Goal: Task Accomplishment & Management: Complete application form

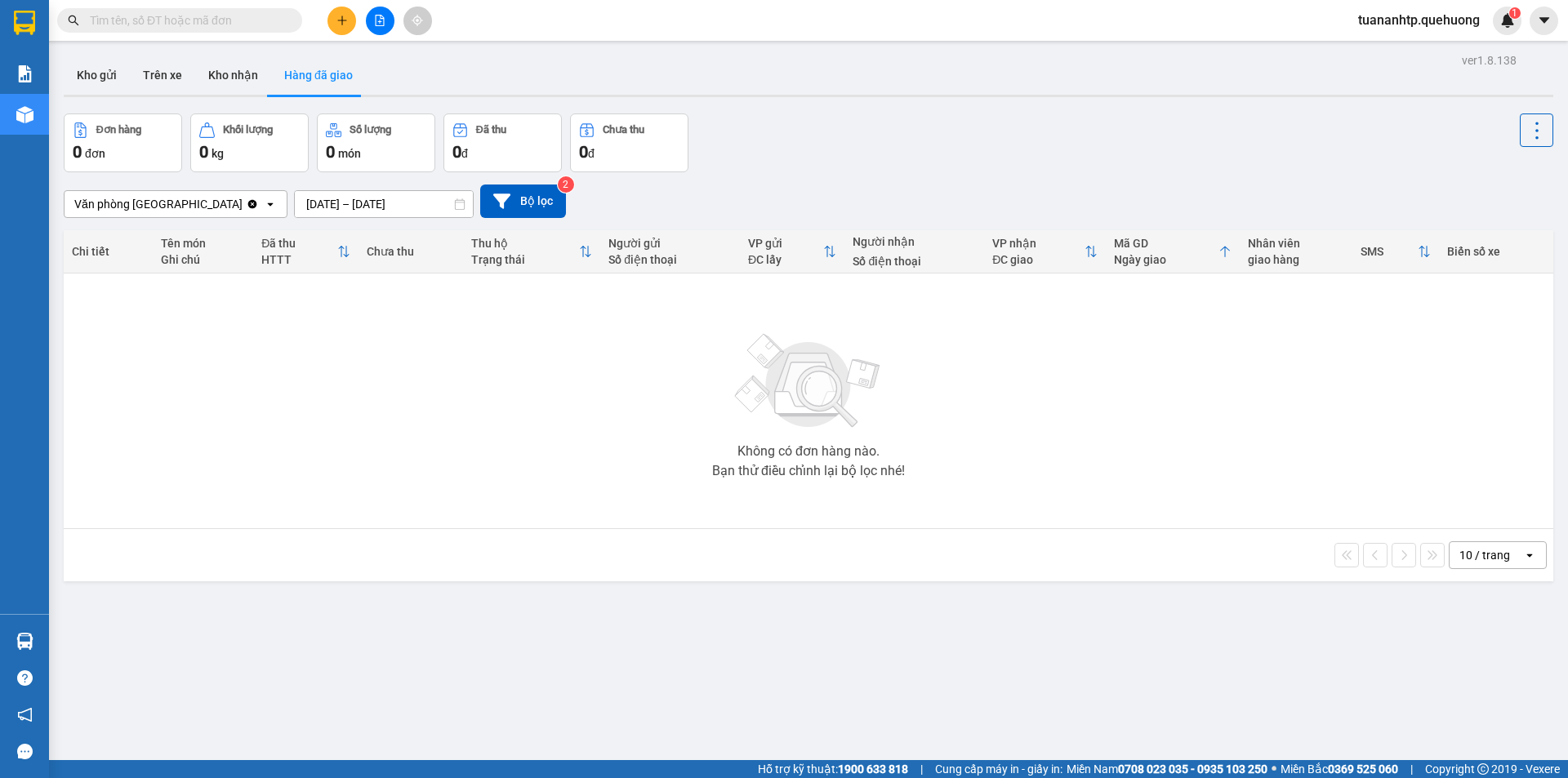
click at [334, 26] on button at bounding box center [342, 20] width 28 height 28
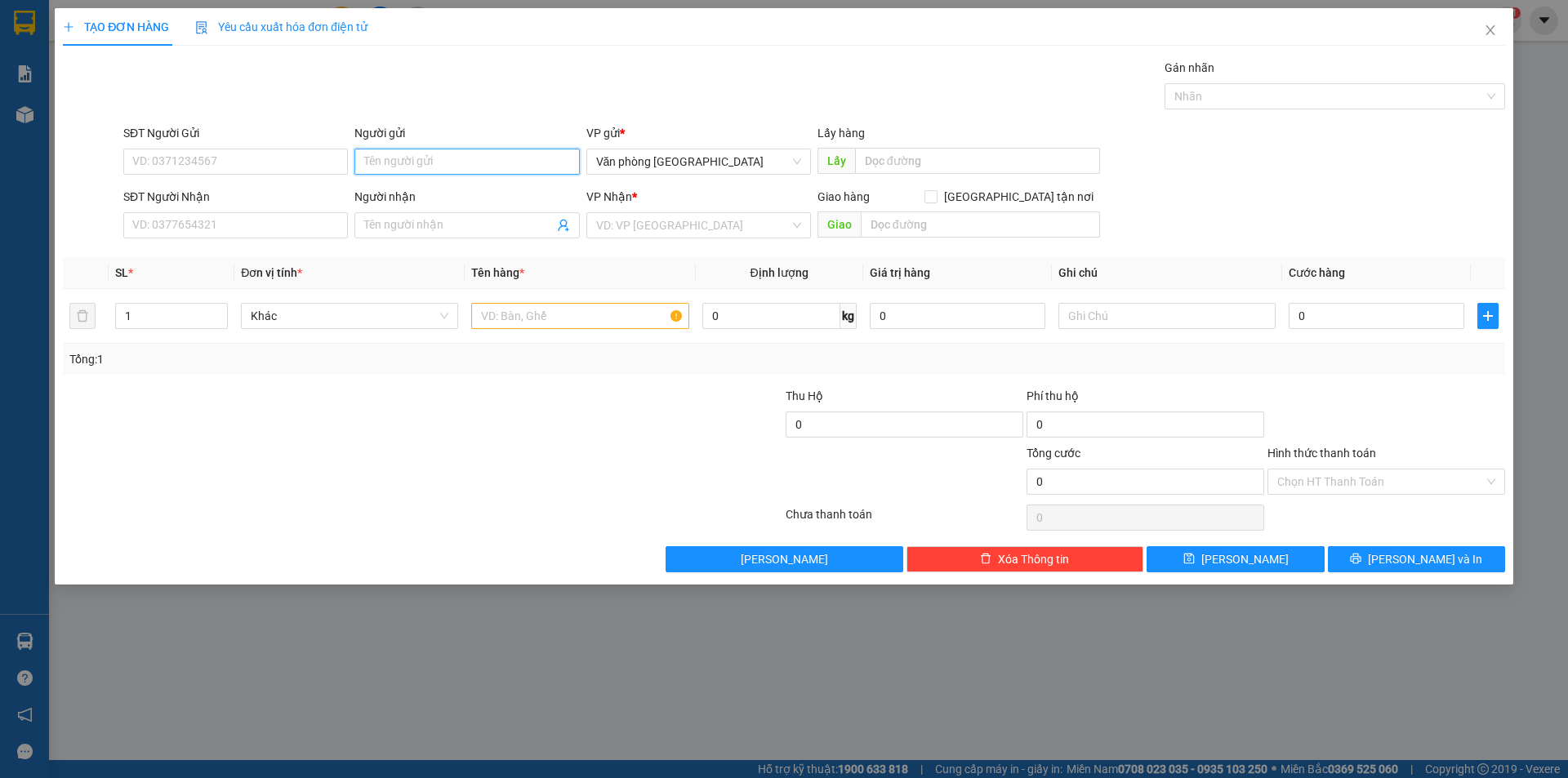
click at [446, 169] on input "Người gửi" at bounding box center [467, 162] width 225 height 26
type input "VP [GEOGRAPHIC_DATA]"
click at [497, 225] on input "Người nhận" at bounding box center [458, 226] width 189 height 18
type input "VP Tháp Chàm"
click at [528, 314] on input "text" at bounding box center [580, 316] width 217 height 26
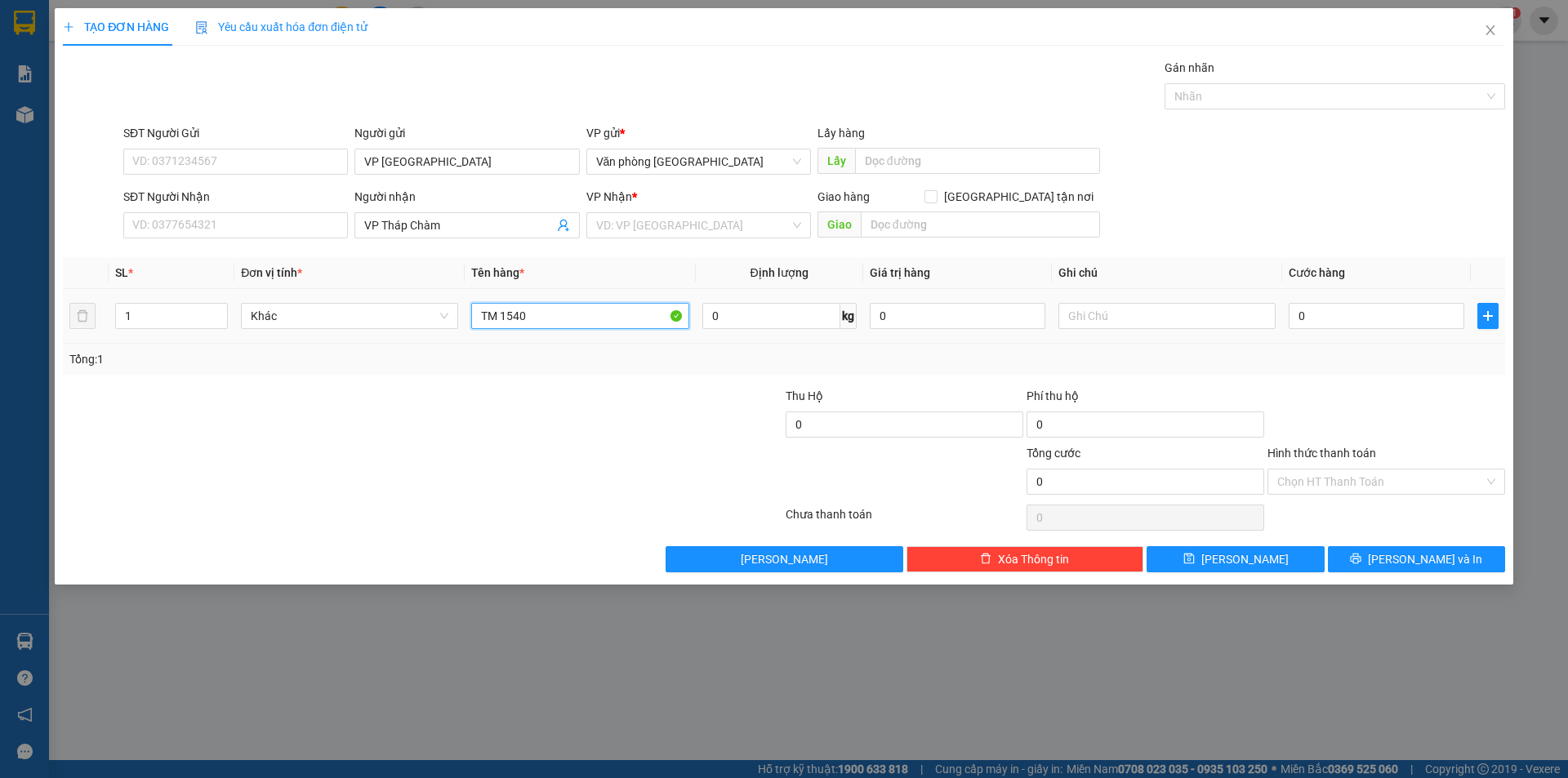
click at [503, 312] on input "TM 1540" at bounding box center [580, 316] width 217 height 26
click at [506, 315] on input "TM 1540" at bounding box center [580, 316] width 217 height 26
click at [529, 318] on input "TM 1.540" at bounding box center [580, 316] width 217 height 26
type input "TM 1.530.000"
click at [1333, 322] on input "0" at bounding box center [1376, 316] width 175 height 26
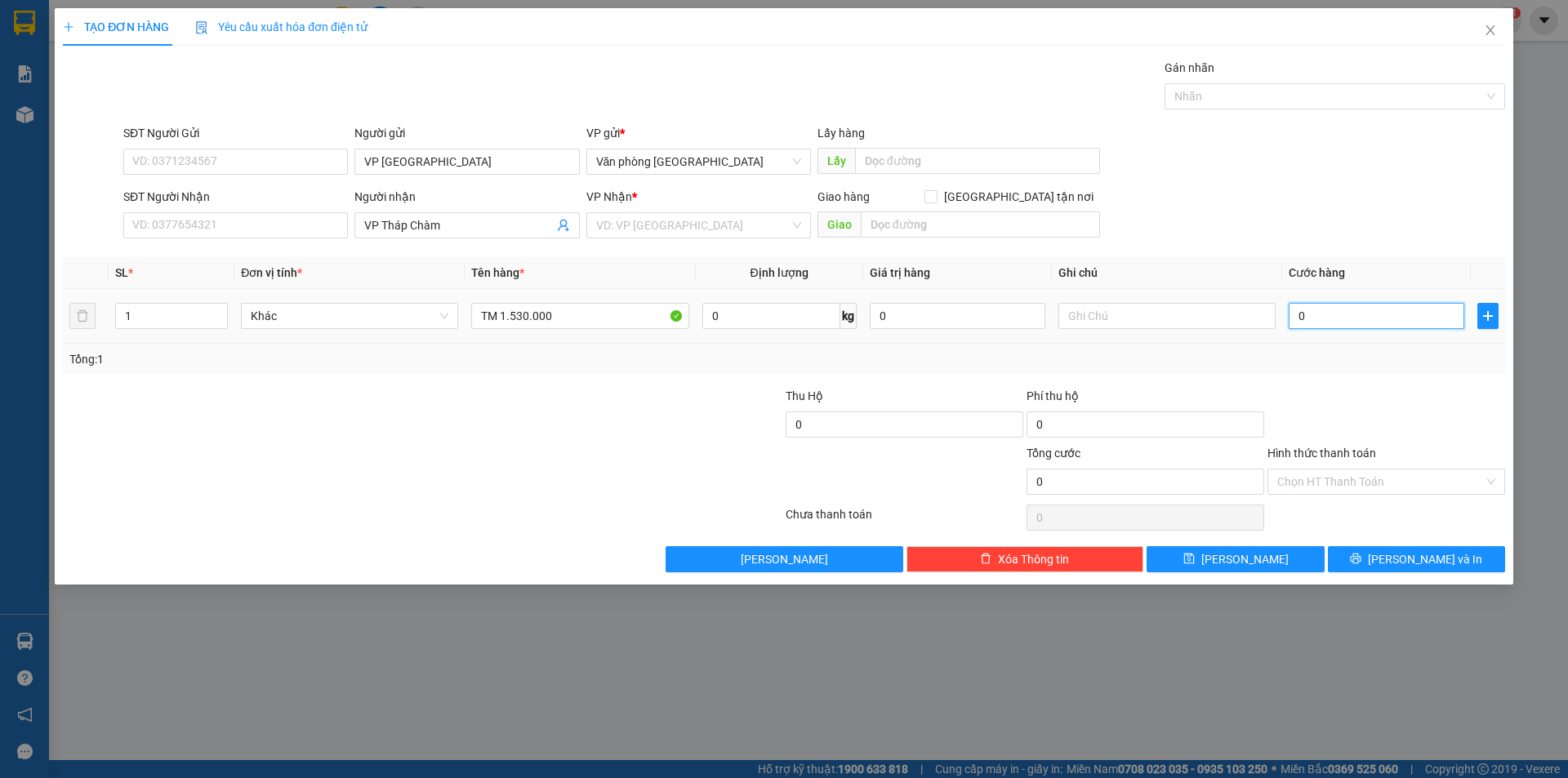
type input "1"
type input "10"
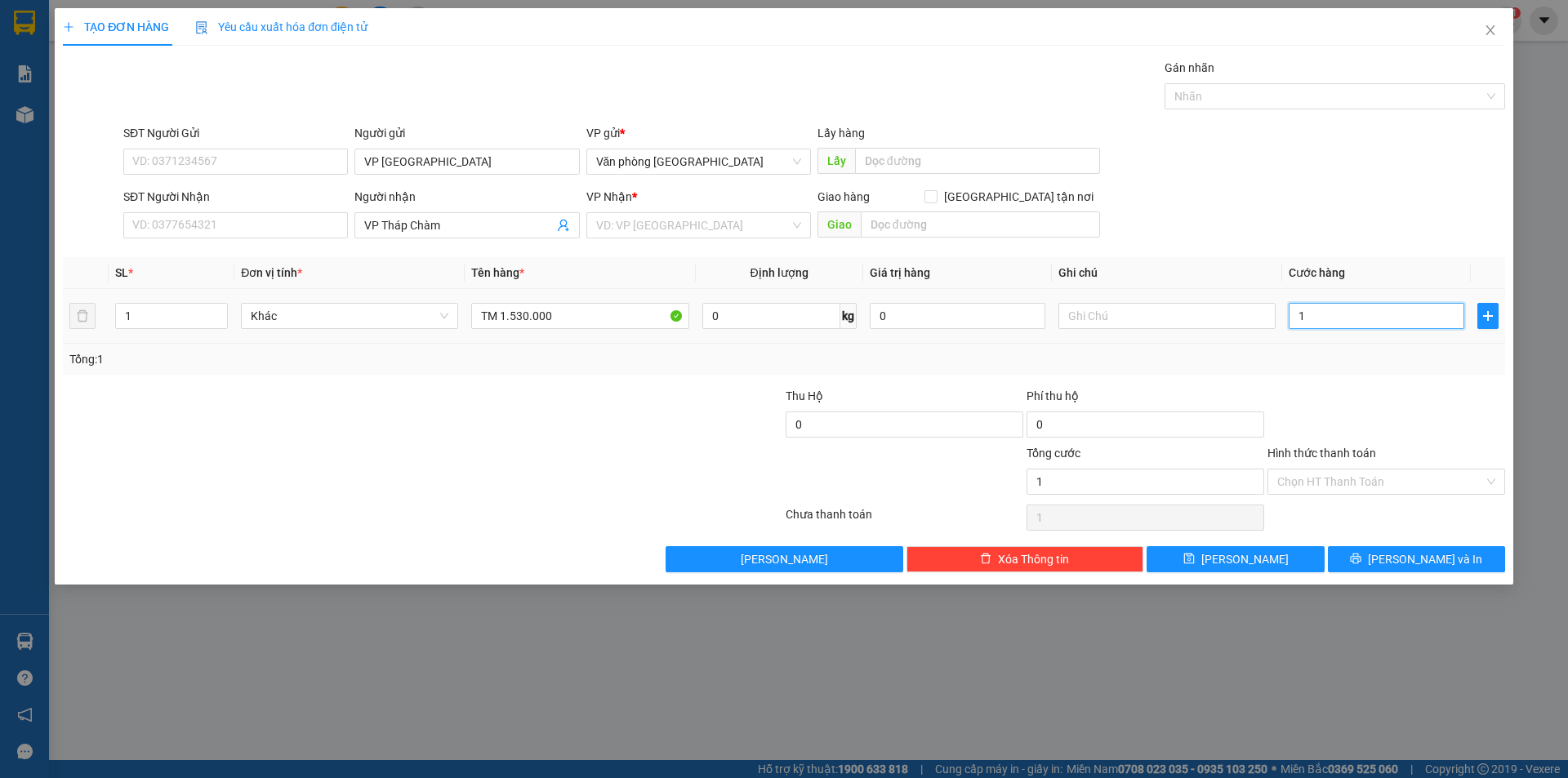
type input "10"
type input "100"
type input "1.000"
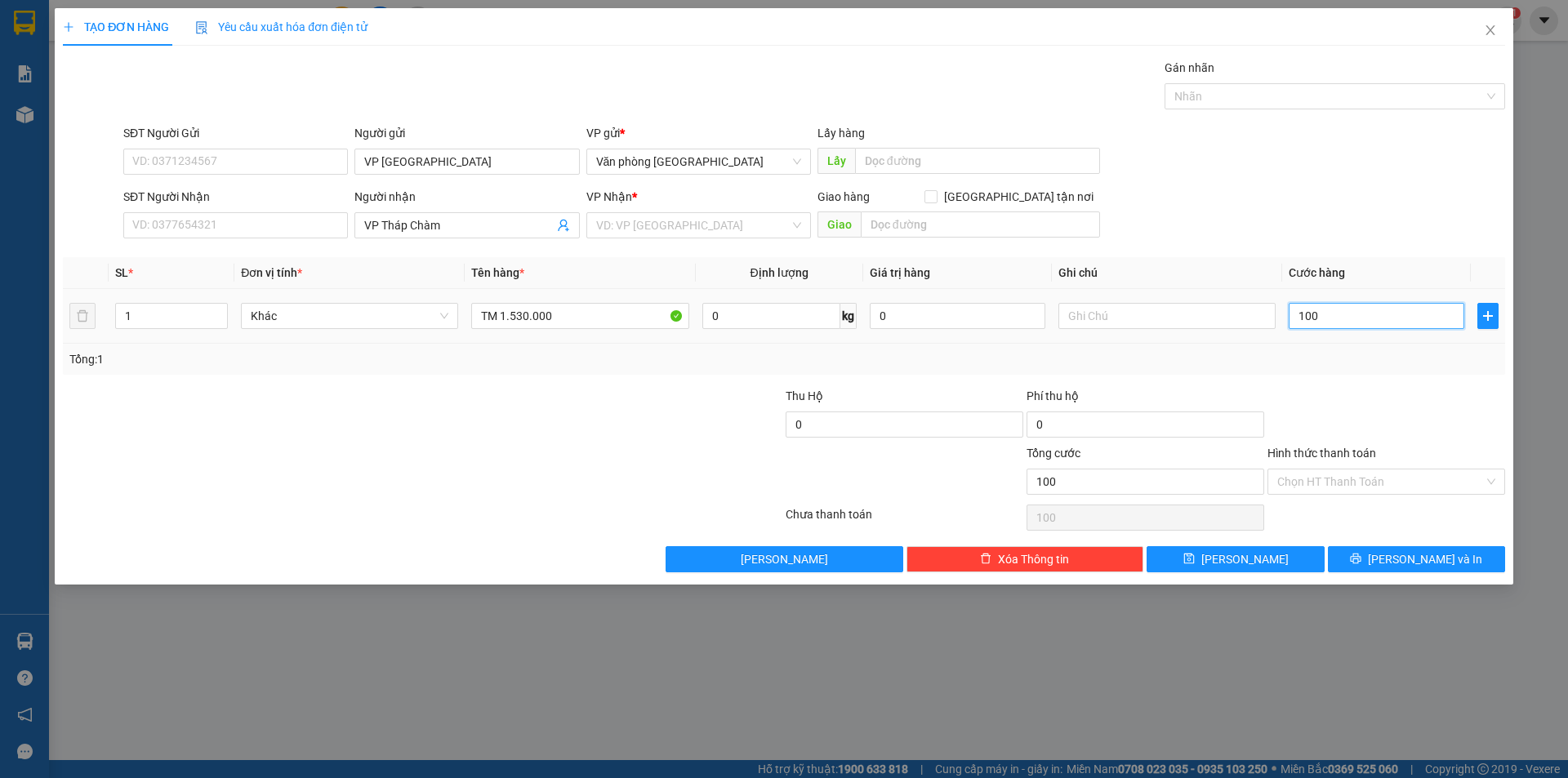
type input "1.000"
type input "10.000"
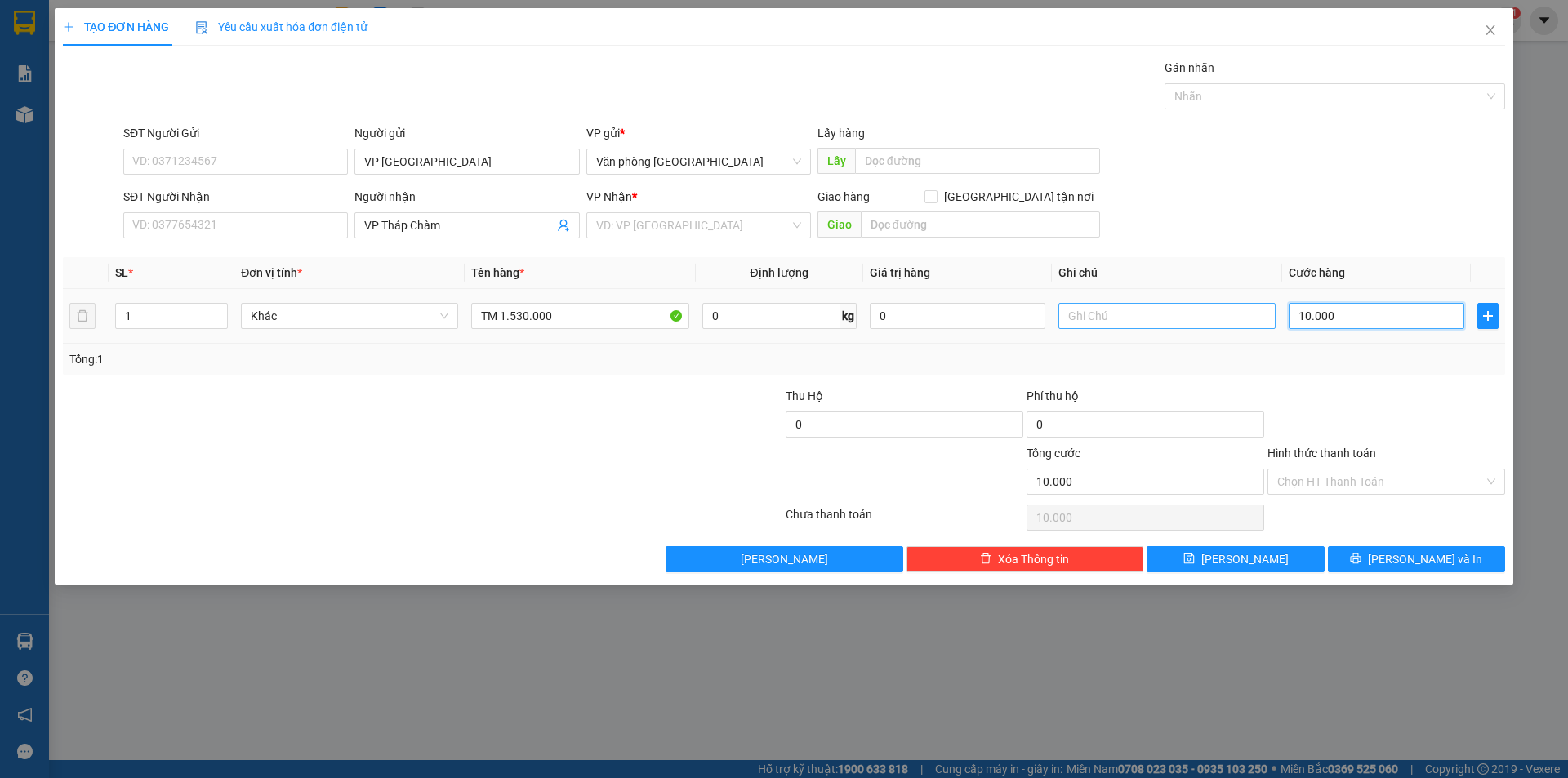
type input "10.000"
click at [1080, 316] on input "text" at bounding box center [1167, 316] width 217 height 26
type input "Tuấn Anh CK"
click at [1359, 486] on input "Hình thức thanh toán" at bounding box center [1380, 481] width 206 height 25
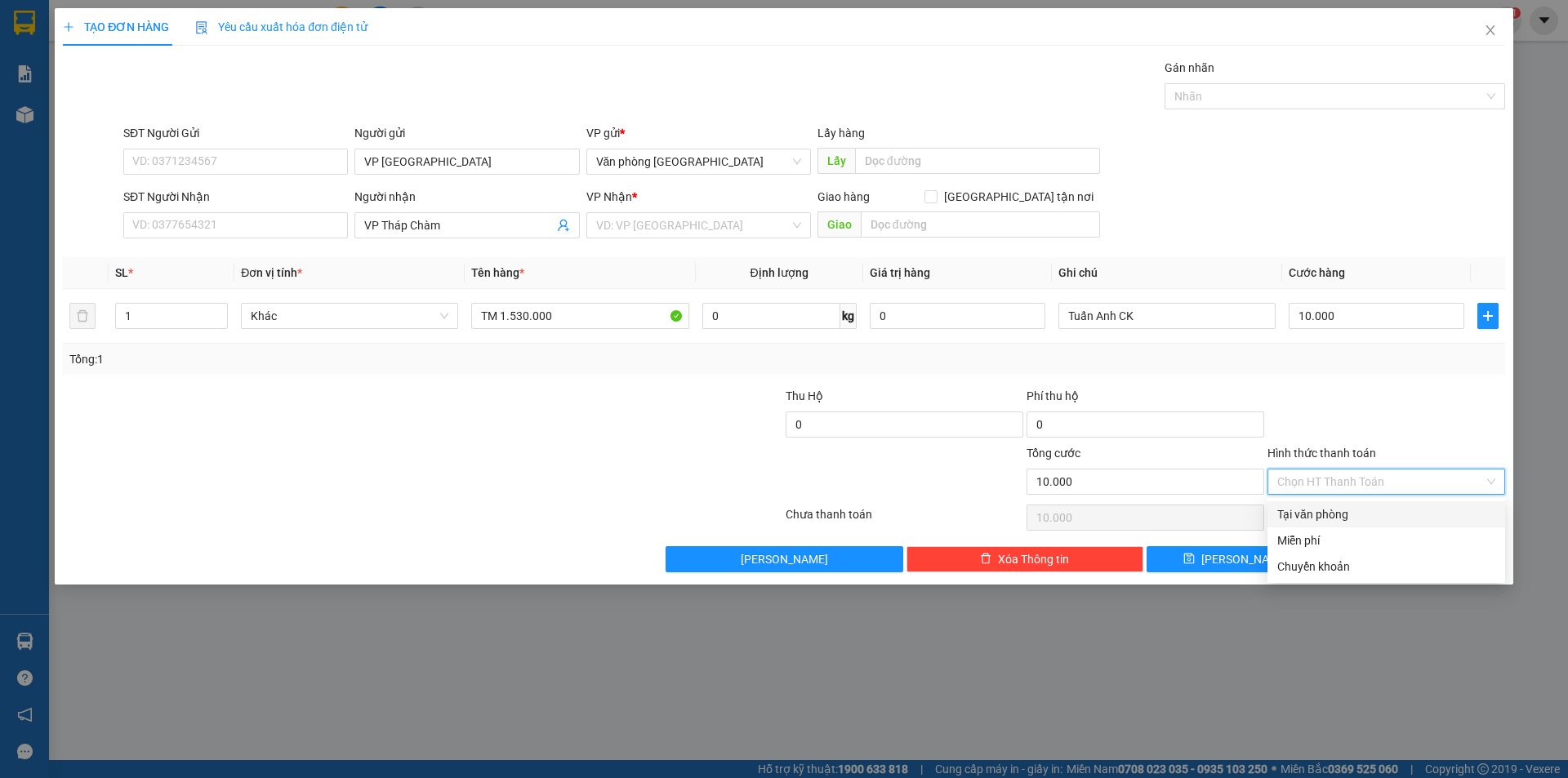
click at [1368, 387] on div at bounding box center [1386, 415] width 241 height 58
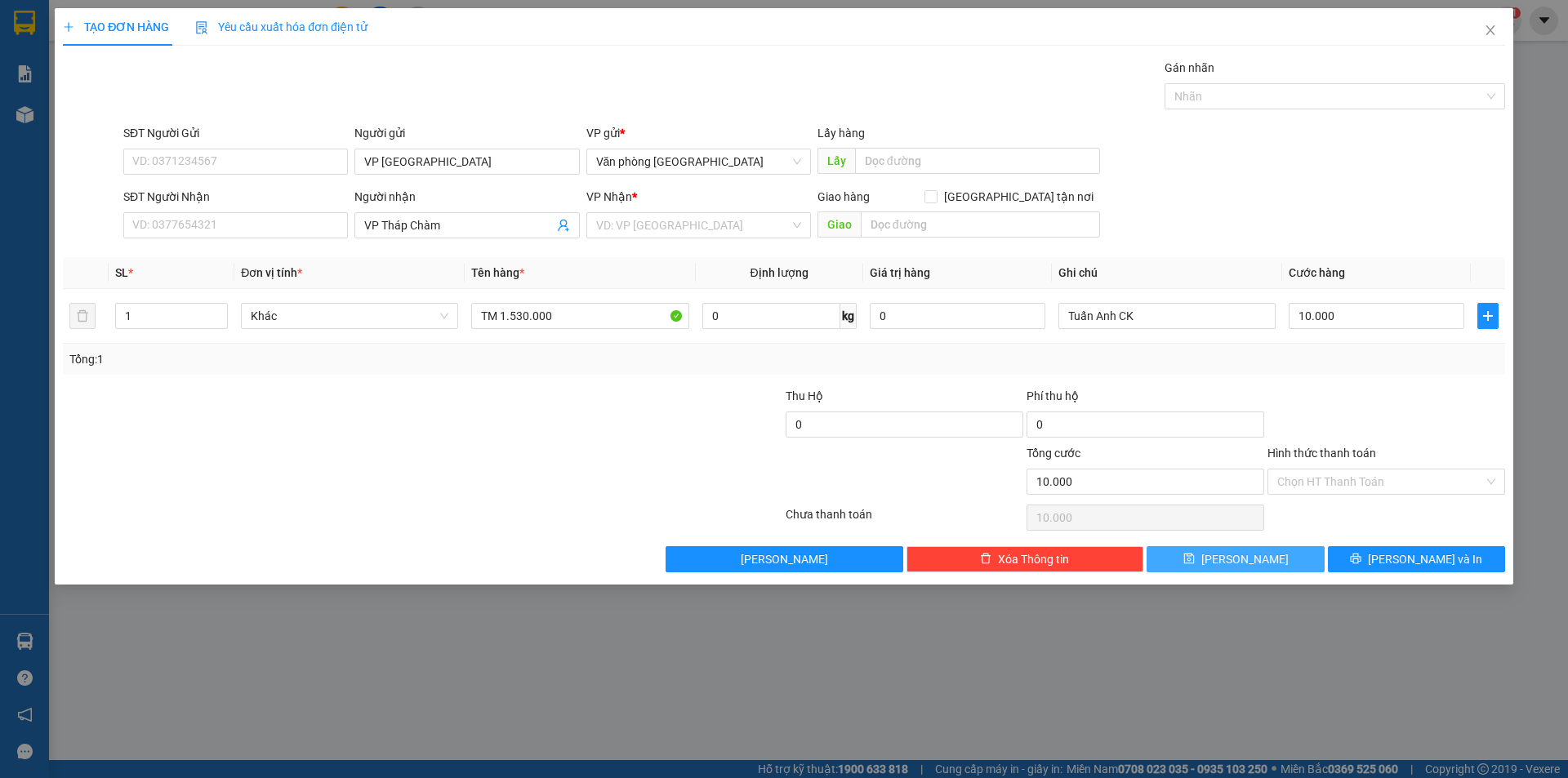
click at [1246, 562] on span "[PERSON_NAME]" at bounding box center [1245, 560] width 88 height 18
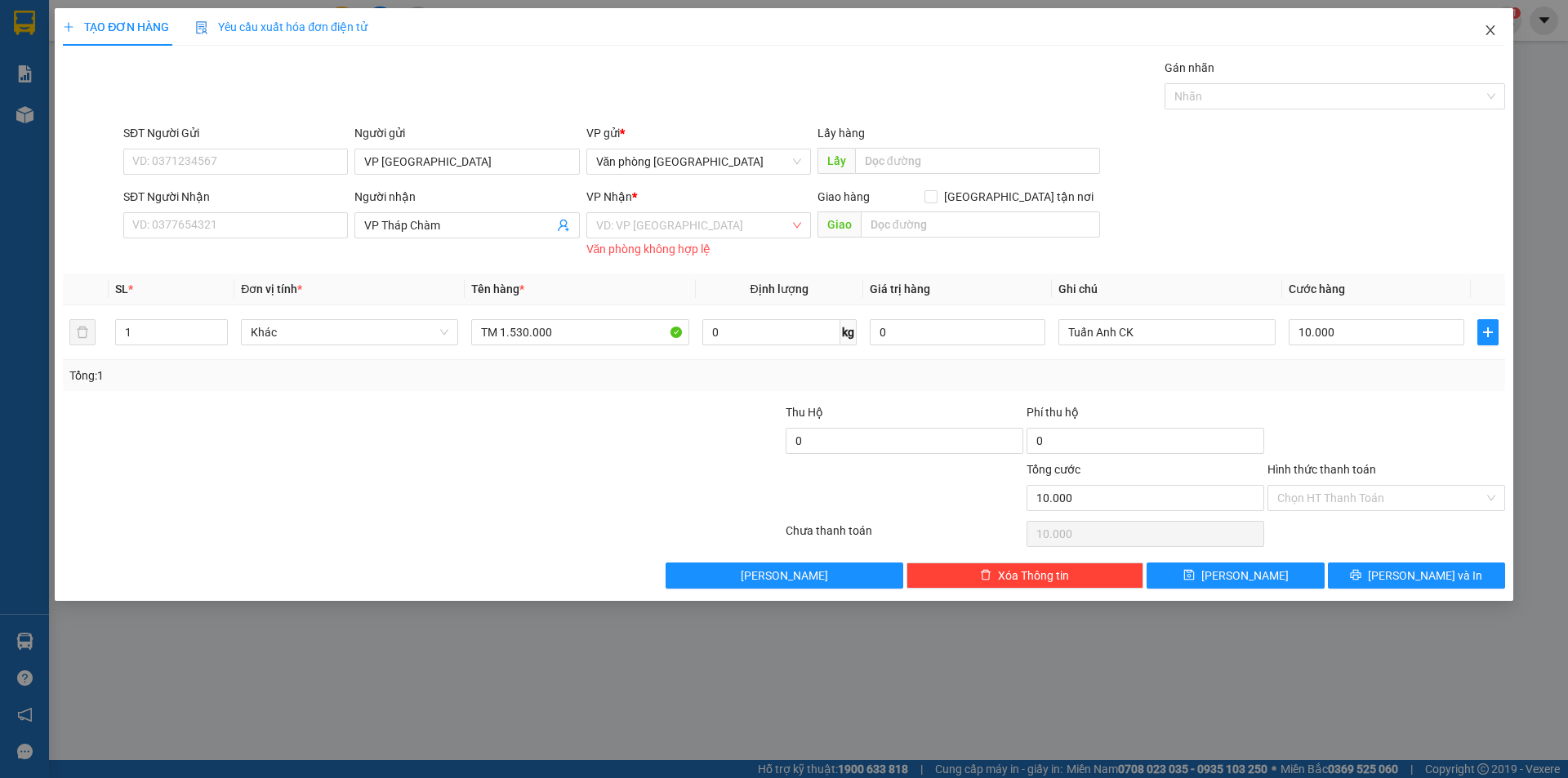
click at [1490, 28] on icon "close" at bounding box center [1490, 30] width 13 height 13
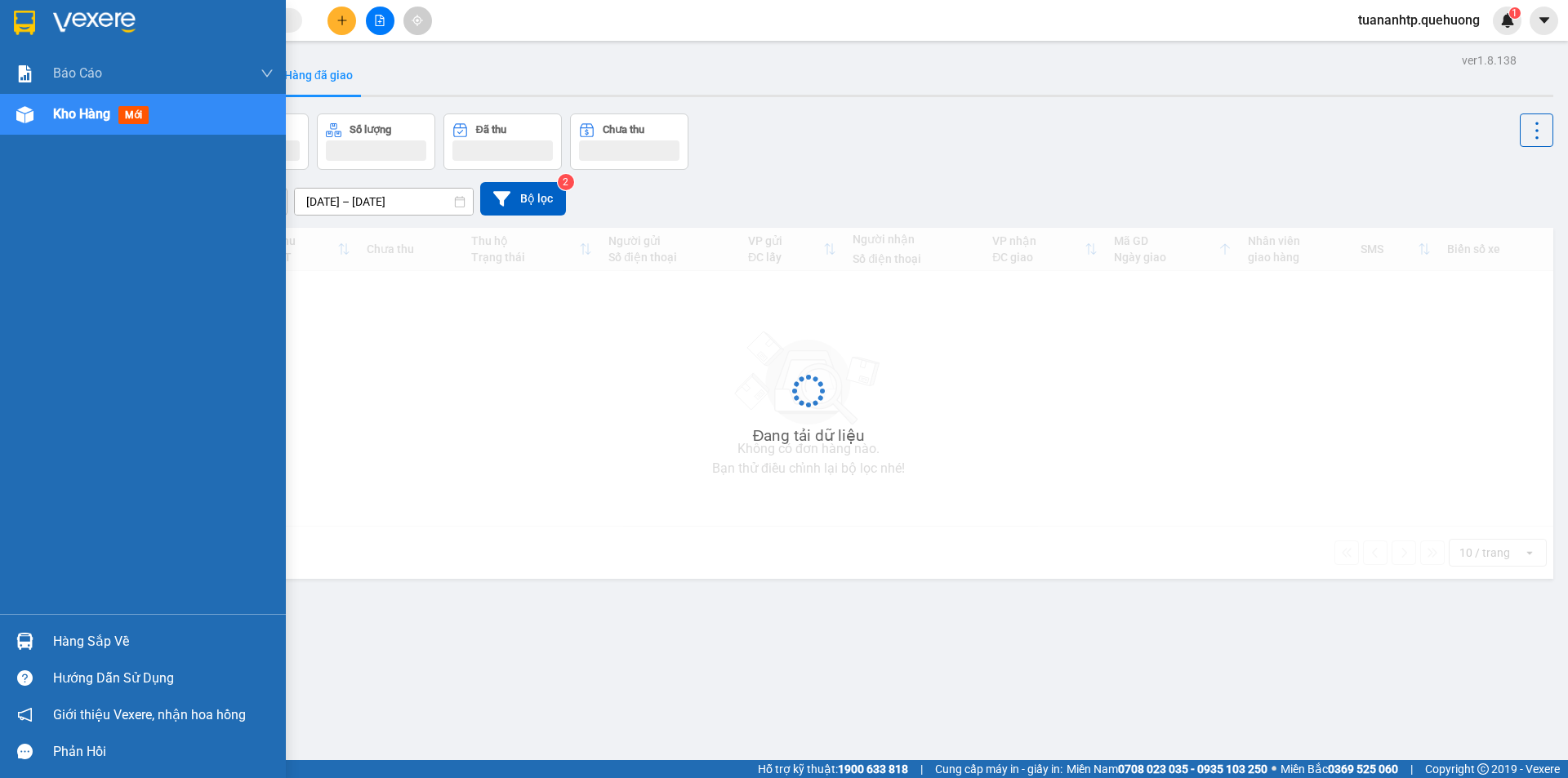
click at [61, 117] on span "Kho hàng" at bounding box center [81, 113] width 58 height 16
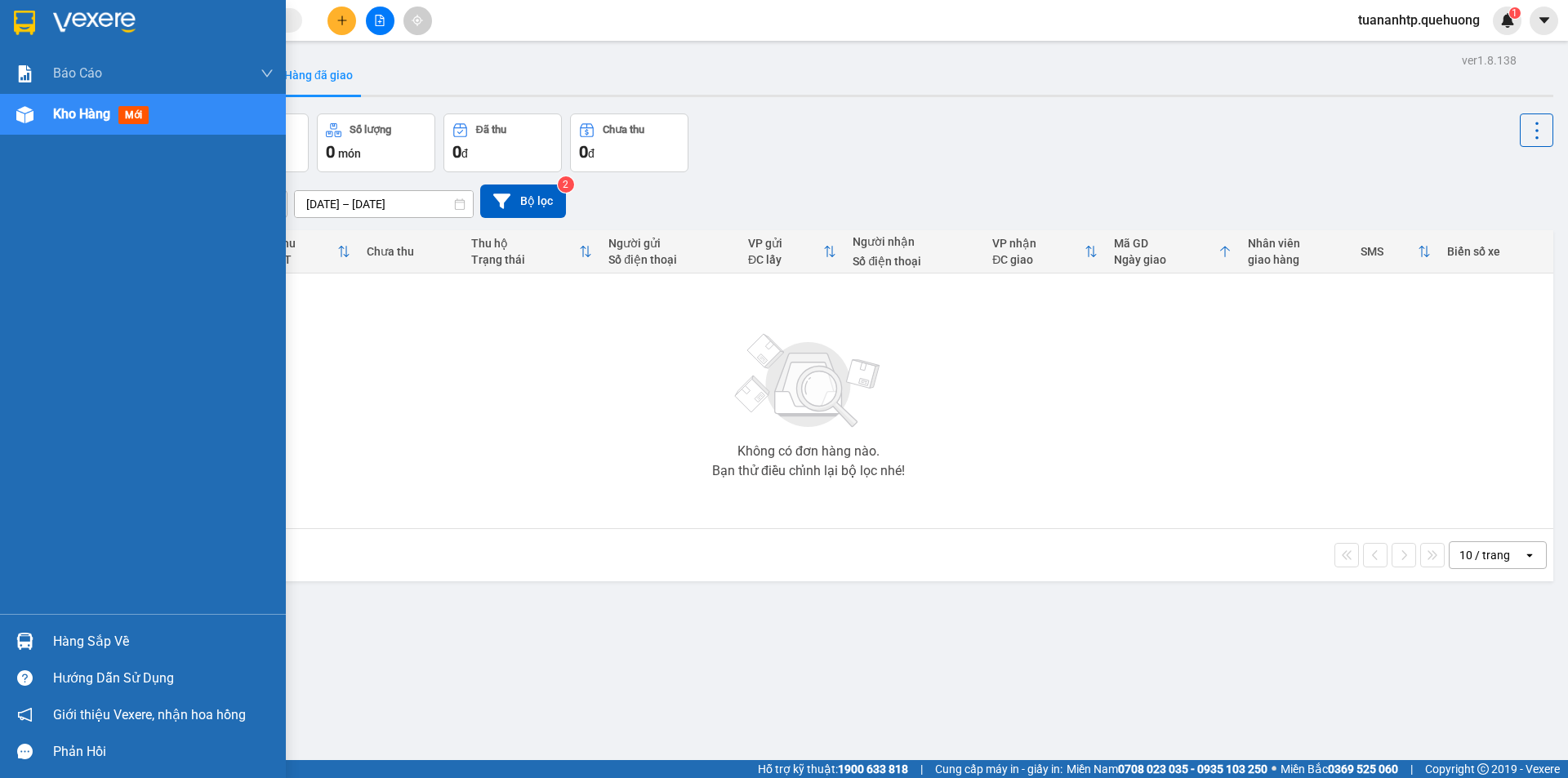
click at [85, 118] on span "Kho hàng" at bounding box center [81, 113] width 58 height 16
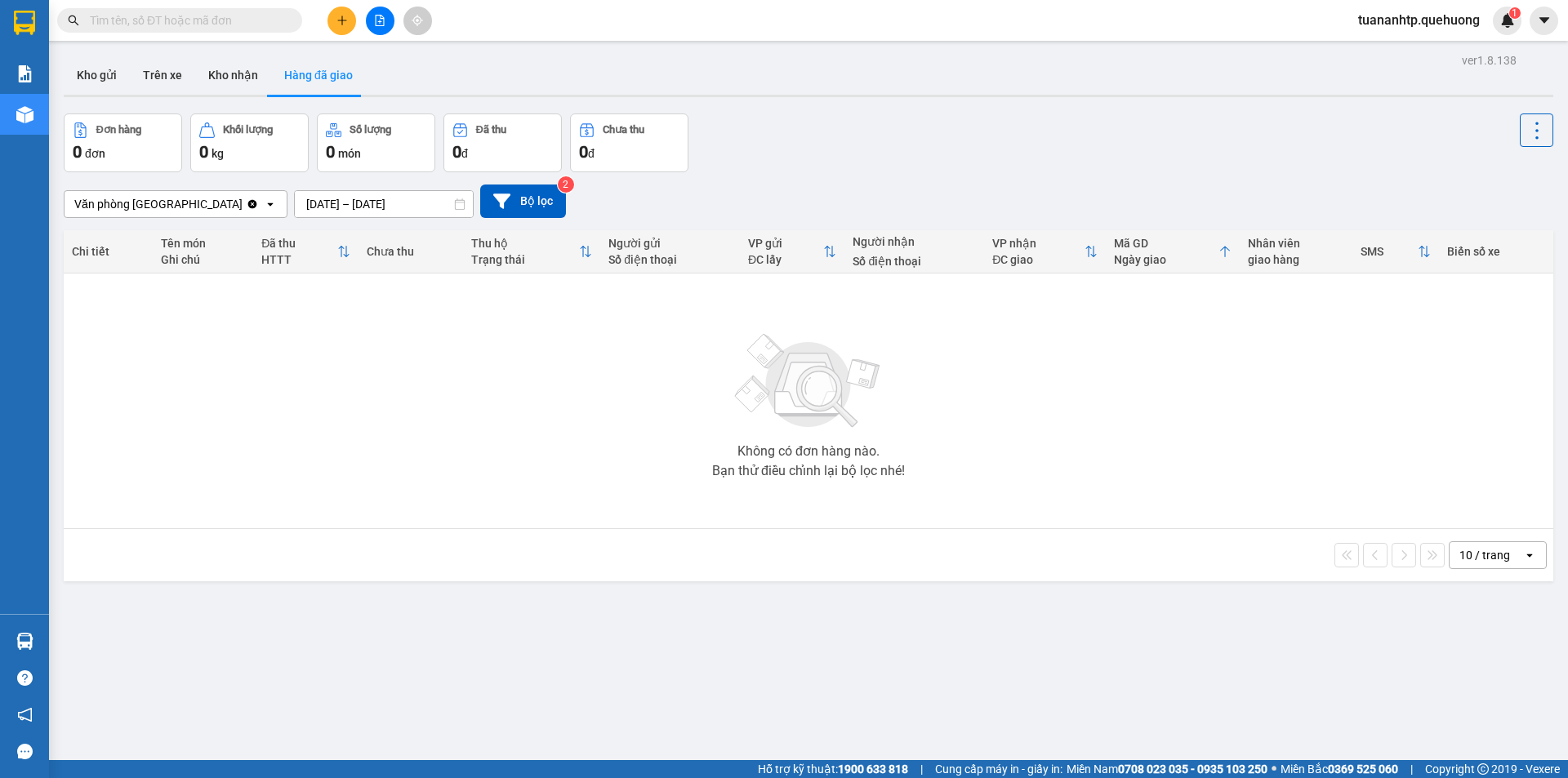
click at [423, 323] on div "Không có đơn hàng nào. Bạn thử điều chỉnh lại bộ lọc nhé!" at bounding box center [808, 401] width 1473 height 245
click at [247, 76] on button "Kho nhận" at bounding box center [233, 75] width 76 height 39
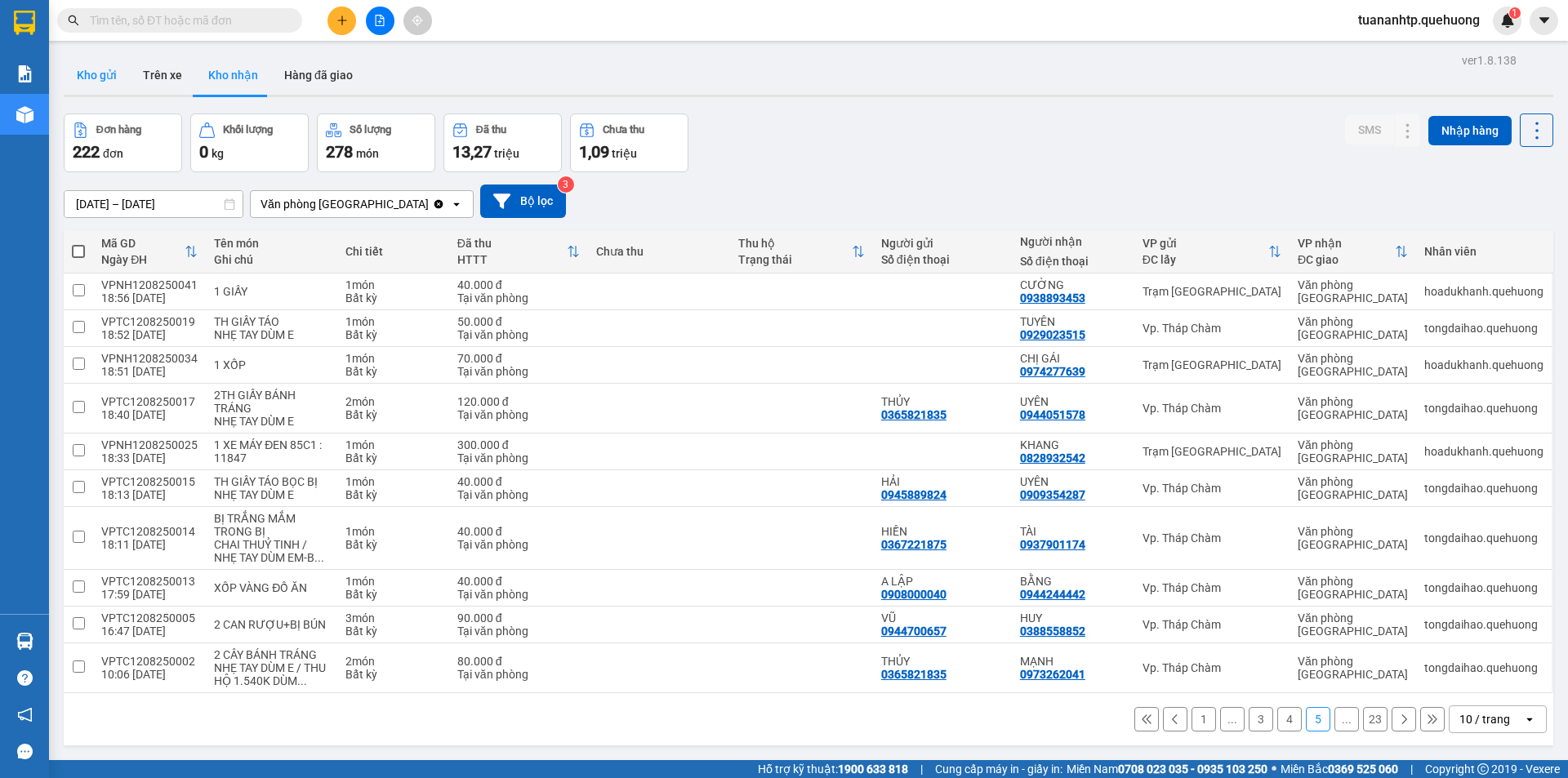
click at [113, 79] on button "Kho gửi" at bounding box center [97, 75] width 66 height 39
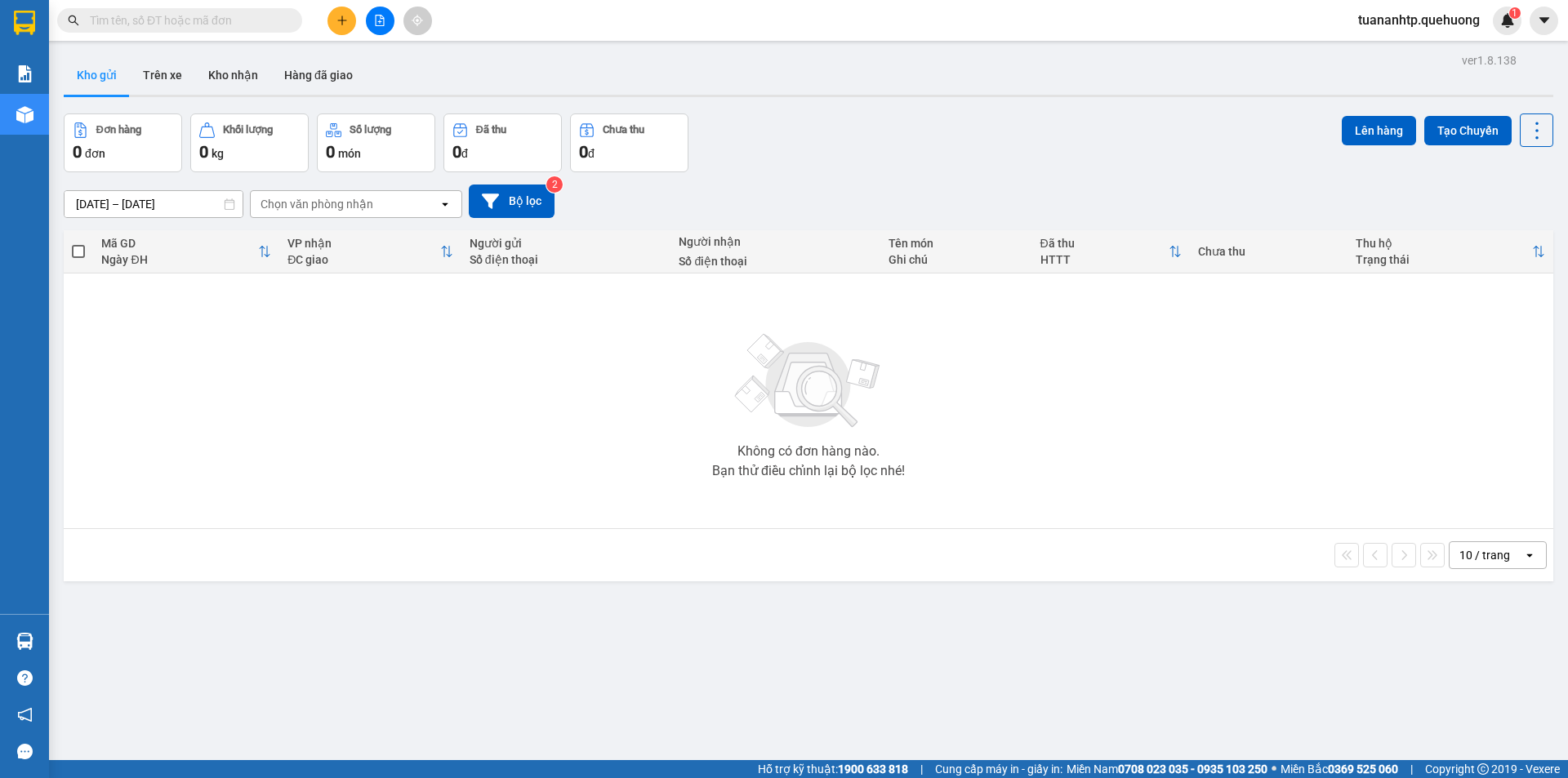
click at [274, 158] on div "0 kg" at bounding box center [249, 152] width 100 height 23
click at [430, 154] on button "Số lượng 0 món" at bounding box center [376, 142] width 119 height 58
click at [235, 72] on button "Kho nhận" at bounding box center [233, 75] width 76 height 39
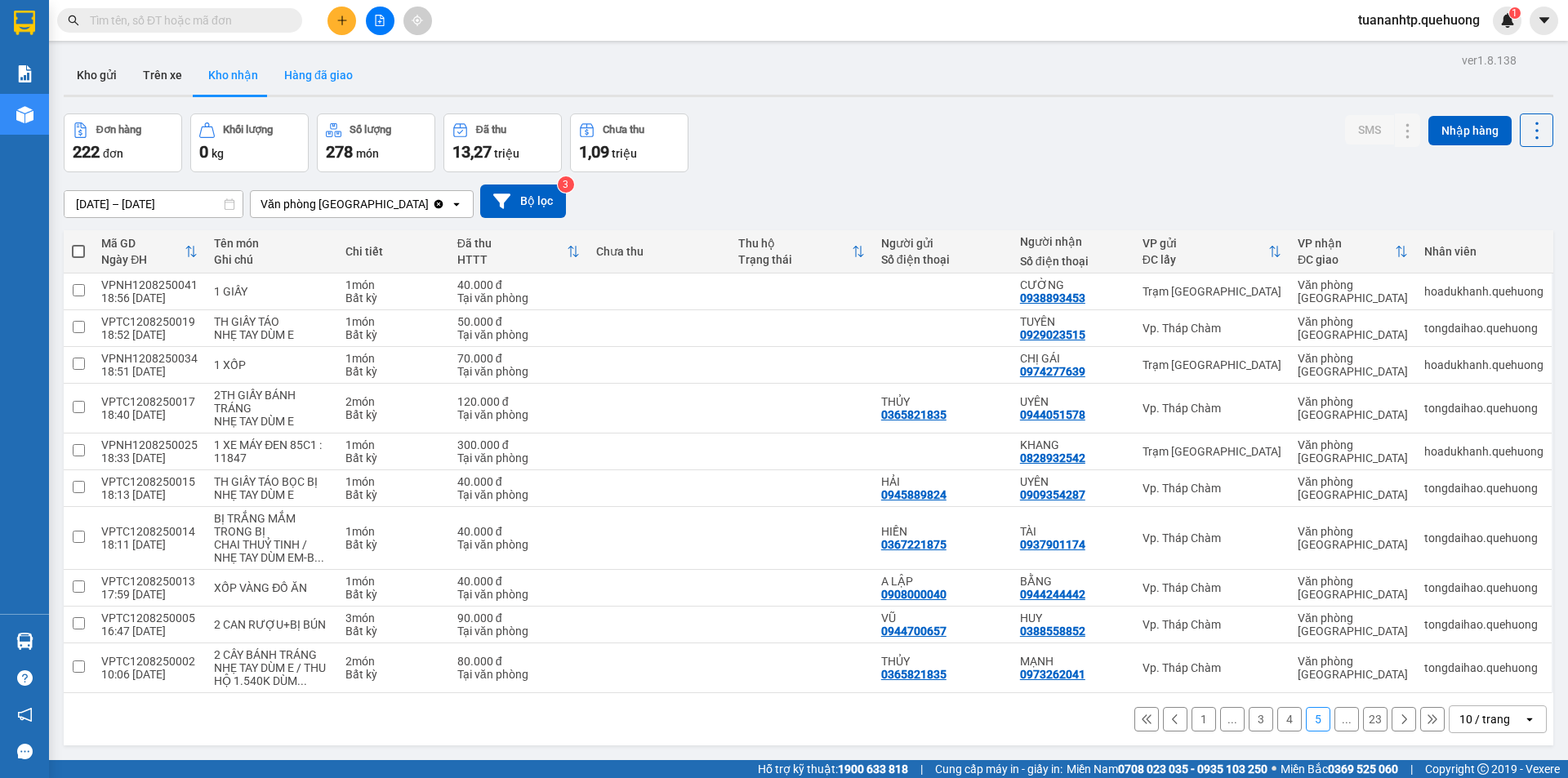
click at [323, 84] on button "Hàng đã giao" at bounding box center [319, 75] width 95 height 39
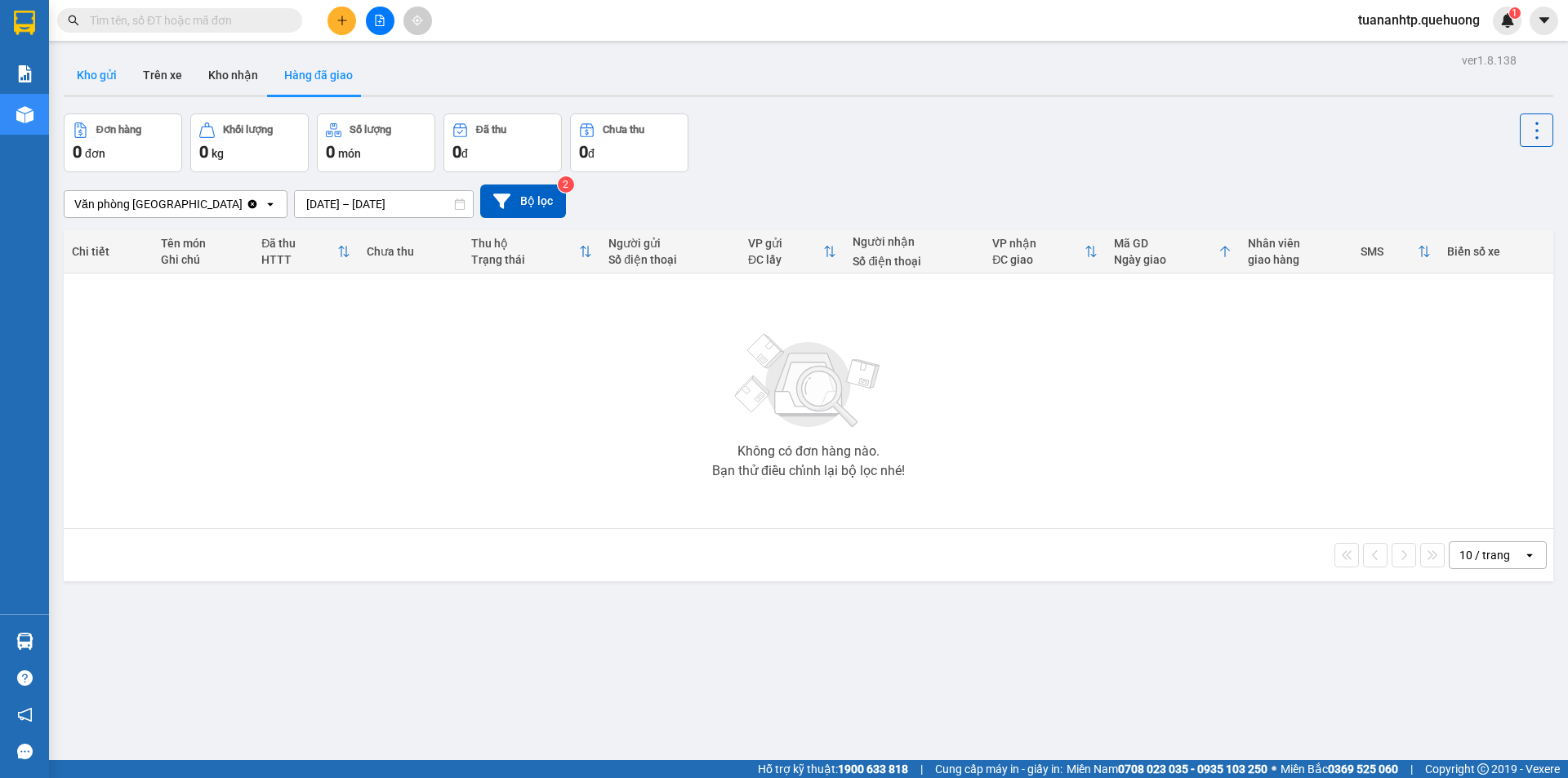
click at [104, 80] on button "Kho gửi" at bounding box center [97, 75] width 66 height 39
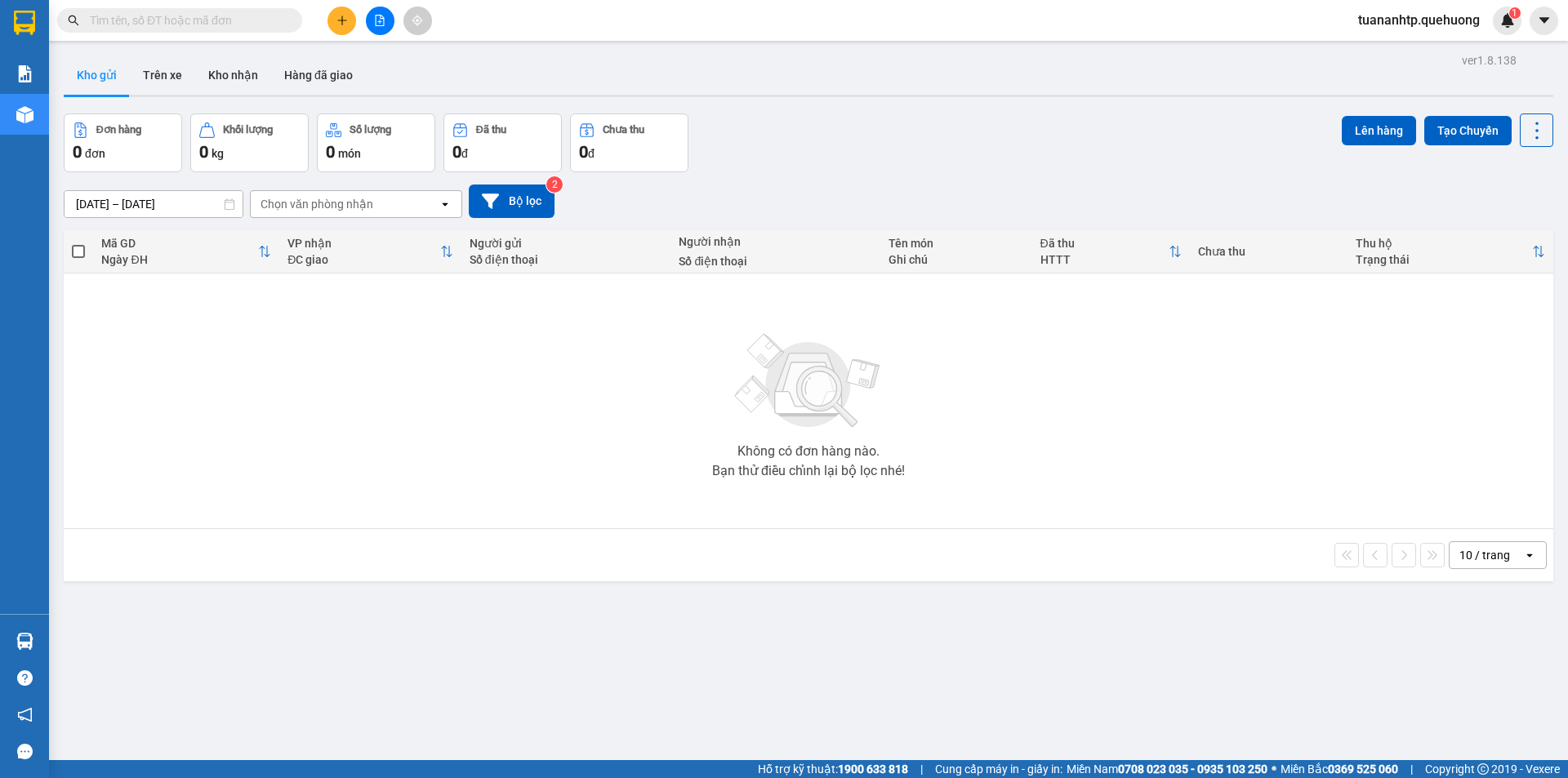
drag, startPoint x: 510, startPoint y: 410, endPoint x: 499, endPoint y: 408, distance: 11.2
click at [510, 409] on div "Không có đơn hàng nào. Bạn thử điều chỉnh lại bộ lọc nhé!" at bounding box center [808, 401] width 1473 height 245
click at [470, 430] on div "Không có đơn hàng nào. Bạn thử điều chỉnh lại bộ lọc nhé!" at bounding box center [808, 401] width 1473 height 245
click at [298, 205] on div "Chọn văn phòng nhận" at bounding box center [316, 205] width 112 height 16
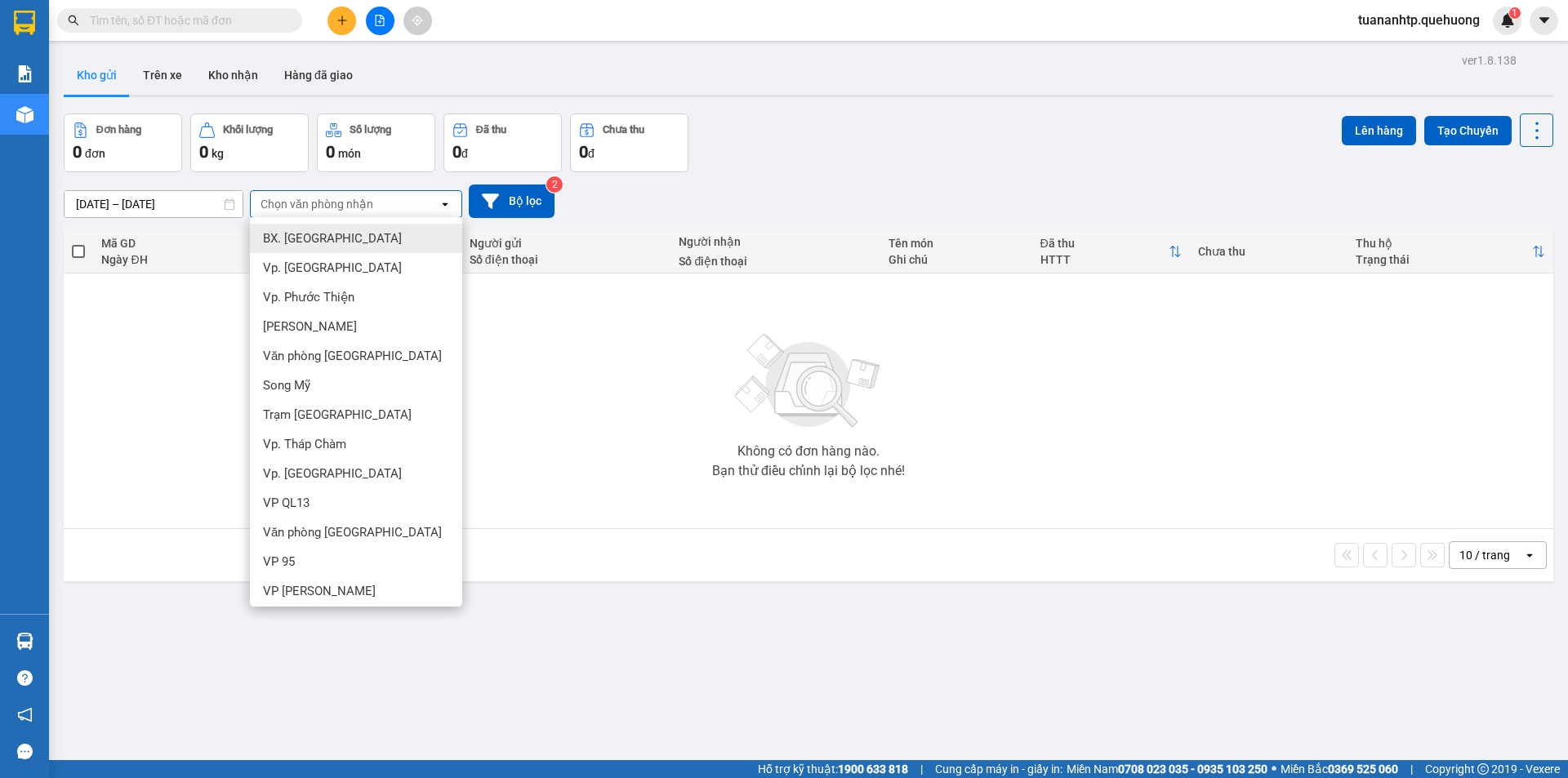
click at [212, 327] on div "Không có đơn hàng nào. Bạn thử điều chỉnh lại bộ lọc nhé!" at bounding box center [808, 401] width 1473 height 245
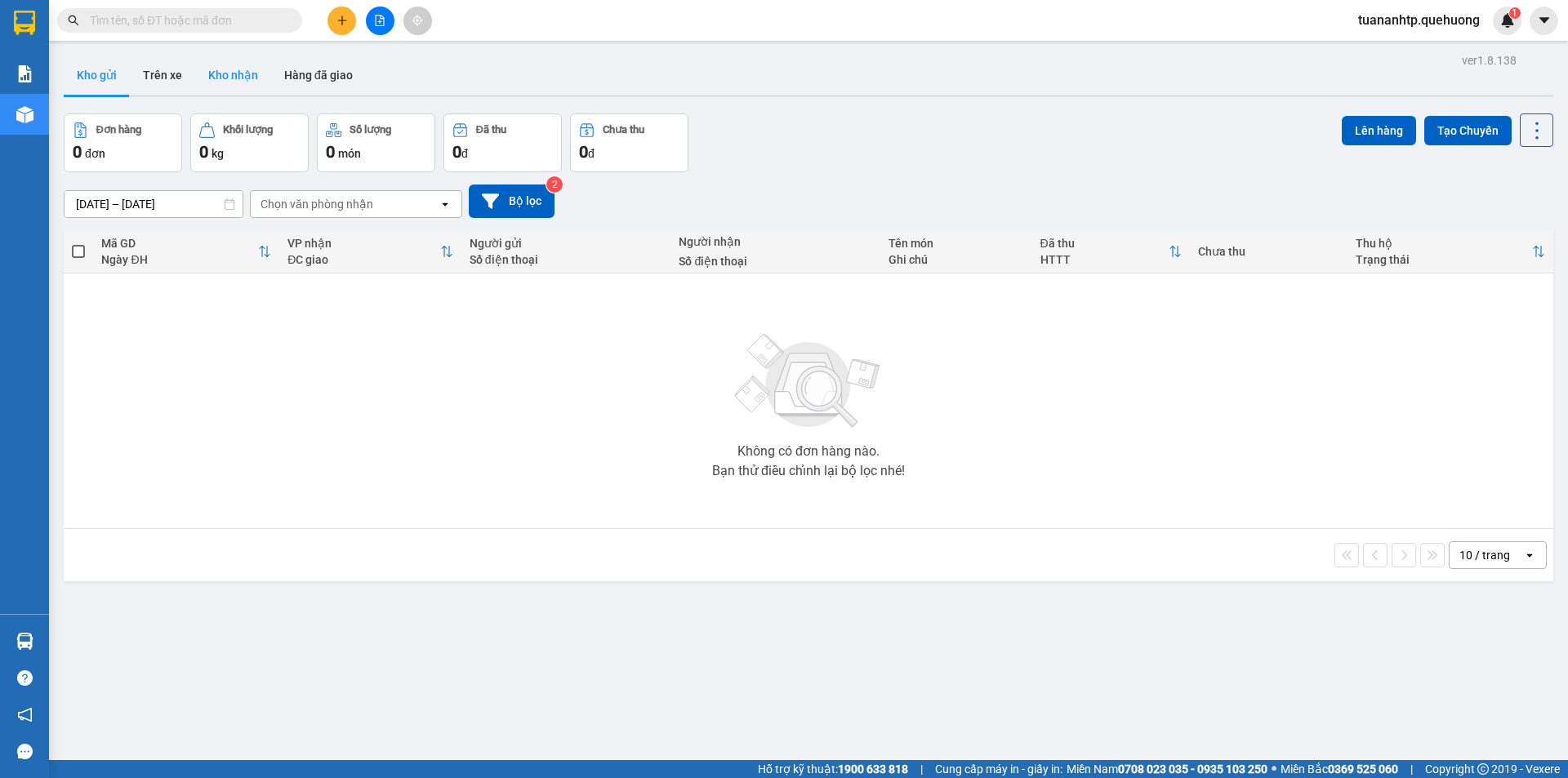
click at [212, 79] on button "Kho nhận" at bounding box center [233, 75] width 76 height 39
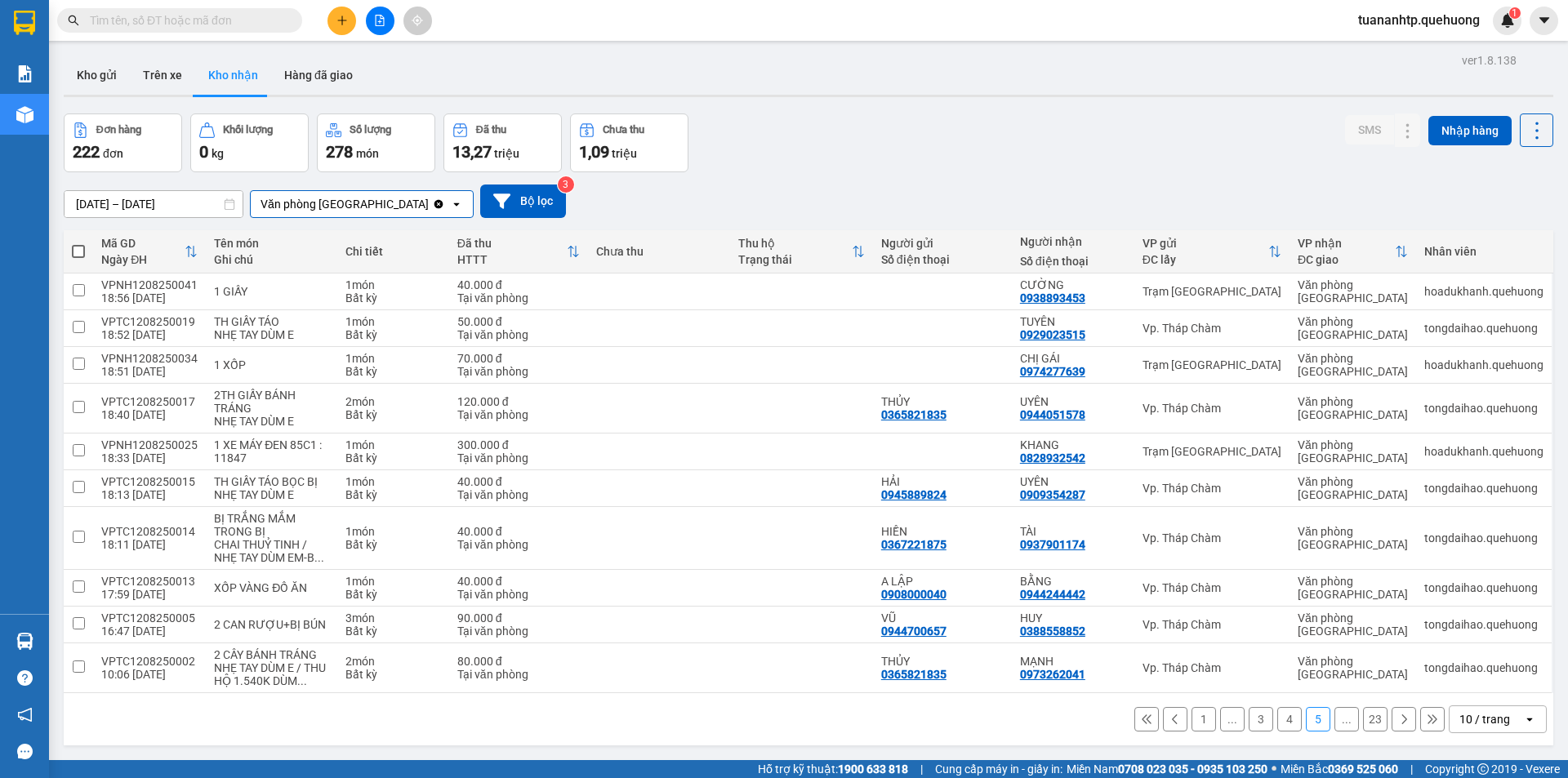
click at [430, 205] on input "Selected Văn phòng Tân Phú." at bounding box center [431, 205] width 2 height 16
click at [103, 76] on button "Kho gửi" at bounding box center [97, 75] width 66 height 39
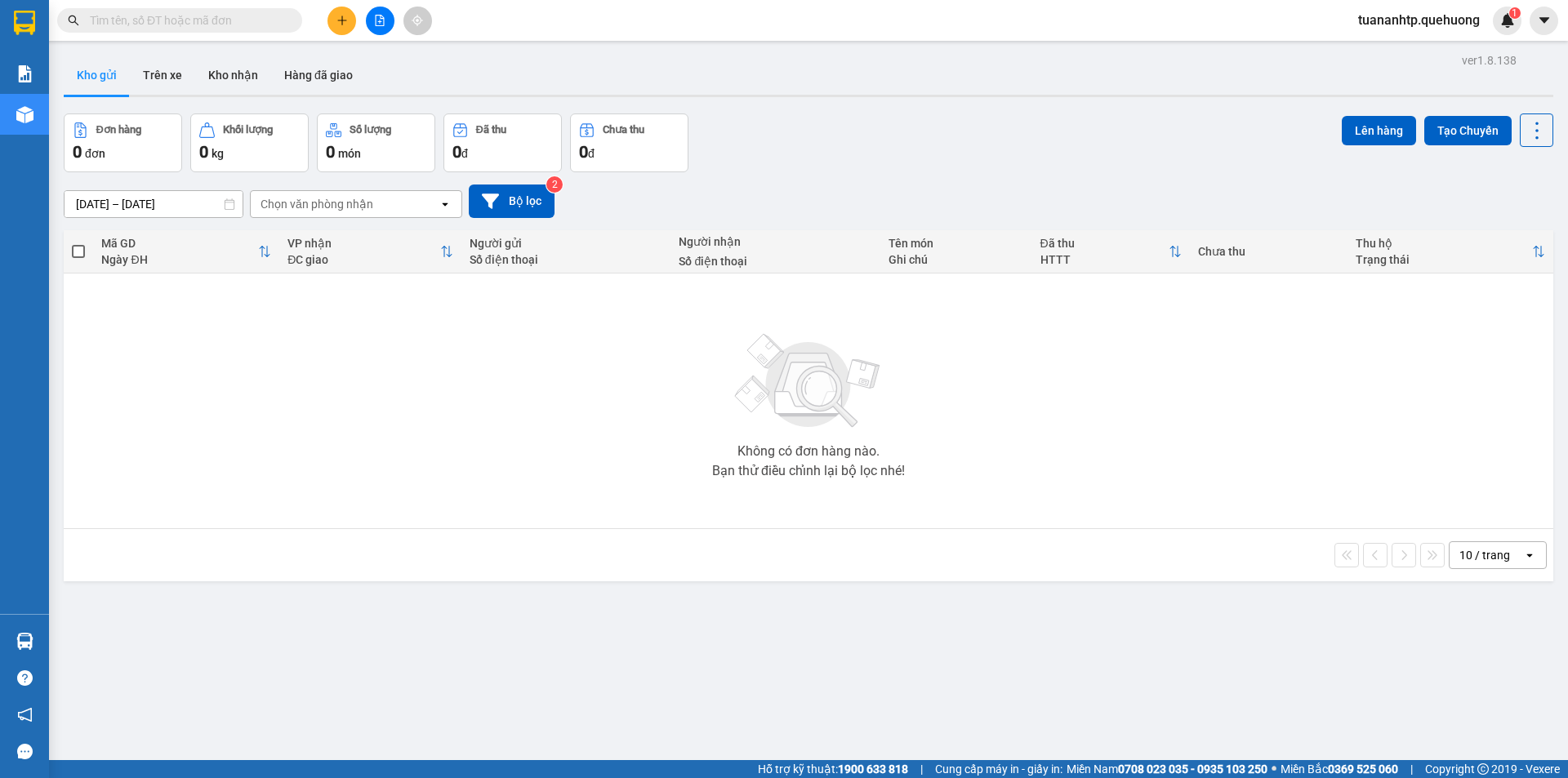
click at [359, 209] on div "Chọn văn phòng nhận" at bounding box center [316, 205] width 112 height 16
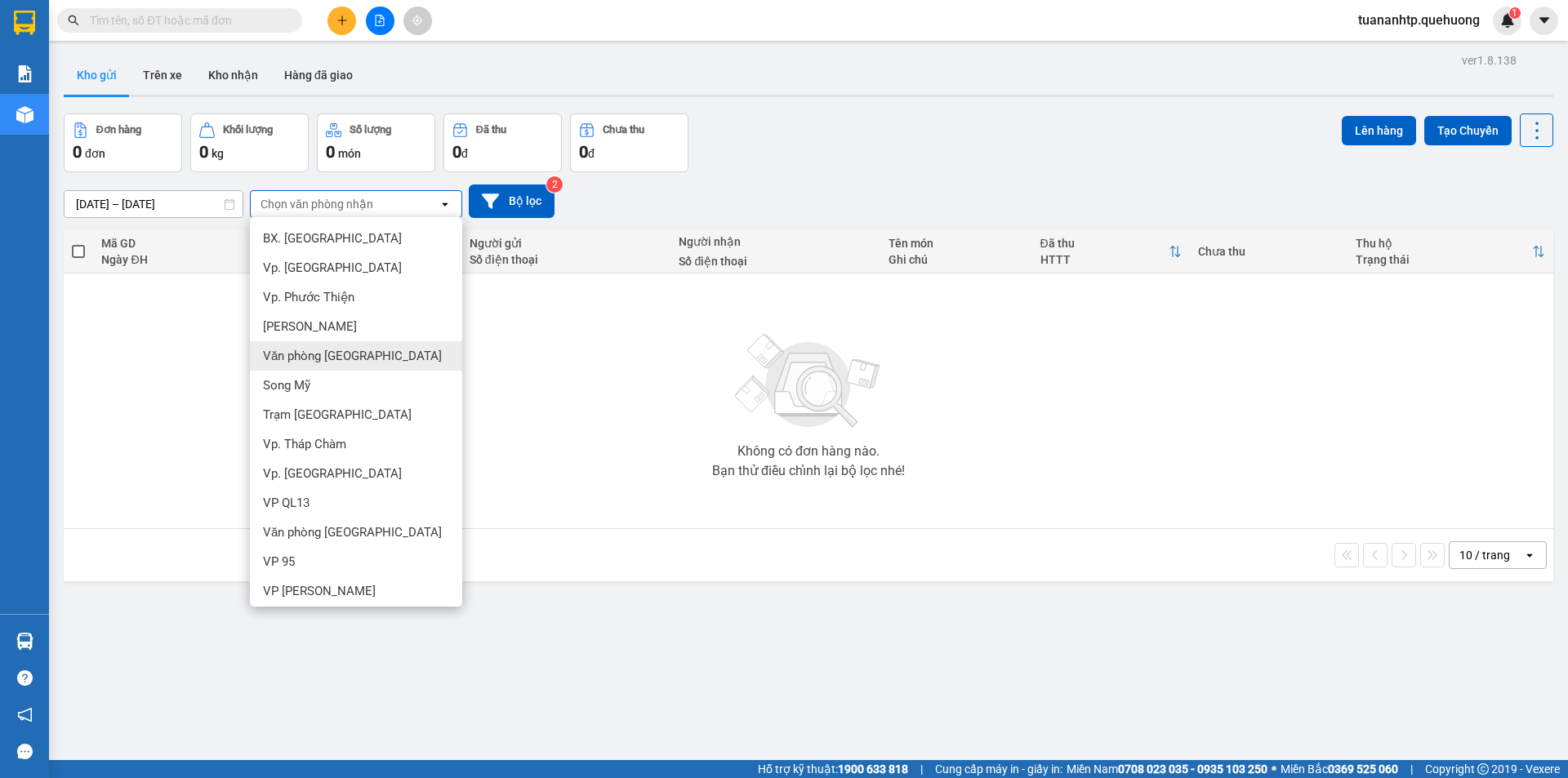
click at [338, 344] on div "Văn phòng [GEOGRAPHIC_DATA]" at bounding box center [356, 356] width 212 height 29
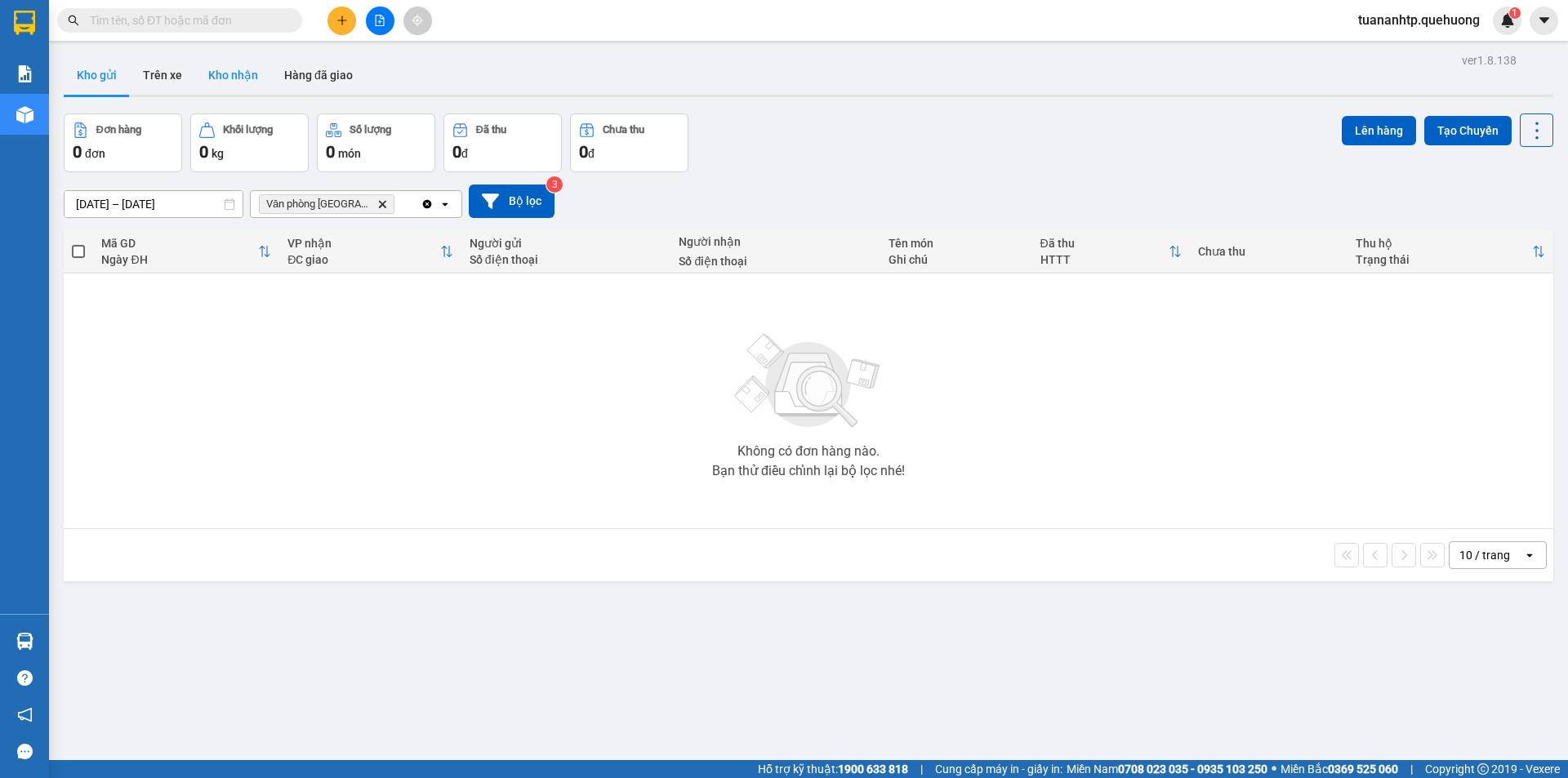
click at [216, 73] on button "Kho nhận" at bounding box center [233, 75] width 76 height 39
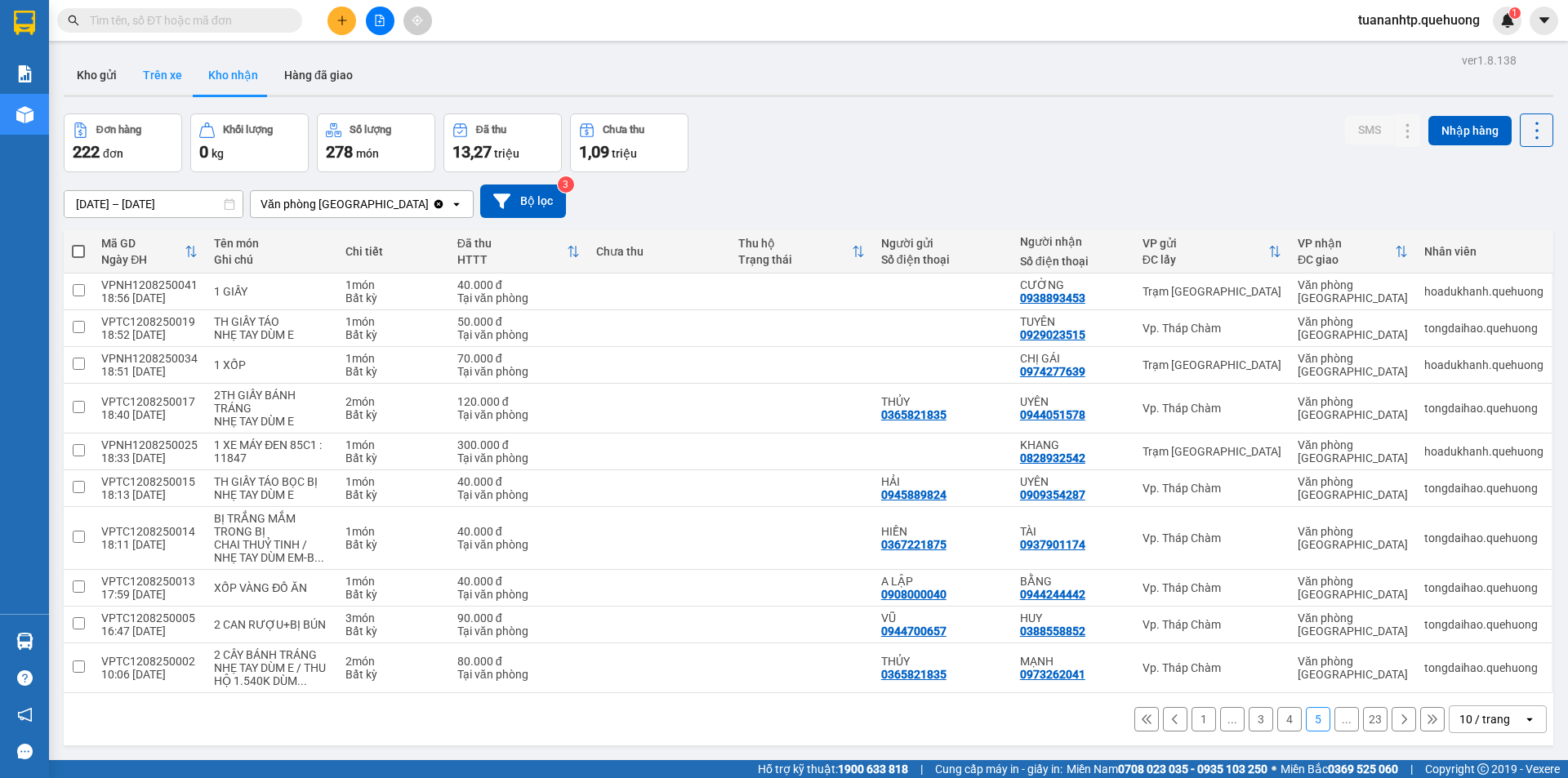
click at [151, 79] on button "Trên xe" at bounding box center [163, 75] width 66 height 39
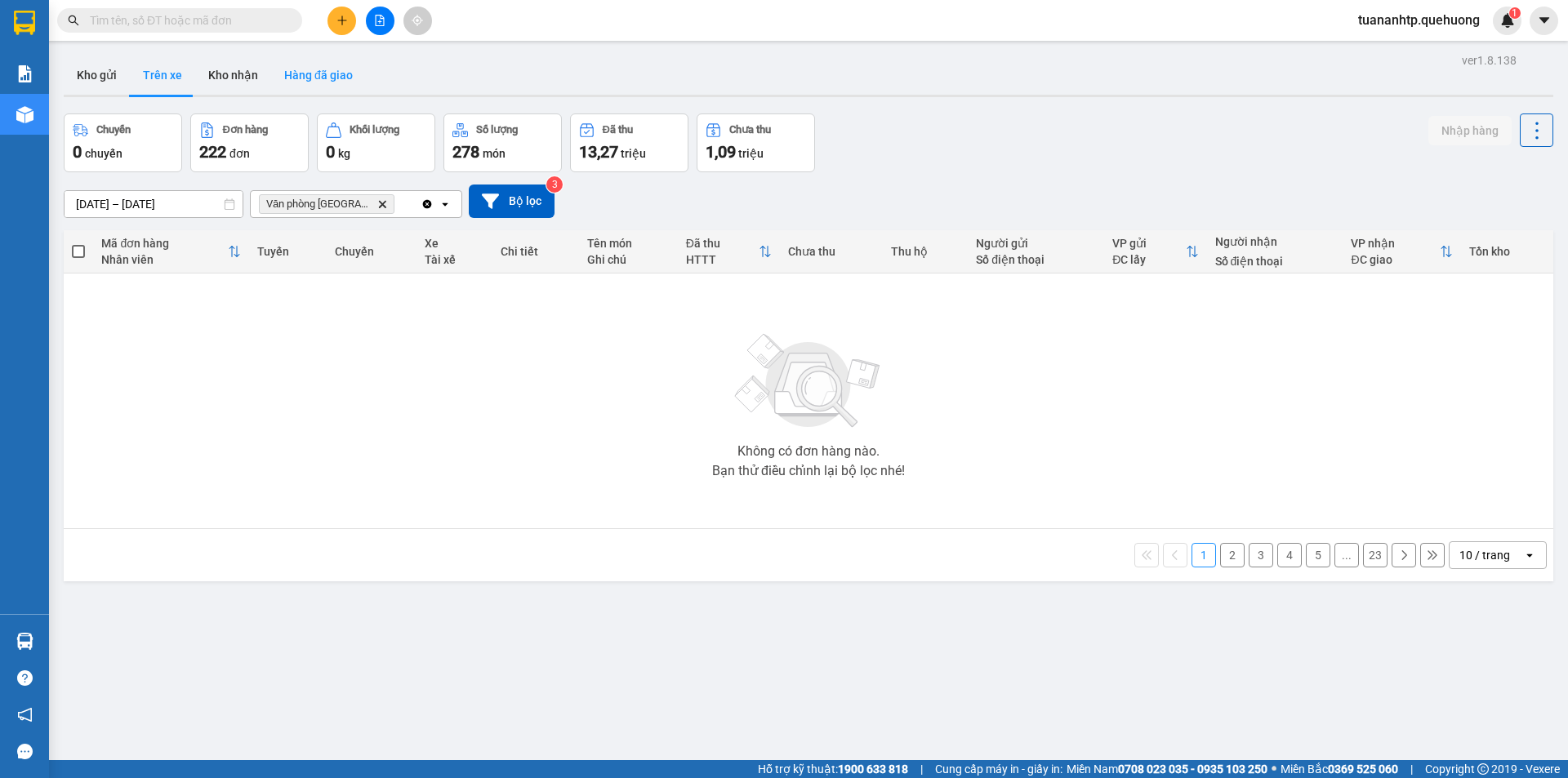
click at [321, 77] on button "Hàng đã giao" at bounding box center [319, 75] width 95 height 39
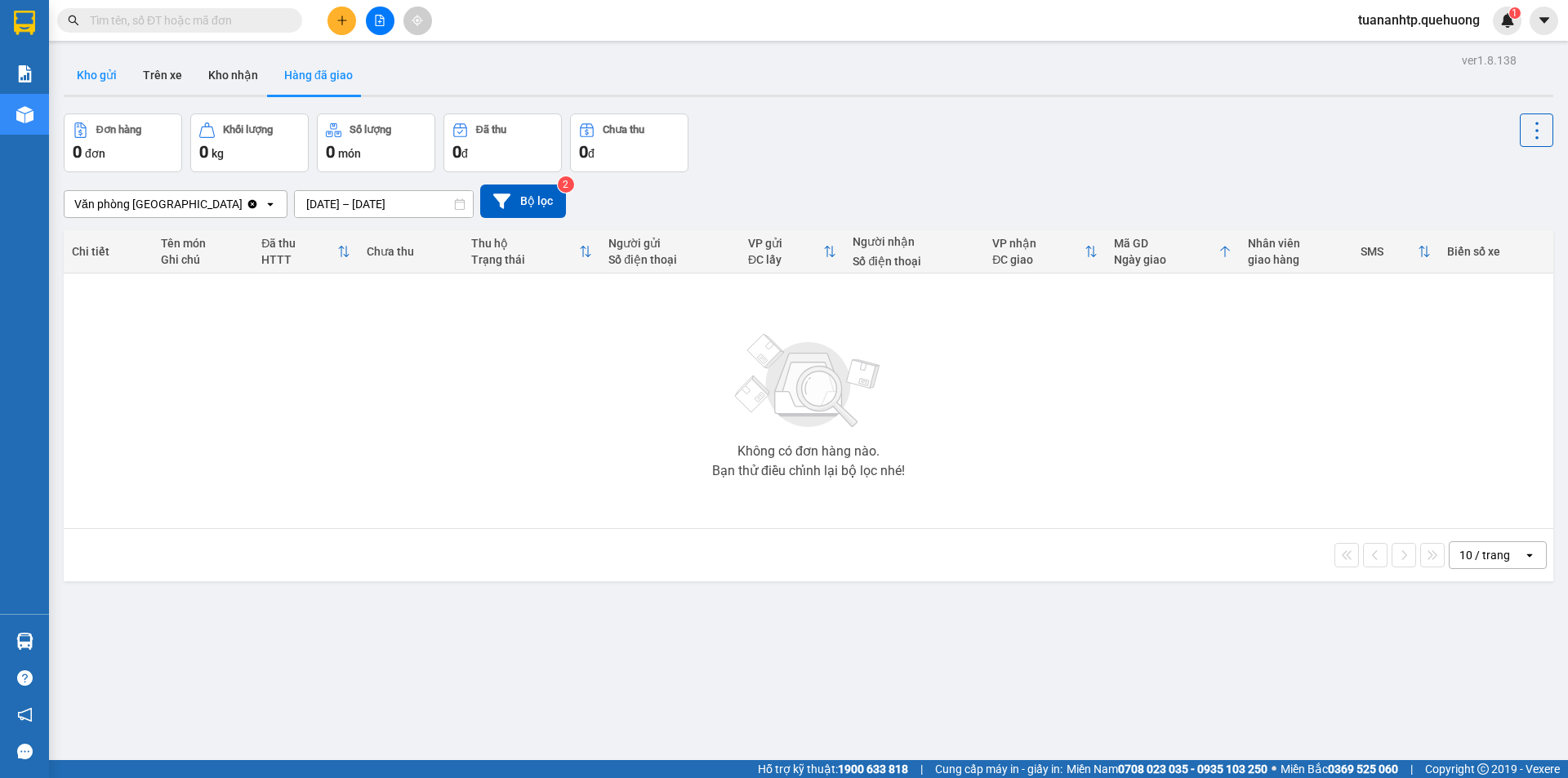
click at [97, 72] on button "Kho gửi" at bounding box center [97, 75] width 66 height 39
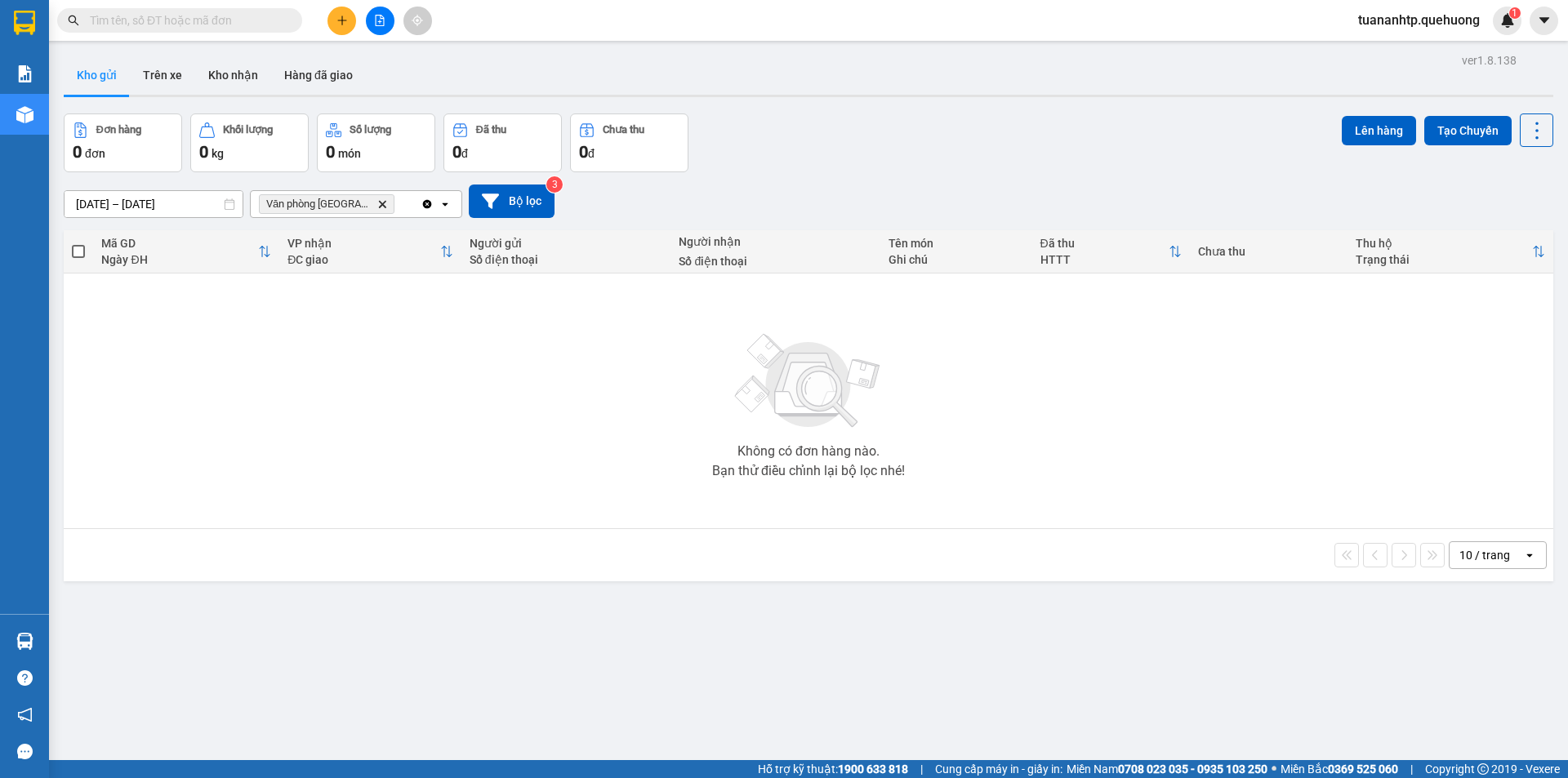
click at [341, 27] on button at bounding box center [342, 20] width 28 height 28
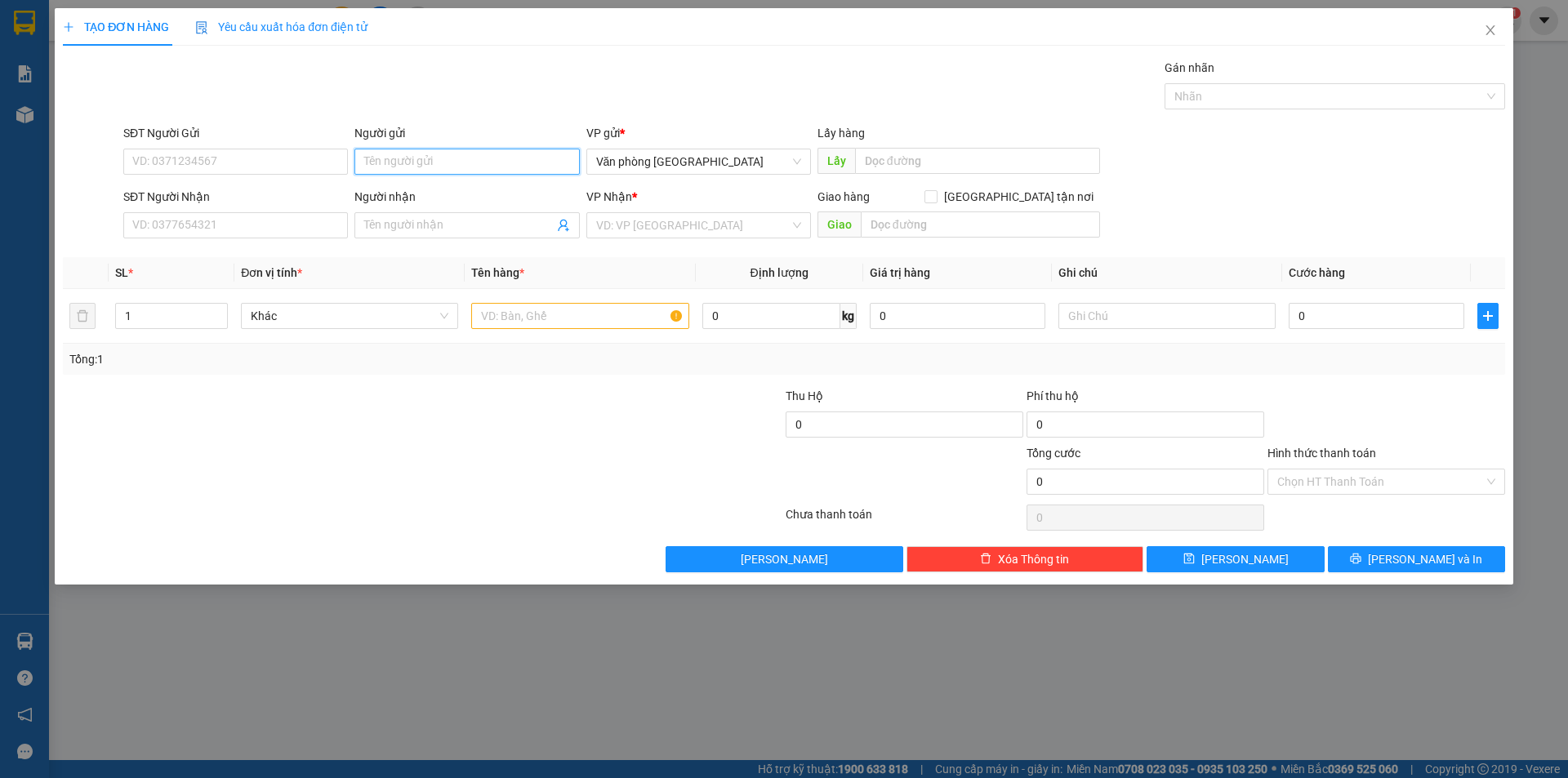
click at [444, 167] on input "Người gửi" at bounding box center [467, 162] width 225 height 26
type input "VP [GEOGRAPHIC_DATA]"
click at [431, 224] on input "Người nhận" at bounding box center [458, 226] width 189 height 18
type input "VP Tháp Chàm"
click at [671, 230] on input "search" at bounding box center [693, 225] width 194 height 25
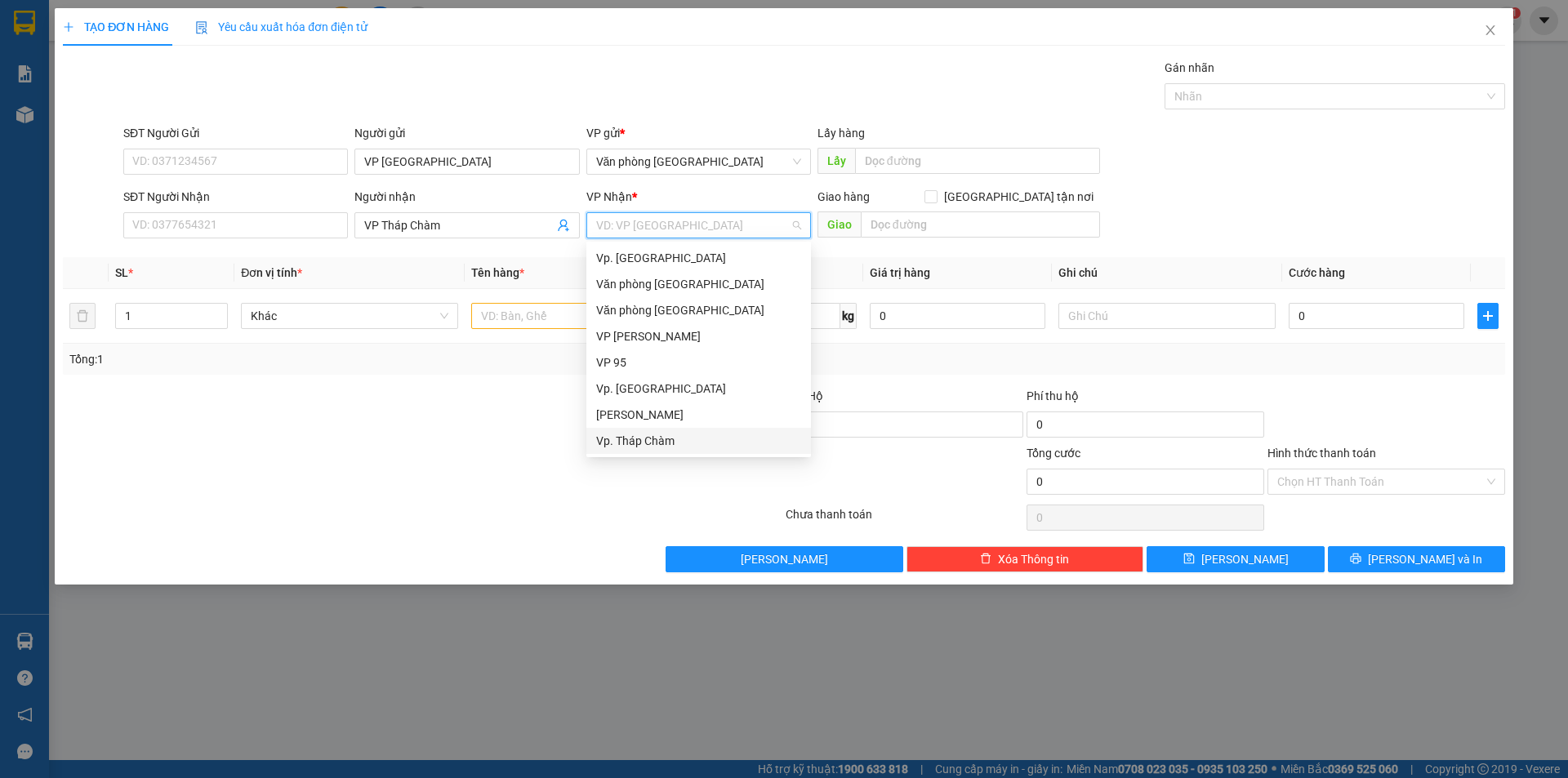
click at [681, 433] on div "Vp. Tháp Chàm" at bounding box center [699, 441] width 205 height 18
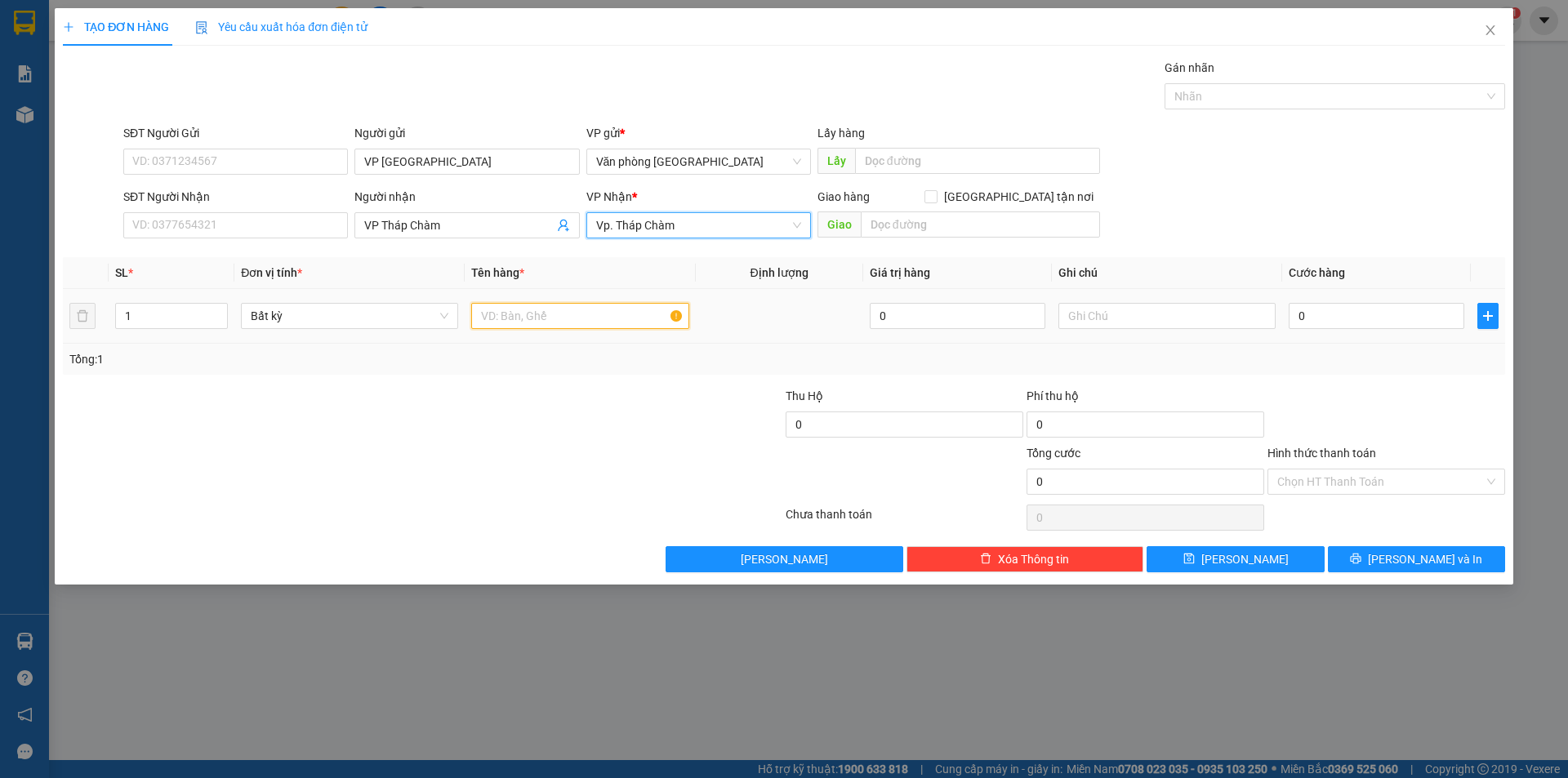
click at [625, 320] on input "text" at bounding box center [580, 316] width 217 height 26
type input "TM 1.530.000"
click at [1326, 308] on input "0" at bounding box center [1376, 316] width 175 height 26
type input "1"
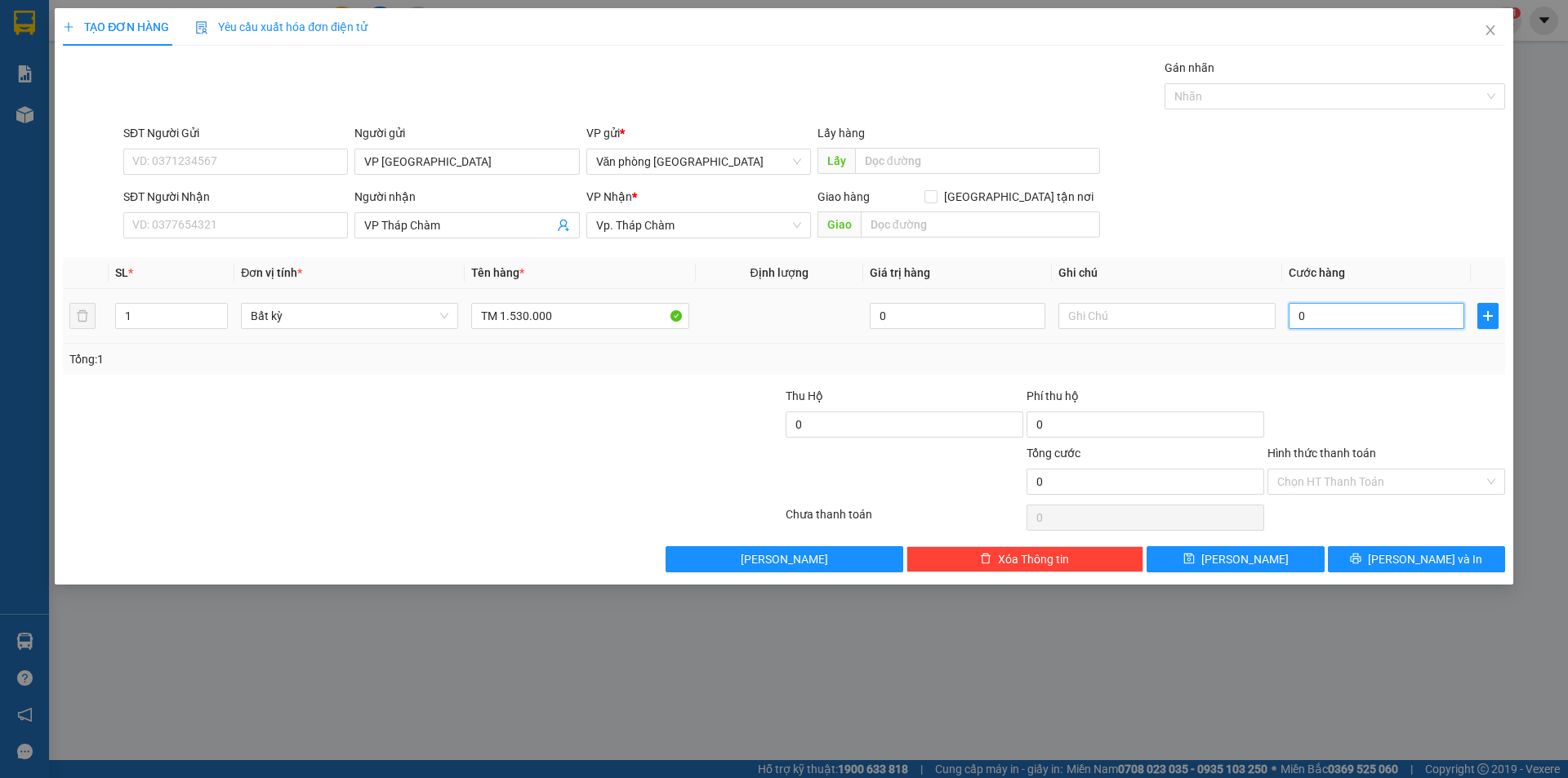
type input "1"
type input "10"
type input "100"
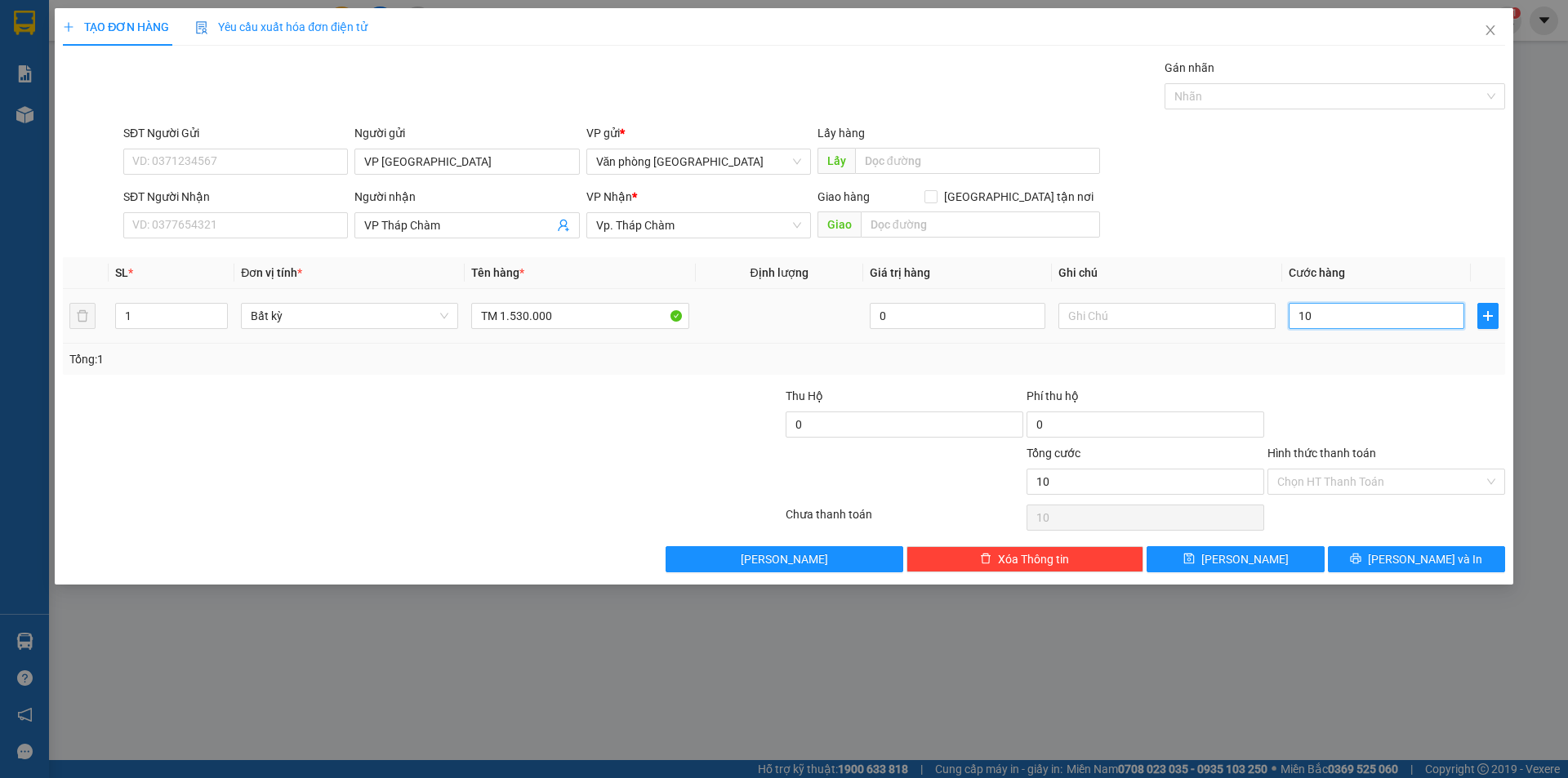
type input "100"
type input "1.000"
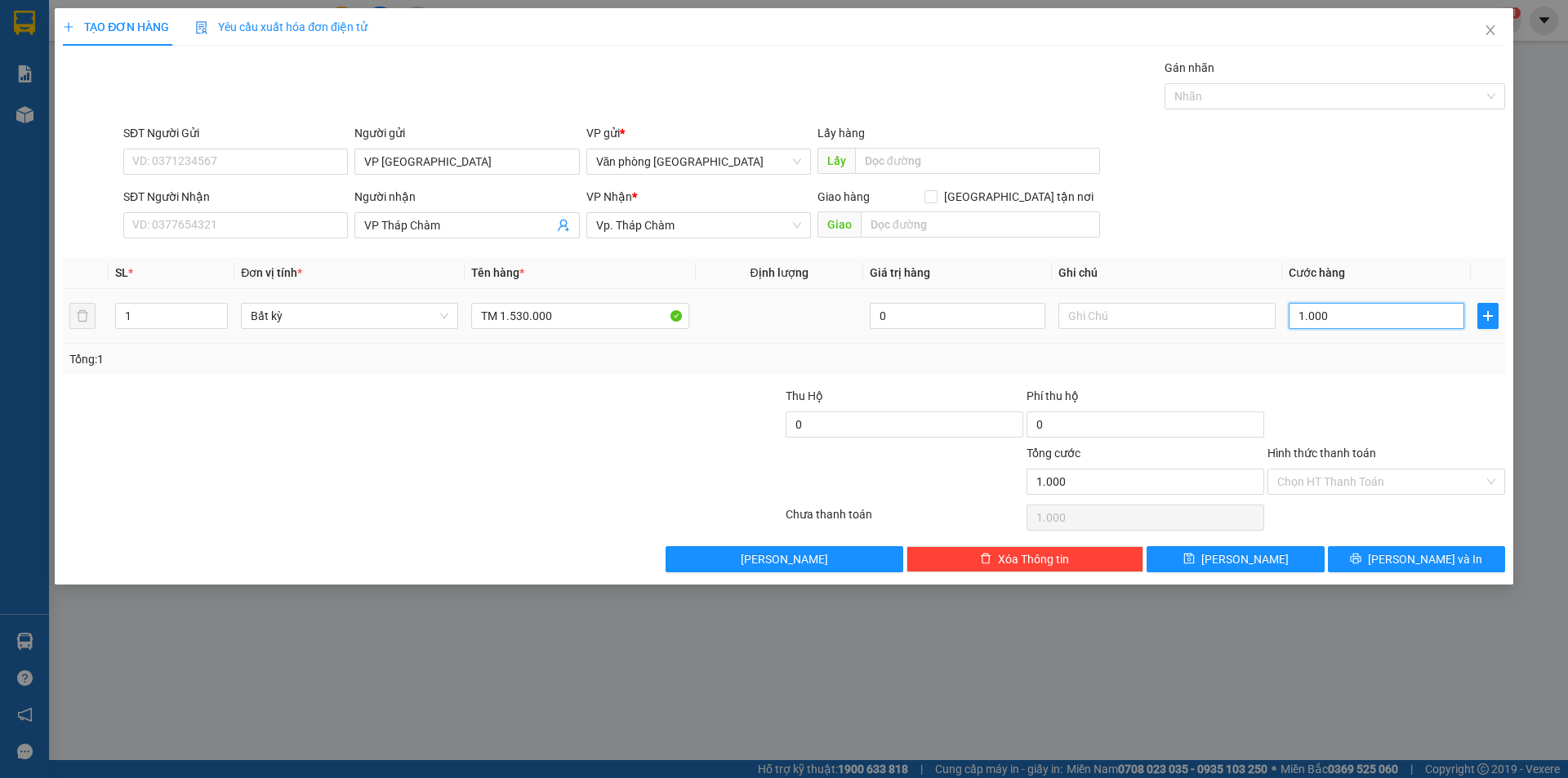
type input "10.000"
click at [1156, 313] on input "text" at bounding box center [1167, 316] width 217 height 26
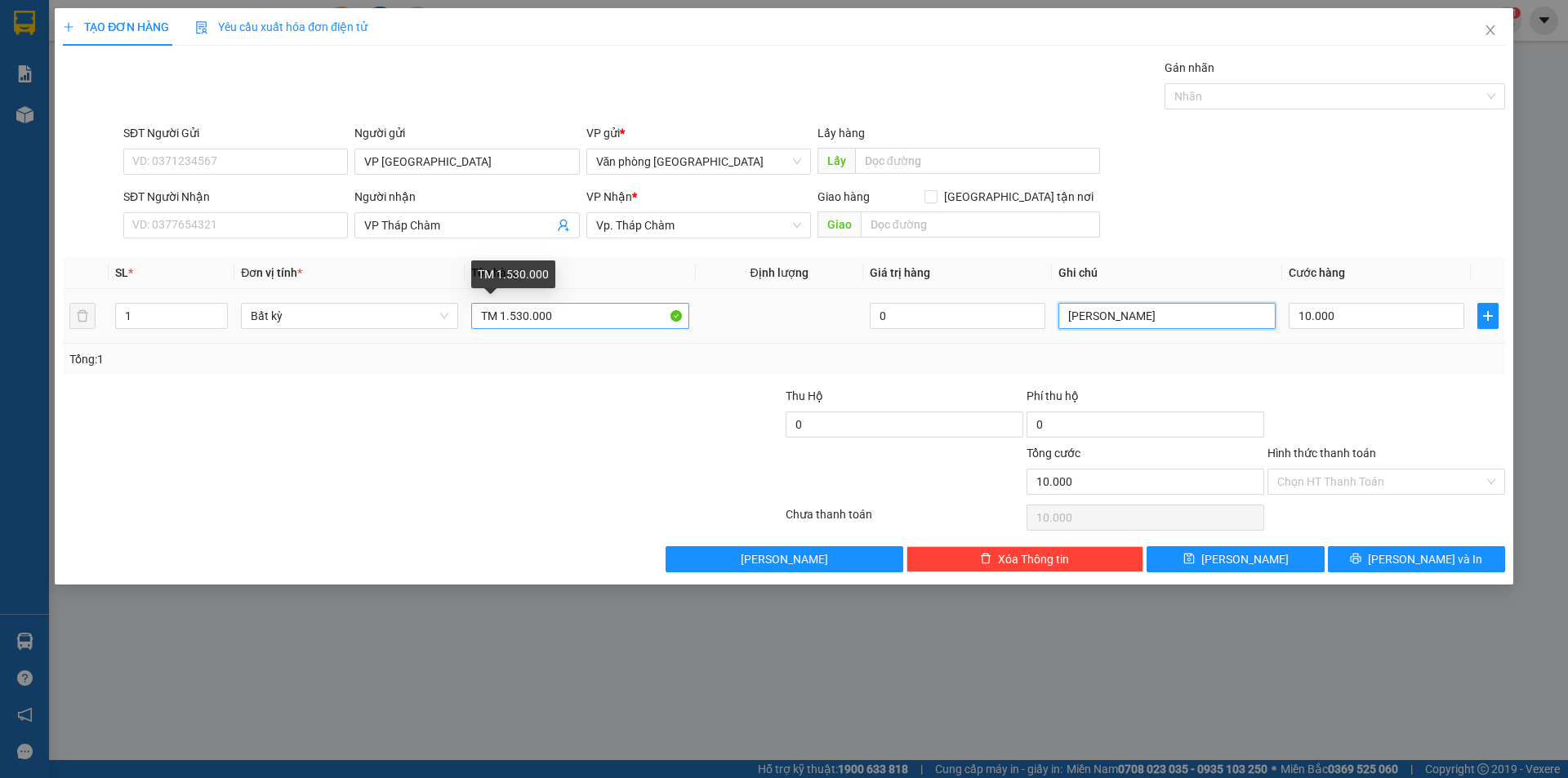
type input "[PERSON_NAME]"
drag, startPoint x: 552, startPoint y: 313, endPoint x: 447, endPoint y: 323, distance: 105.5
click at [447, 323] on tr "1 Bất kỳ TM 1.530.000 0 Tuấn Anh 10.000" at bounding box center [784, 317] width 1442 height 55
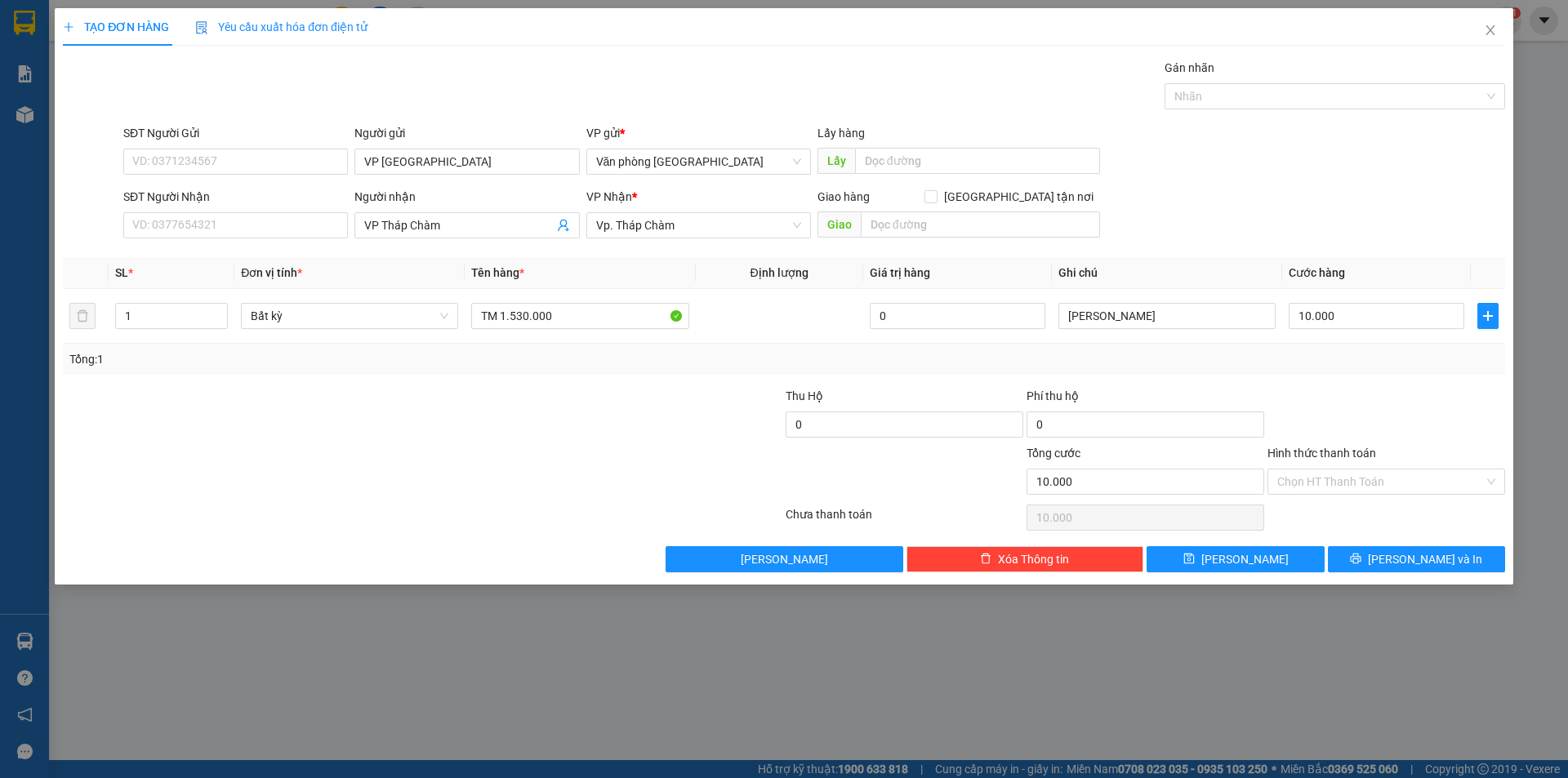
click at [1403, 426] on div at bounding box center [1386, 415] width 241 height 58
click at [556, 317] on input "TM 1.530.000" at bounding box center [580, 316] width 217 height 26
drag, startPoint x: 556, startPoint y: 317, endPoint x: 459, endPoint y: 317, distance: 97.0
click at [459, 317] on tr "1 Bất kỳ TM 1.530.000 0 Tuấn Anh 10.000" at bounding box center [784, 317] width 1442 height 55
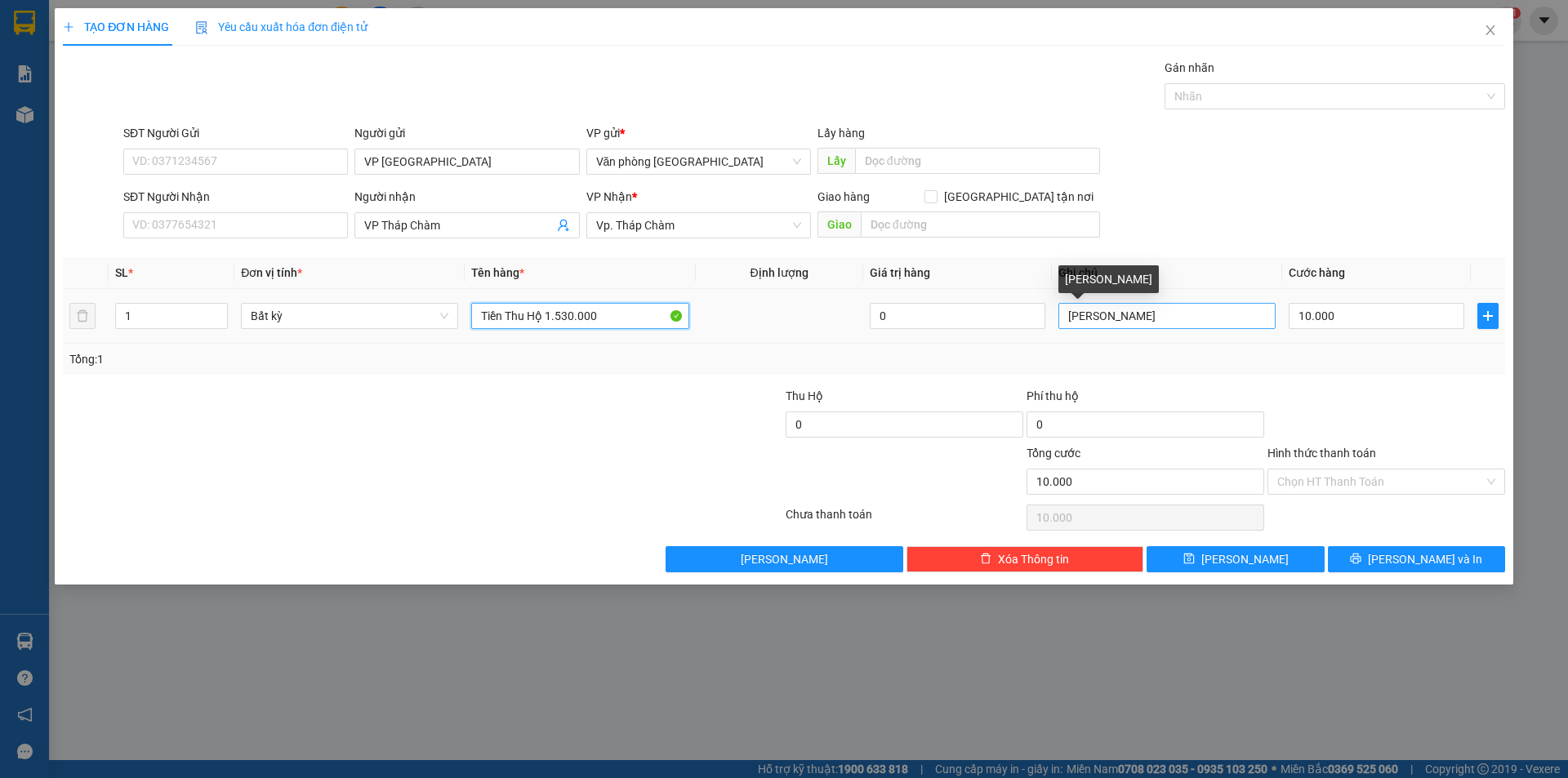
type input "Tiền Thu Hộ 1.530.000"
click at [1132, 311] on input "[PERSON_NAME]" at bounding box center [1167, 316] width 217 height 26
click at [1215, 317] on input "Tuấn Anh ck tiền thu hộ" at bounding box center [1167, 316] width 217 height 26
type input "Tuấn Anh ck tiền thu hộ 2 bao banh tráng"
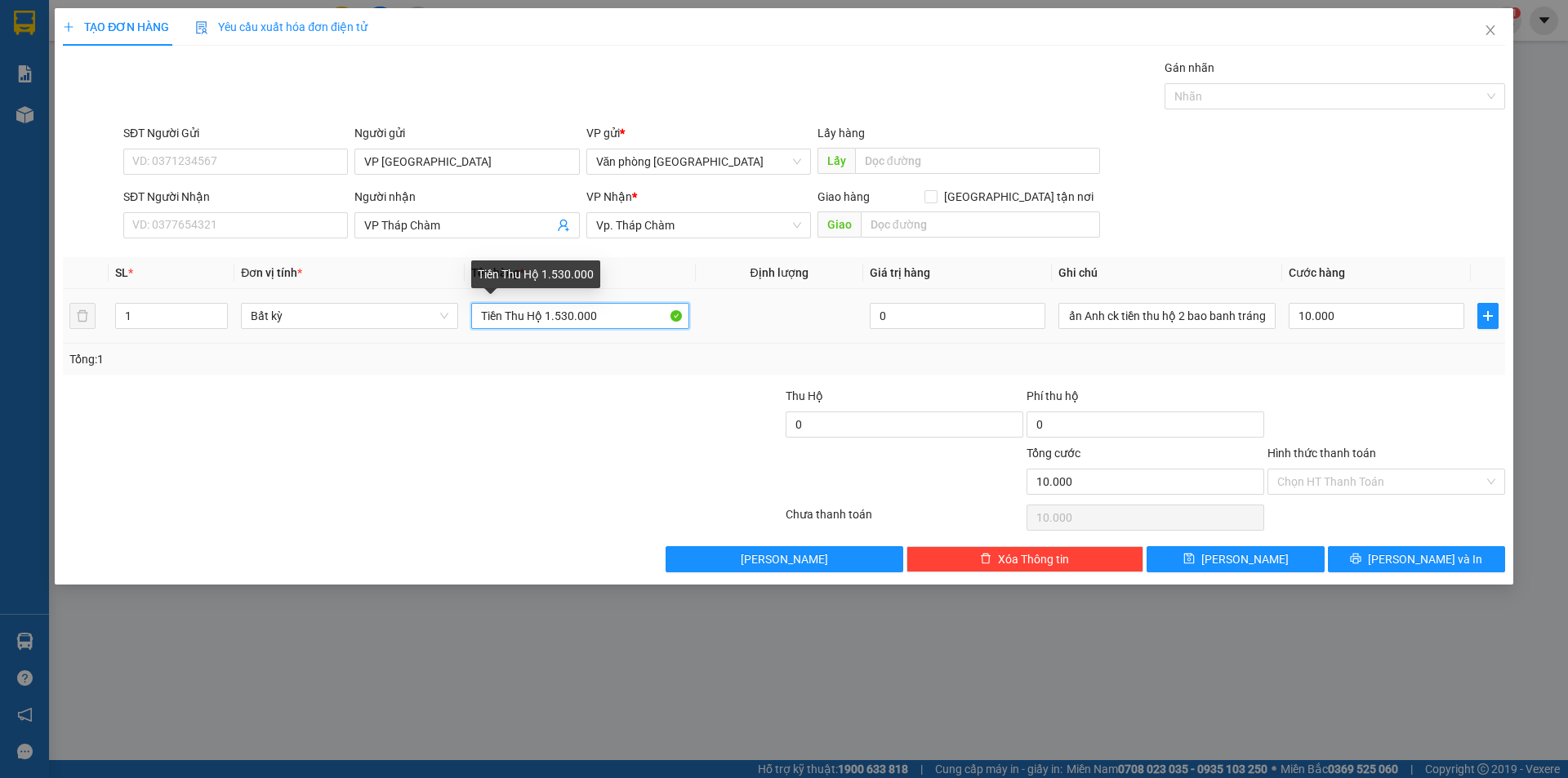
scroll to position [0, 0]
click at [616, 316] on input "Tiền Thu Hộ 1.530.000" at bounding box center [580, 316] width 217 height 26
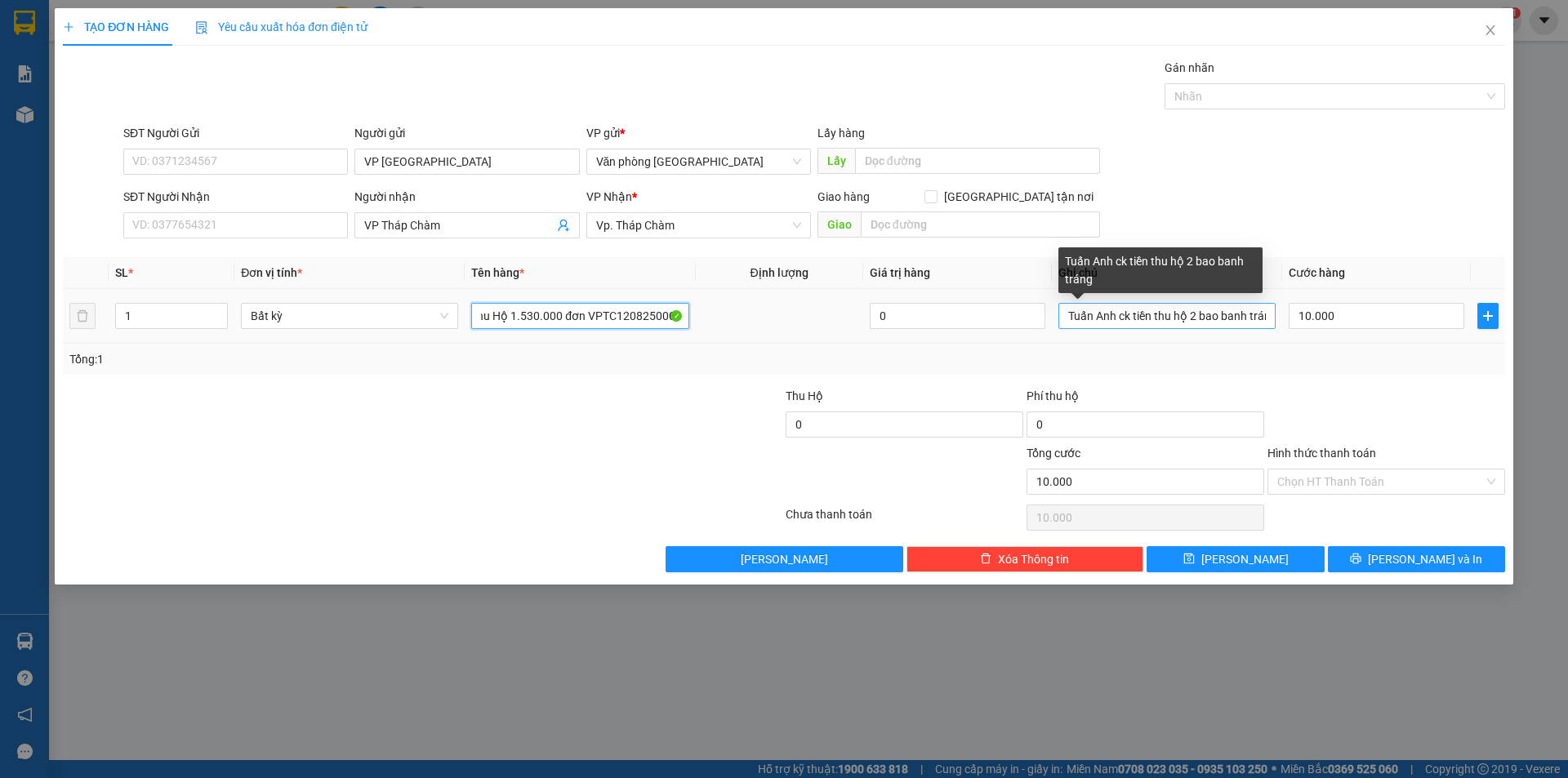
type input "Tiền Thu Hộ 1.530.000 đơn VPTC12082500020"
click at [1268, 312] on input "Tuấn Anh ck tiền thu hộ 2 bao banh tráng" at bounding box center [1167, 316] width 217 height 26
click at [1263, 316] on input "Tuấn Anh ck tiền thu hộ 2 bao banh tráng" at bounding box center [1167, 316] width 217 height 26
drag, startPoint x: 1238, startPoint y: 316, endPoint x: 1141, endPoint y: 312, distance: 97.1
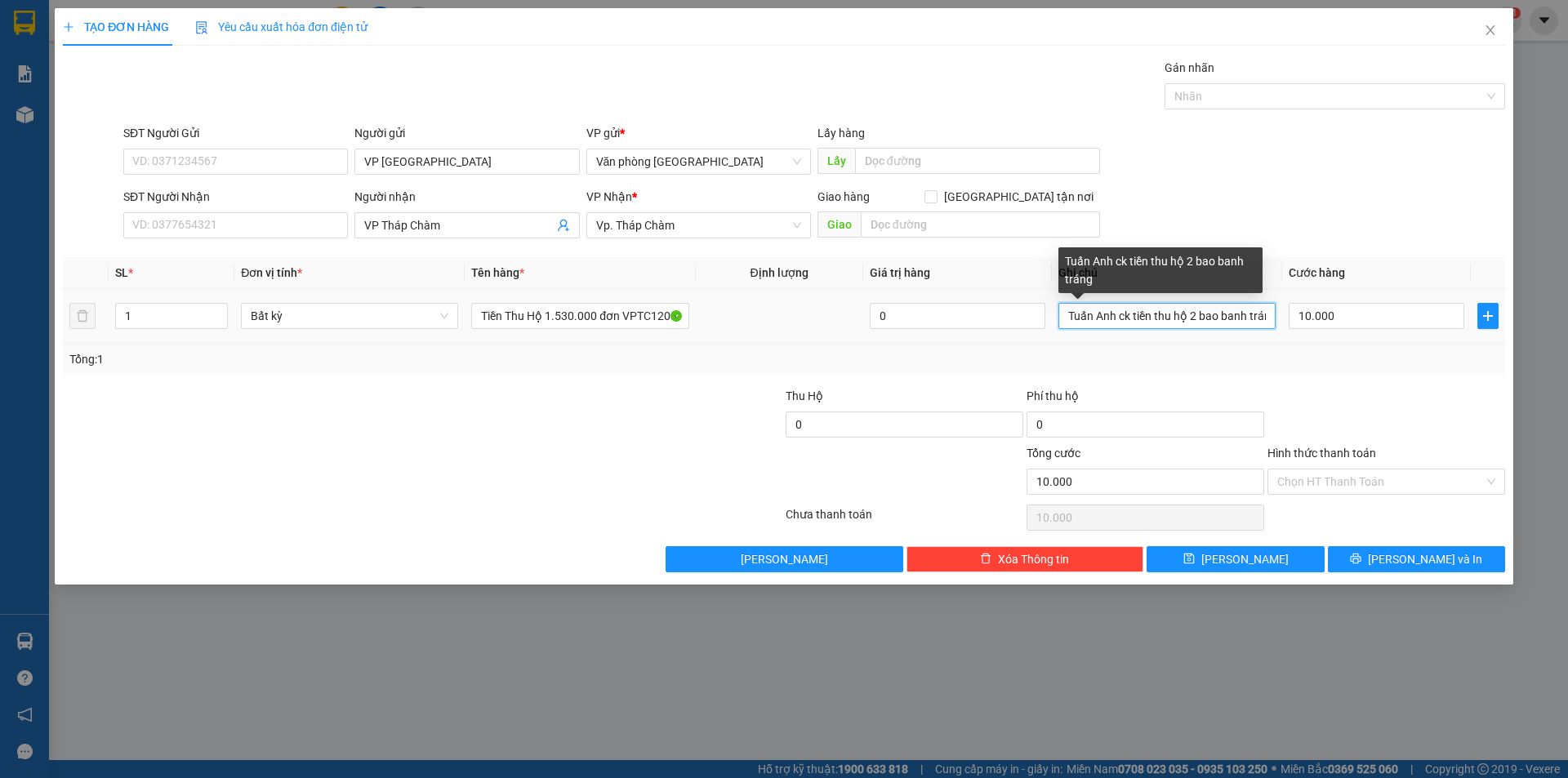
click at [1141, 312] on input "Tuấn Anh ck tiền thu hộ 2 bao banh tráng" at bounding box center [1167, 316] width 217 height 26
drag, startPoint x: 1188, startPoint y: 317, endPoint x: 1138, endPoint y: 317, distance: 50.0
click at [1138, 317] on input "Tuấn Anh ck tinh tráng" at bounding box center [1167, 316] width 217 height 26
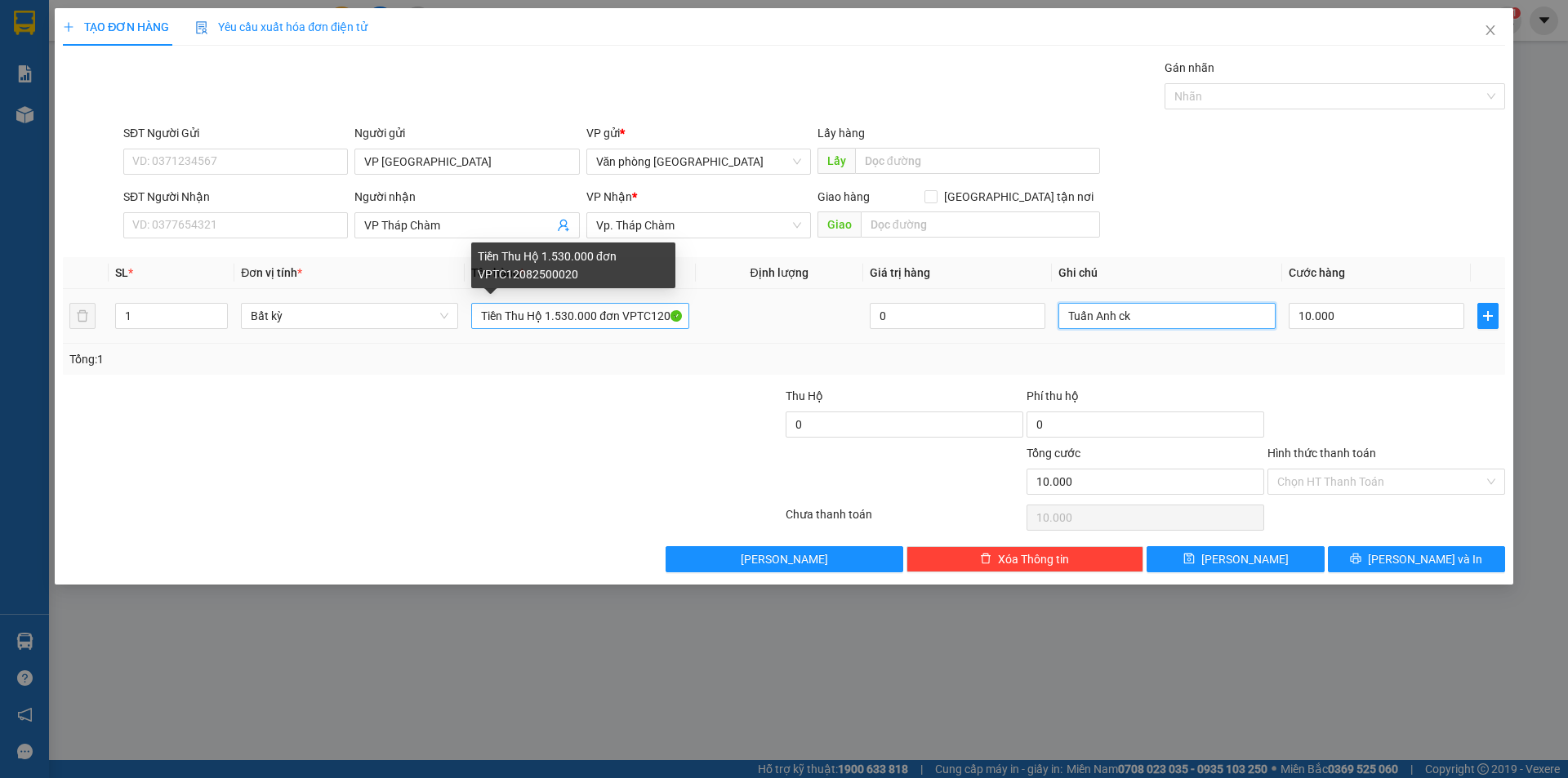
type input "Tuấn Anh ck"
click at [655, 313] on input "Tiền Thu Hộ 1.530.000 đơn VPTC12082500020" at bounding box center [580, 316] width 217 height 26
drag, startPoint x: 613, startPoint y: 320, endPoint x: 525, endPoint y: 319, distance: 88.0
click at [525, 319] on input "Tiền Thu Hộ 1.530.000 đơn VPTC12082500020" at bounding box center [580, 316] width 217 height 26
click at [652, 313] on input "Tiền Thu Hộ 1.530.000 đơn VPTC12082500020" at bounding box center [580, 316] width 217 height 26
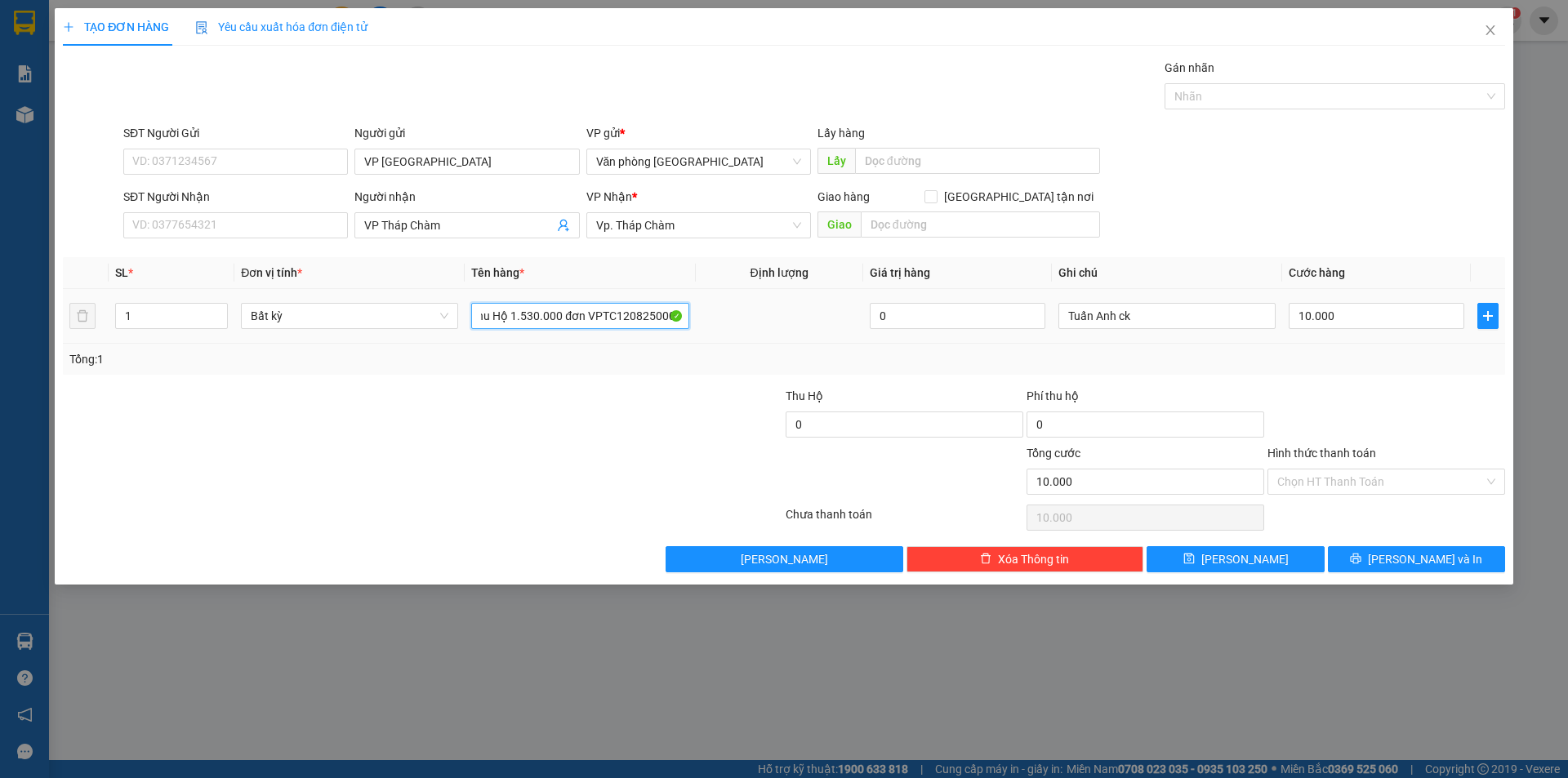
scroll to position [0, 28]
click at [680, 321] on input "Tiền Thu Hộ 1.530.000 đơn VPTC1208250002" at bounding box center [580, 316] width 217 height 26
type input "Tiền Thu Hộ 1.530.000 đơn VPTC1208250002"
click at [1151, 299] on td "Tuấn Anh ck" at bounding box center [1167, 317] width 230 height 55
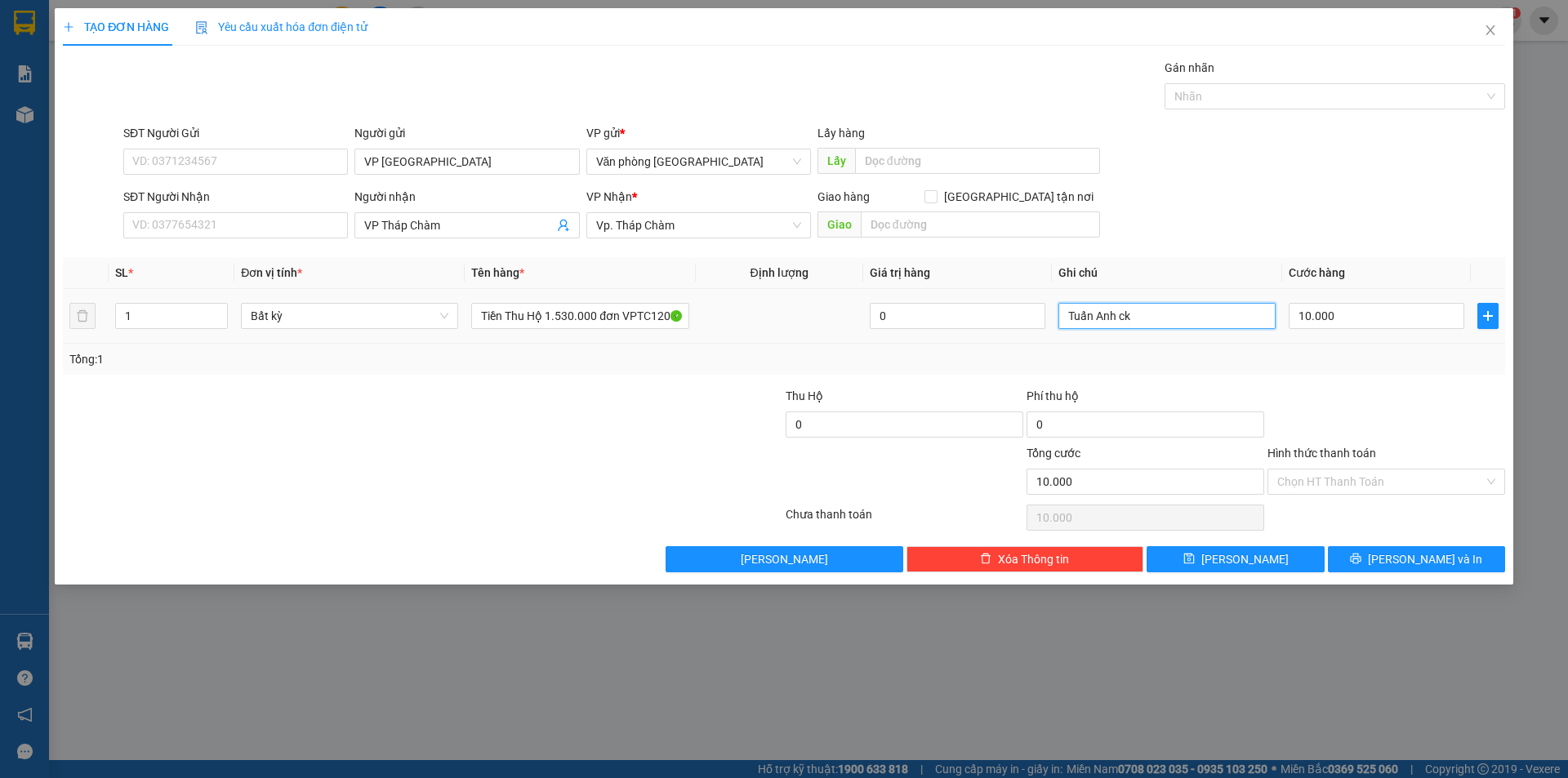
click at [1151, 310] on input "Tuấn Anh ck" at bounding box center [1167, 316] width 217 height 26
type input "Tuấn Anh ck Yên Tháp Chàm"
click at [1284, 560] on button "[PERSON_NAME]" at bounding box center [1235, 559] width 177 height 26
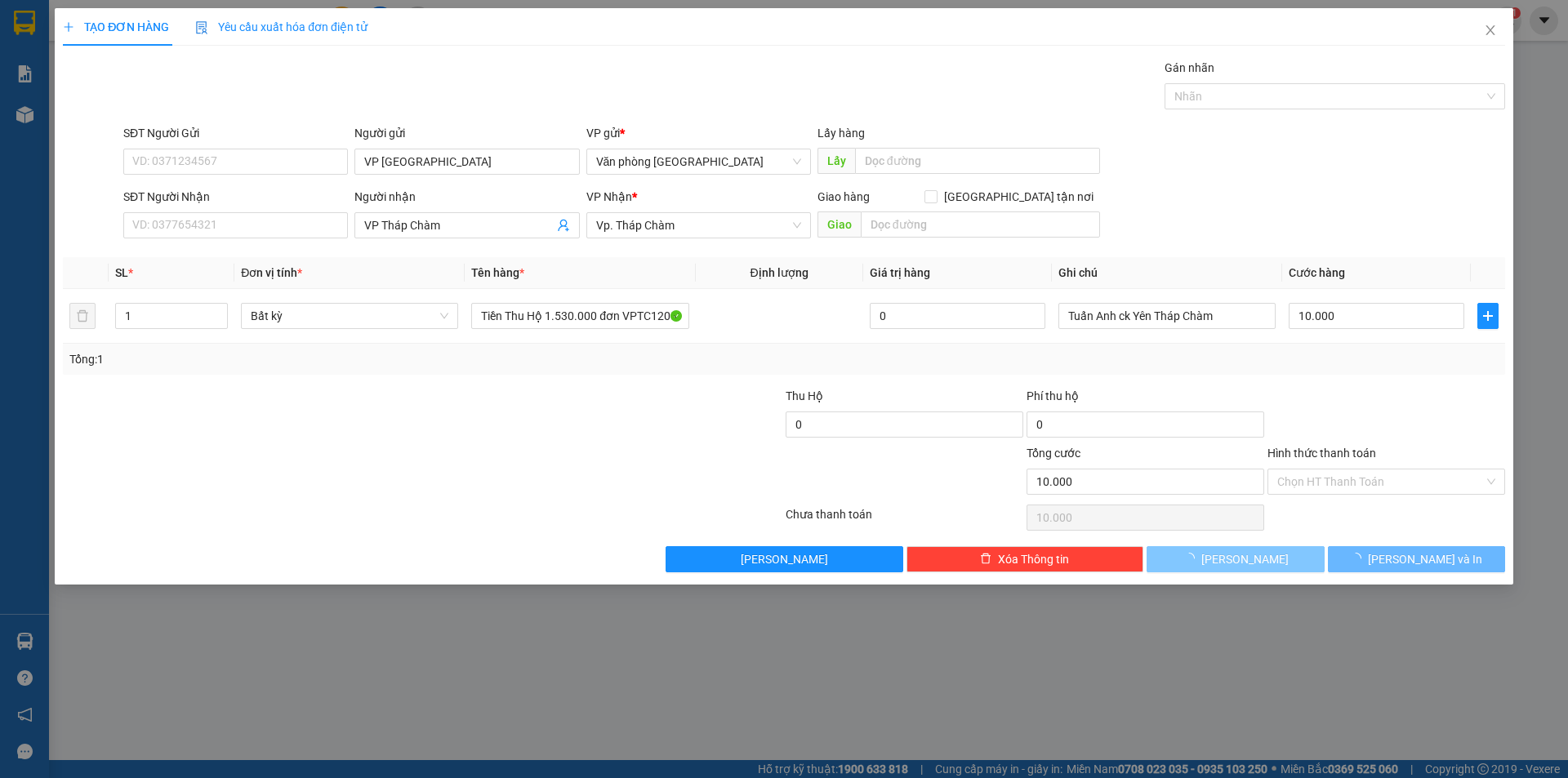
type input "0"
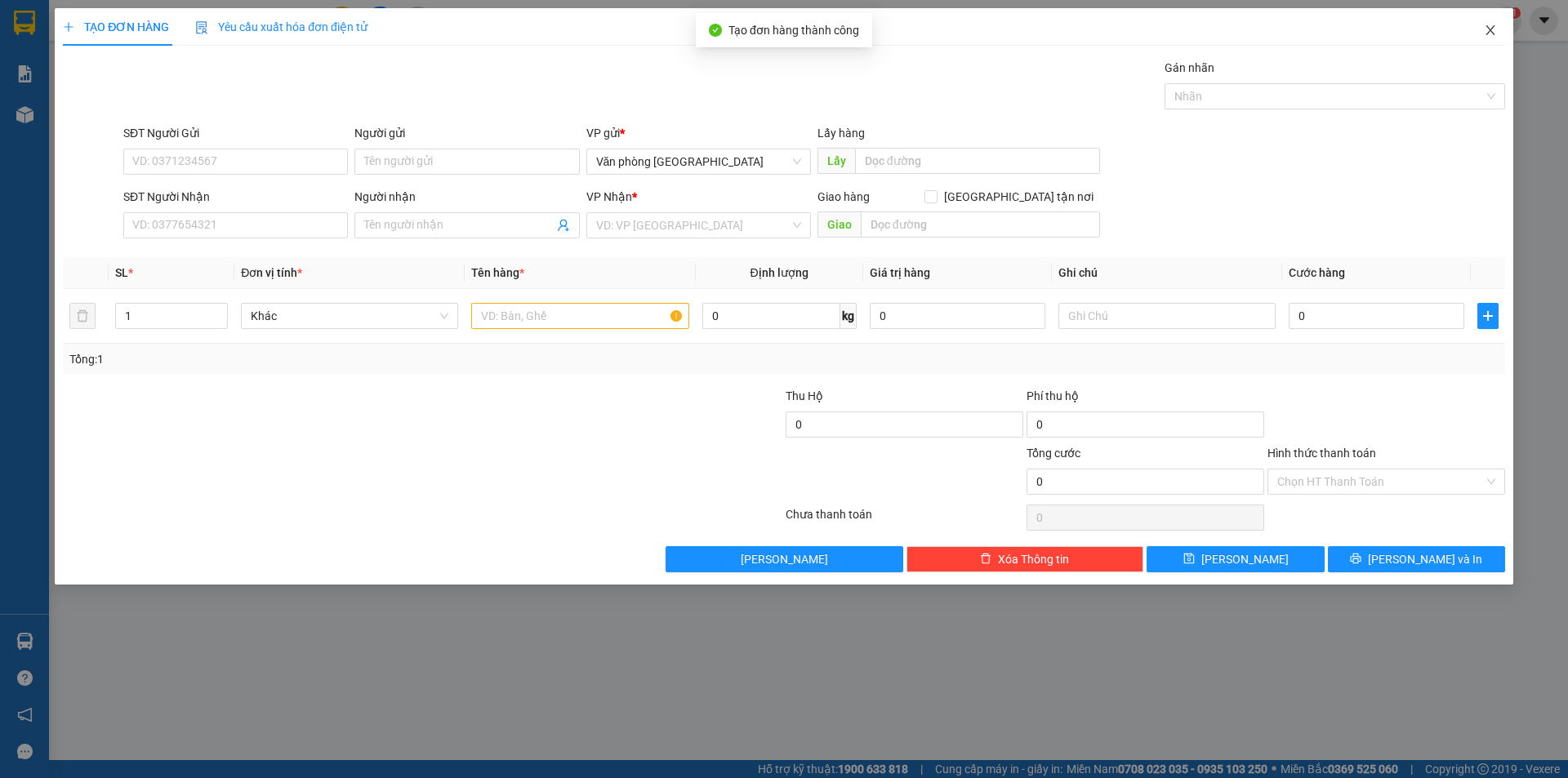
click at [1488, 29] on icon "close" at bounding box center [1490, 30] width 13 height 13
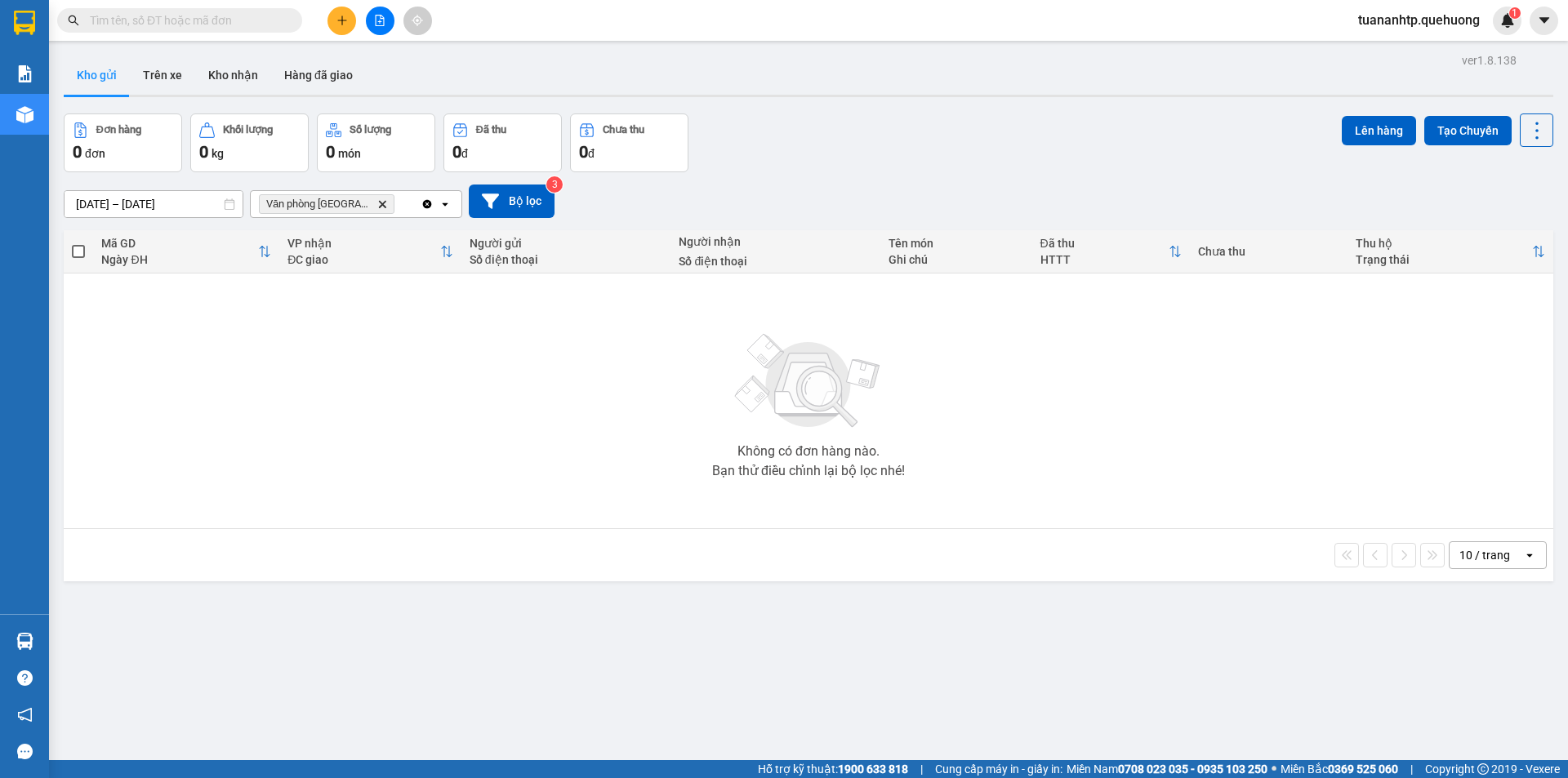
click at [111, 154] on div "0 đơn" at bounding box center [123, 152] width 100 height 23
click at [205, 79] on button "Kho nhận" at bounding box center [233, 75] width 76 height 39
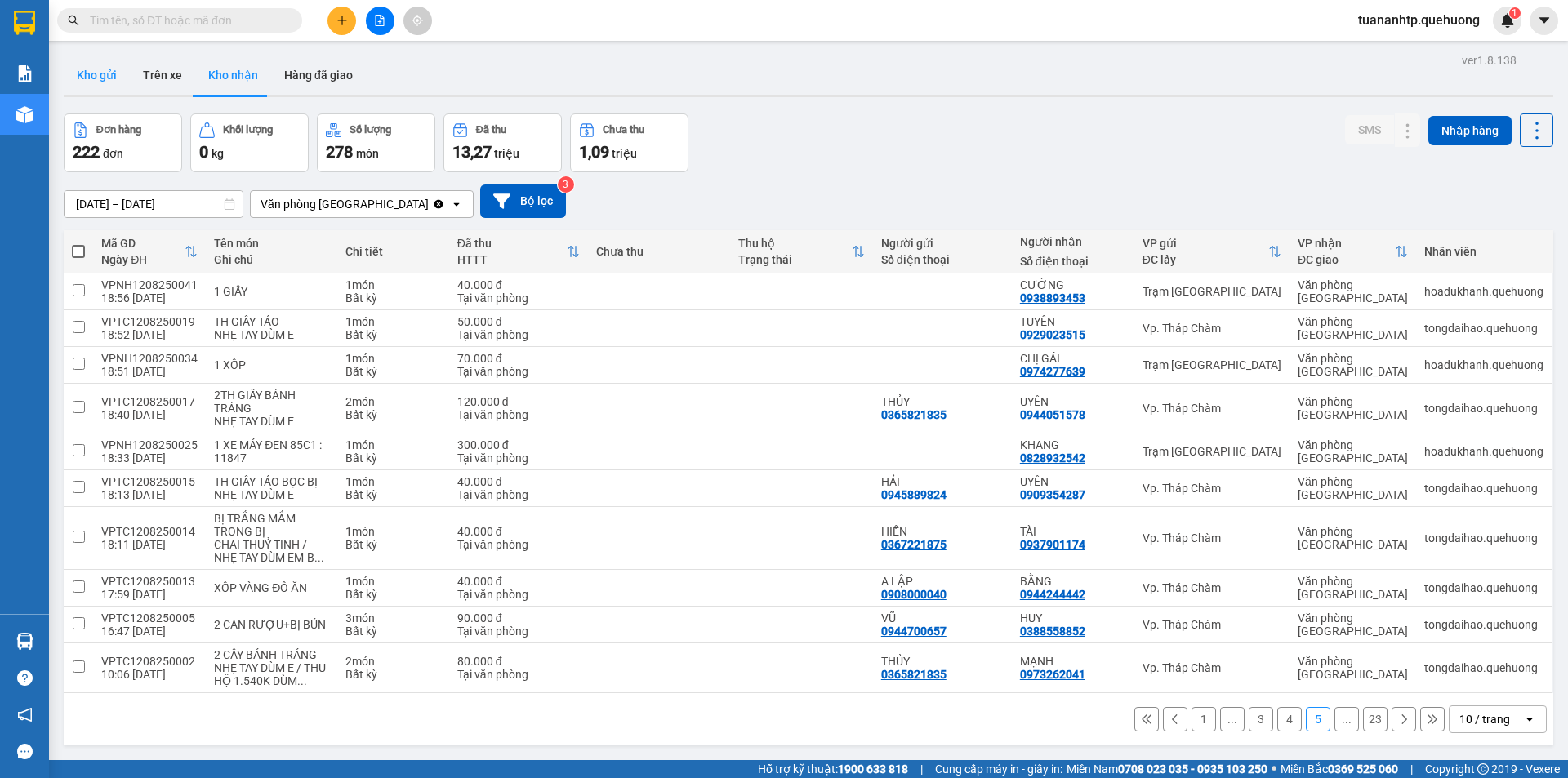
click at [108, 77] on button "Kho gửi" at bounding box center [97, 75] width 66 height 39
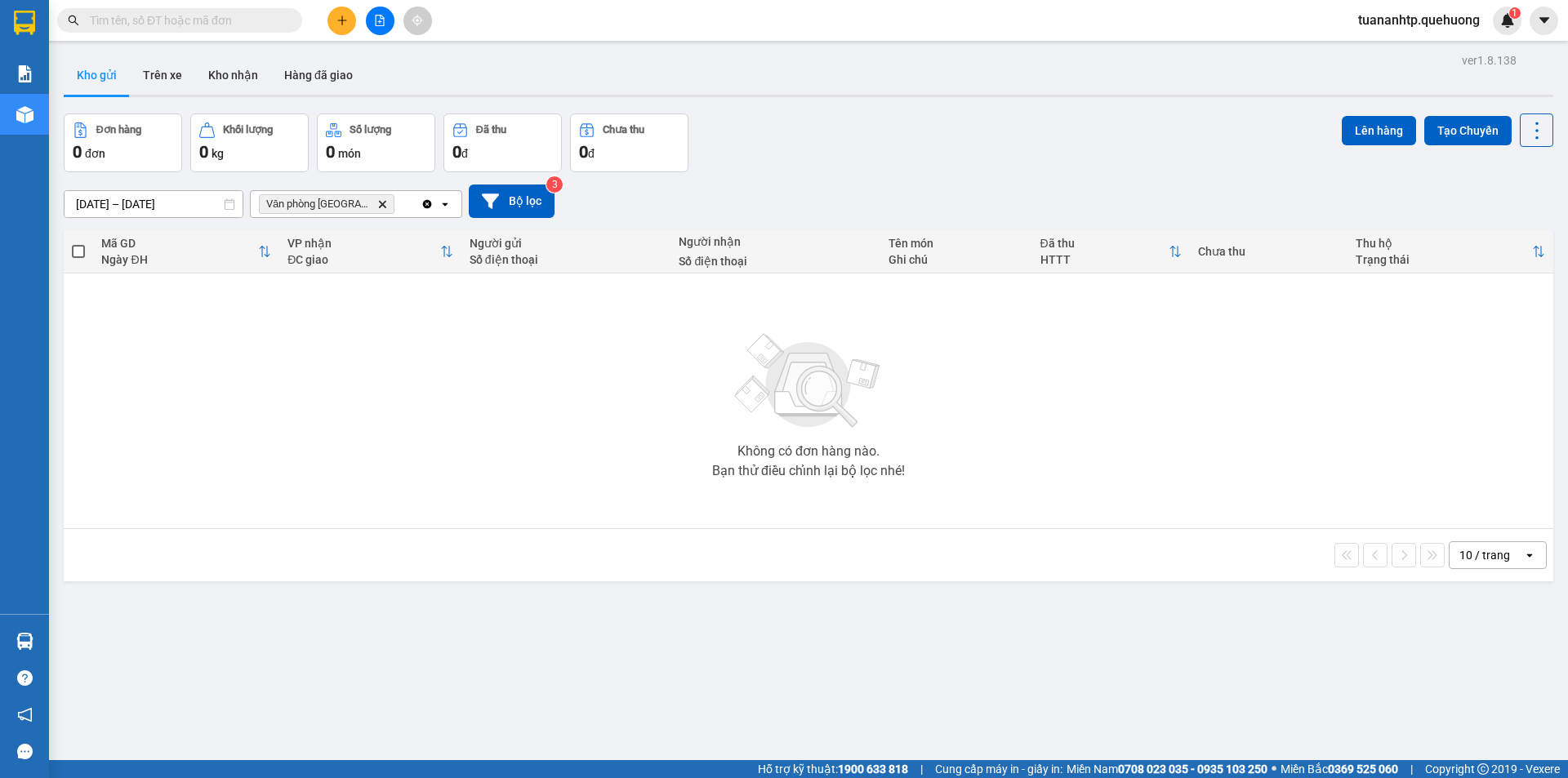
click at [146, 306] on div "Không có đơn hàng nào. Bạn thử điều chỉnh lại bộ lọc nhé!" at bounding box center [808, 401] width 1473 height 245
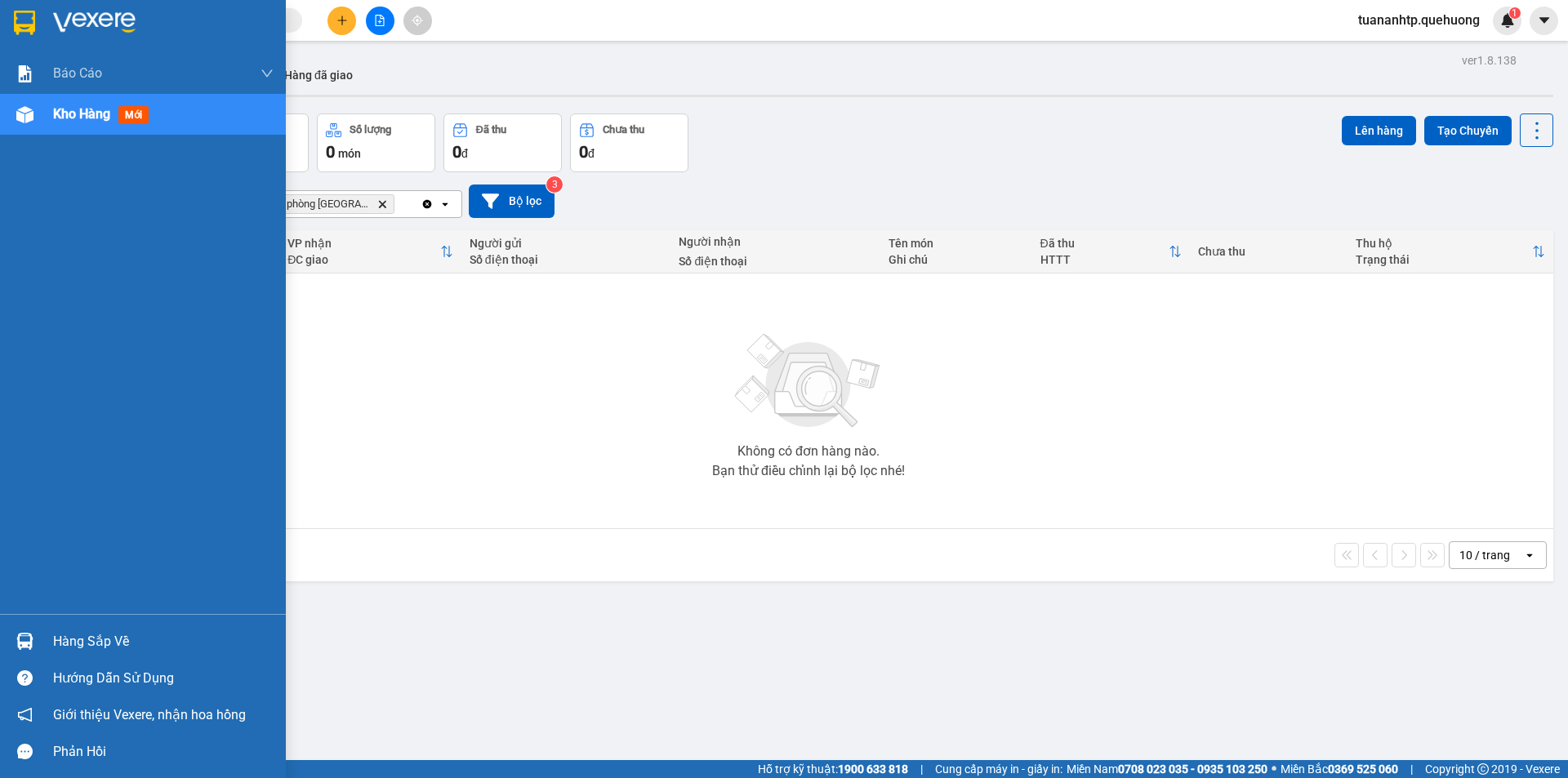
click at [96, 647] on div "Hàng sắp về" at bounding box center [163, 641] width 220 height 25
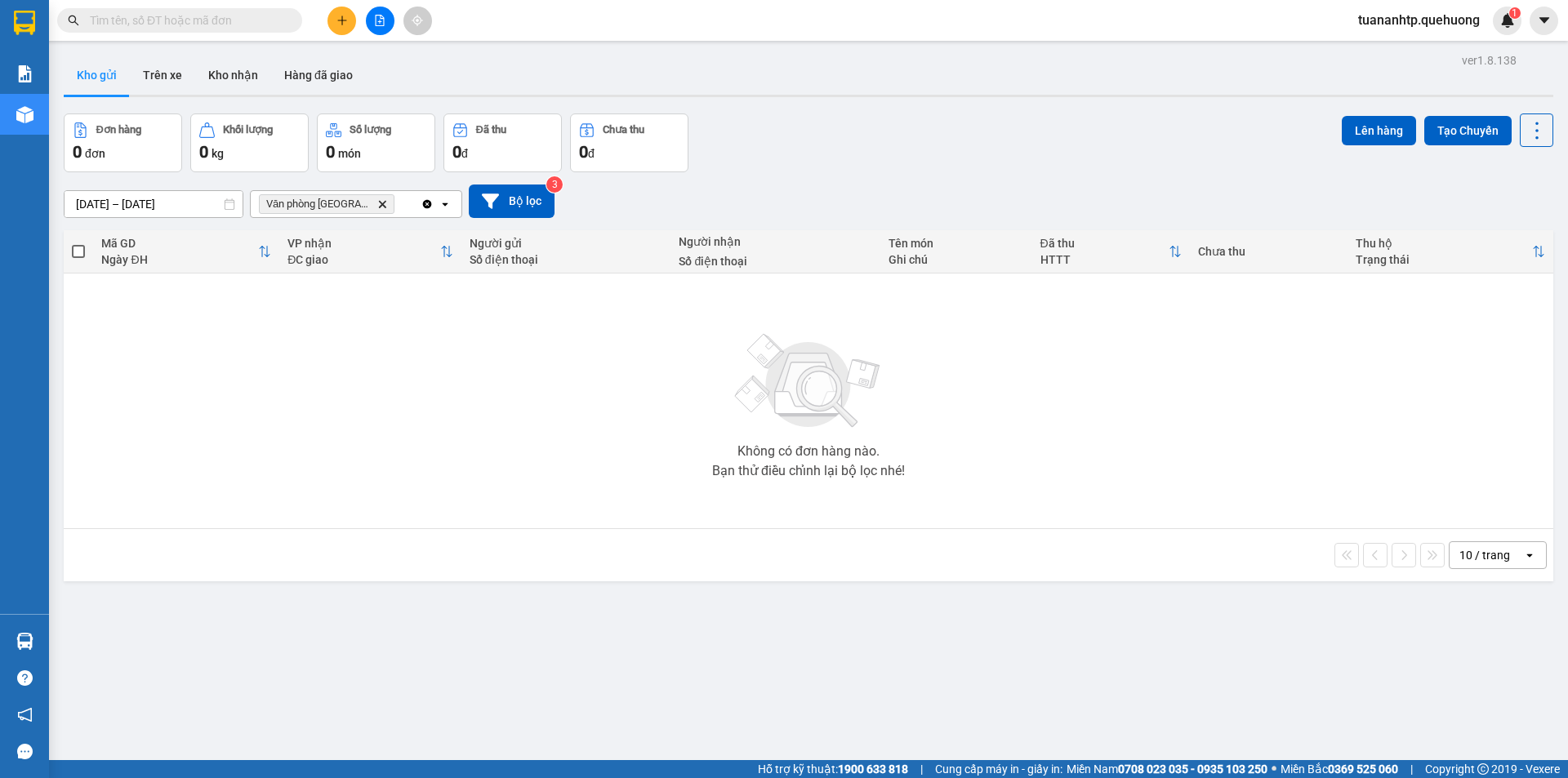
click at [392, 459] on section "Kết quả tìm kiếm ( 0 ) Bộ lọc No Data tuananhtp.quehuong 1 Báo cáo Báo cáo dòng…" at bounding box center [784, 389] width 1568 height 778
click at [343, 26] on button at bounding box center [342, 20] width 28 height 28
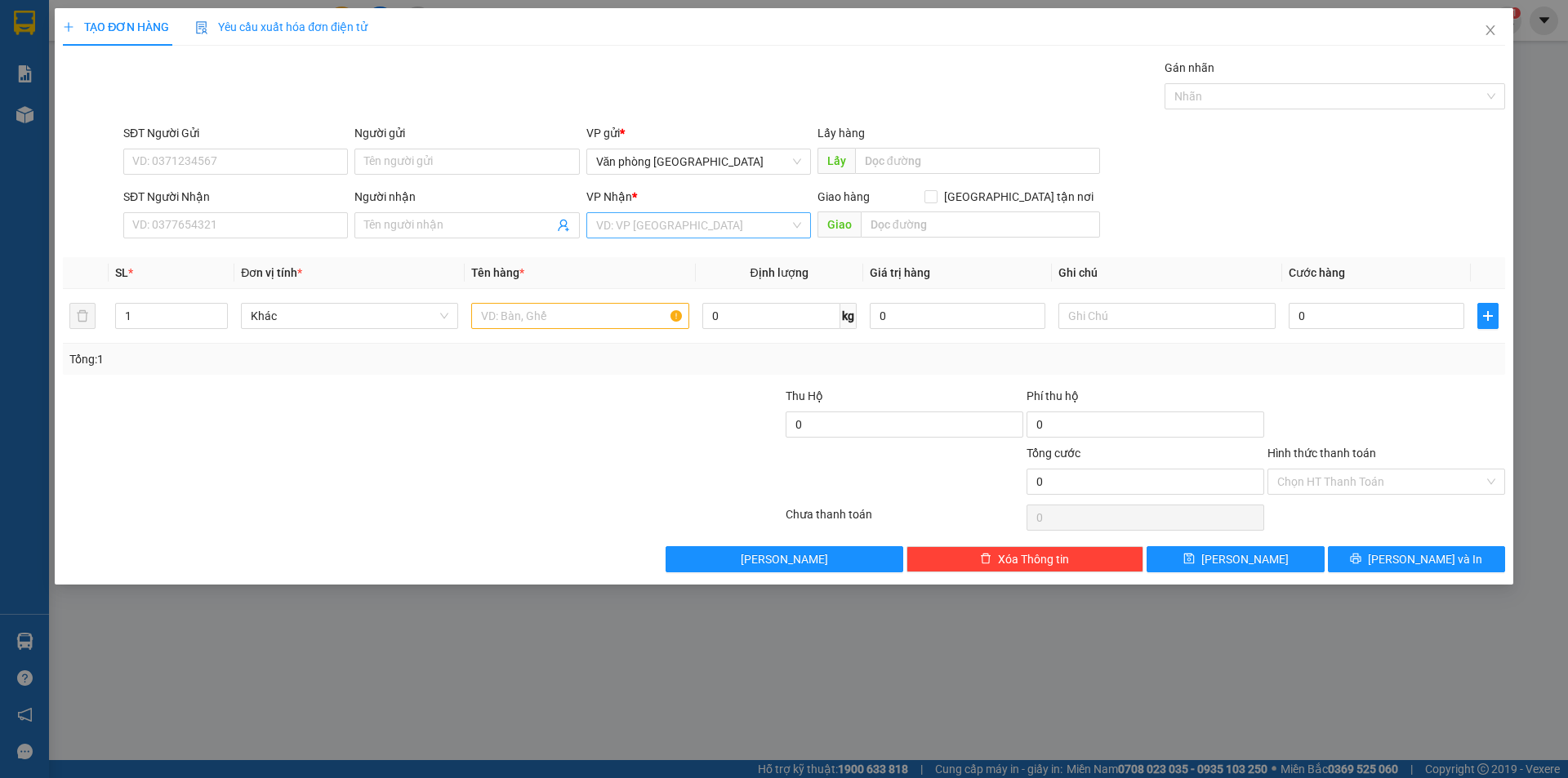
click at [651, 225] on input "search" at bounding box center [693, 225] width 194 height 25
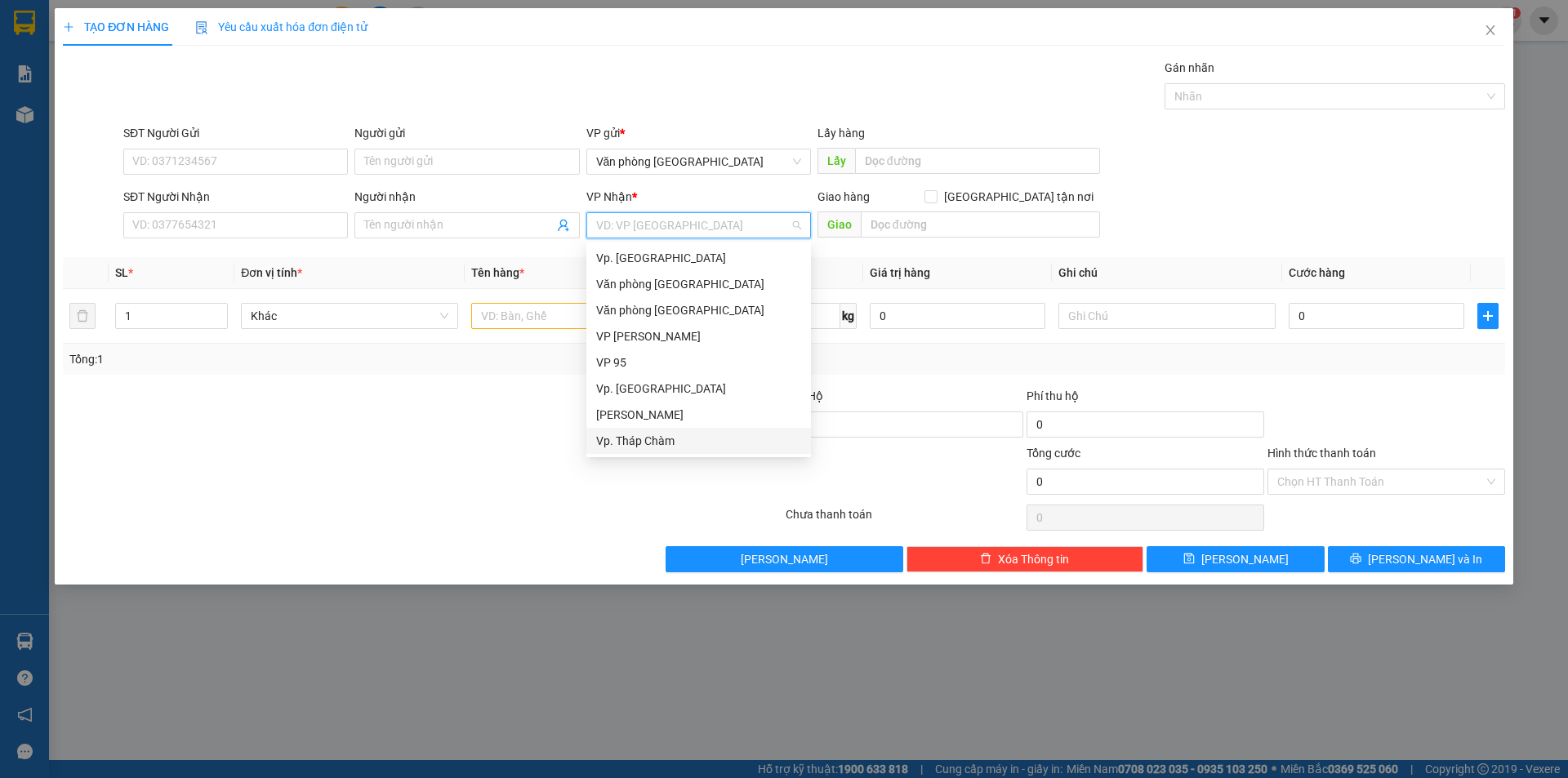
click at [648, 441] on div "Vp. Tháp Chàm" at bounding box center [699, 441] width 205 height 18
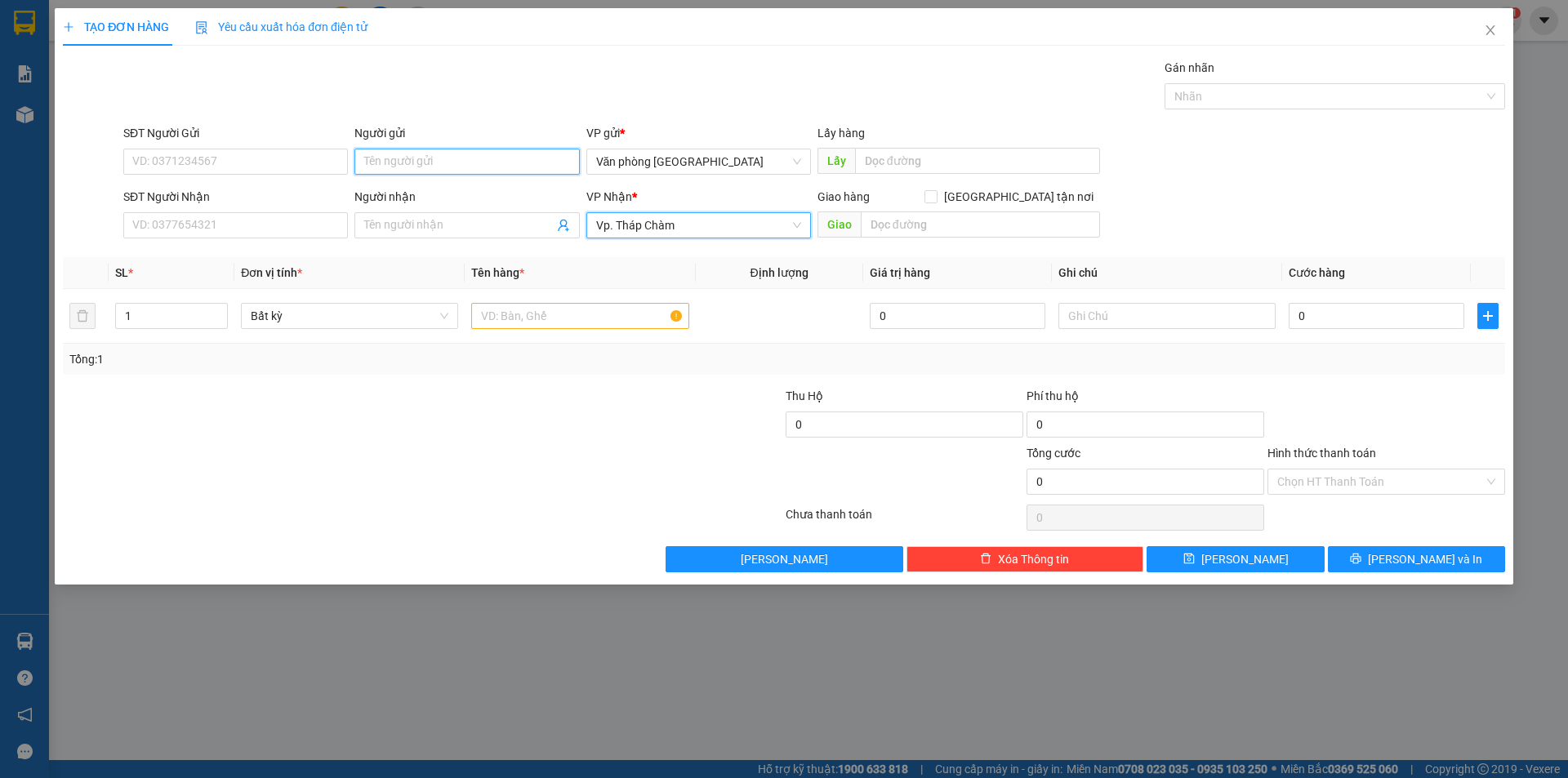
click at [406, 159] on input "Người gửi" at bounding box center [467, 162] width 225 height 26
type input "VP [GEOGRAPHIC_DATA]"
click at [386, 227] on input "Người nhận" at bounding box center [458, 226] width 189 height 18
type input "Yên VP Tháp Chàm"
click at [491, 324] on input "text" at bounding box center [580, 316] width 217 height 26
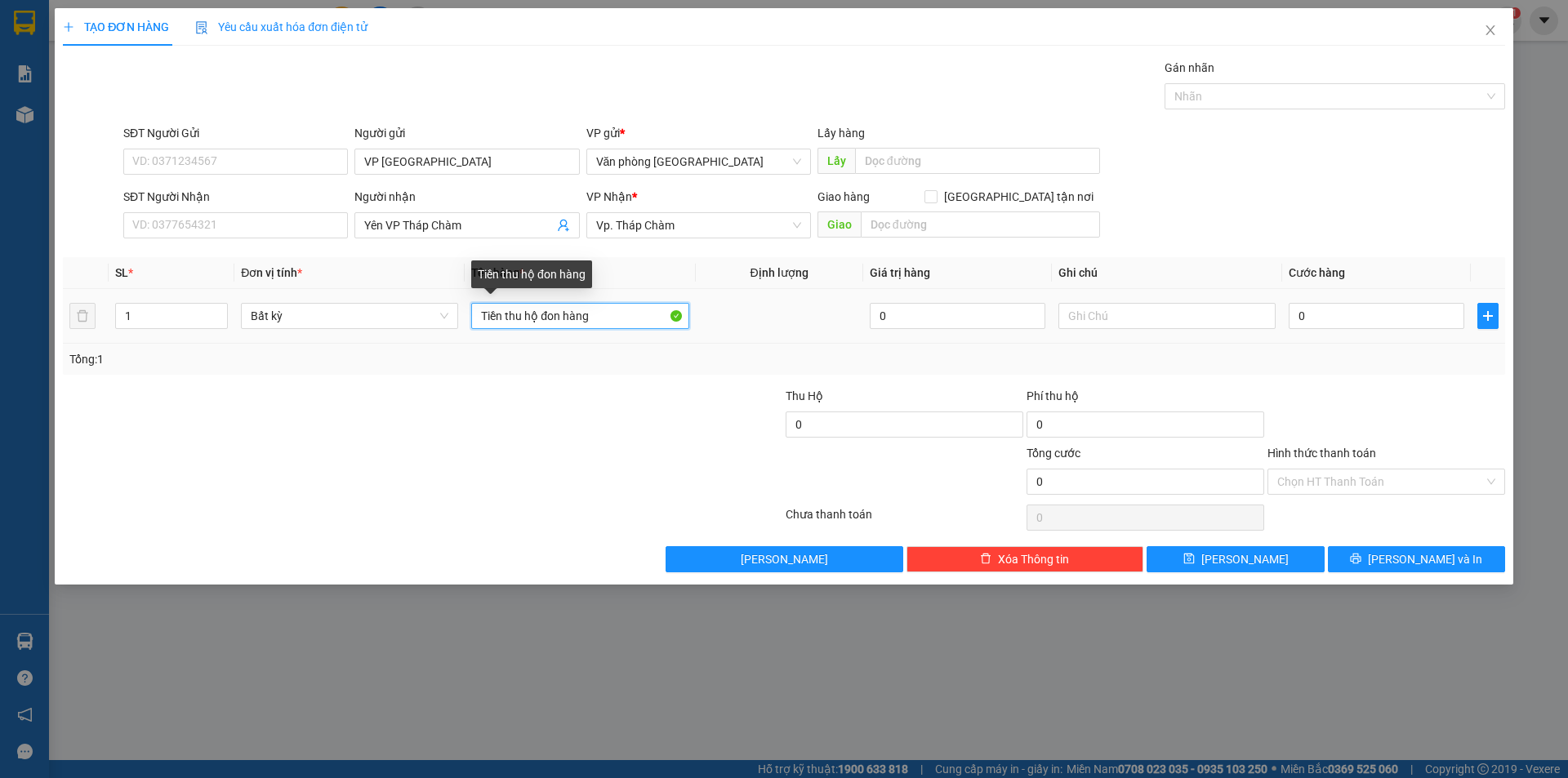
click at [555, 311] on input "Tiền thu hộ đon hàng" at bounding box center [580, 316] width 217 height 26
click at [628, 317] on input "Tiền thu hộ đơn hàng" at bounding box center [580, 316] width 217 height 26
click at [622, 317] on input "Tiền mặt 1.530.000 thu hộ đơn hàng VPTC1208250002 chi Thuy" at bounding box center [580, 316] width 217 height 26
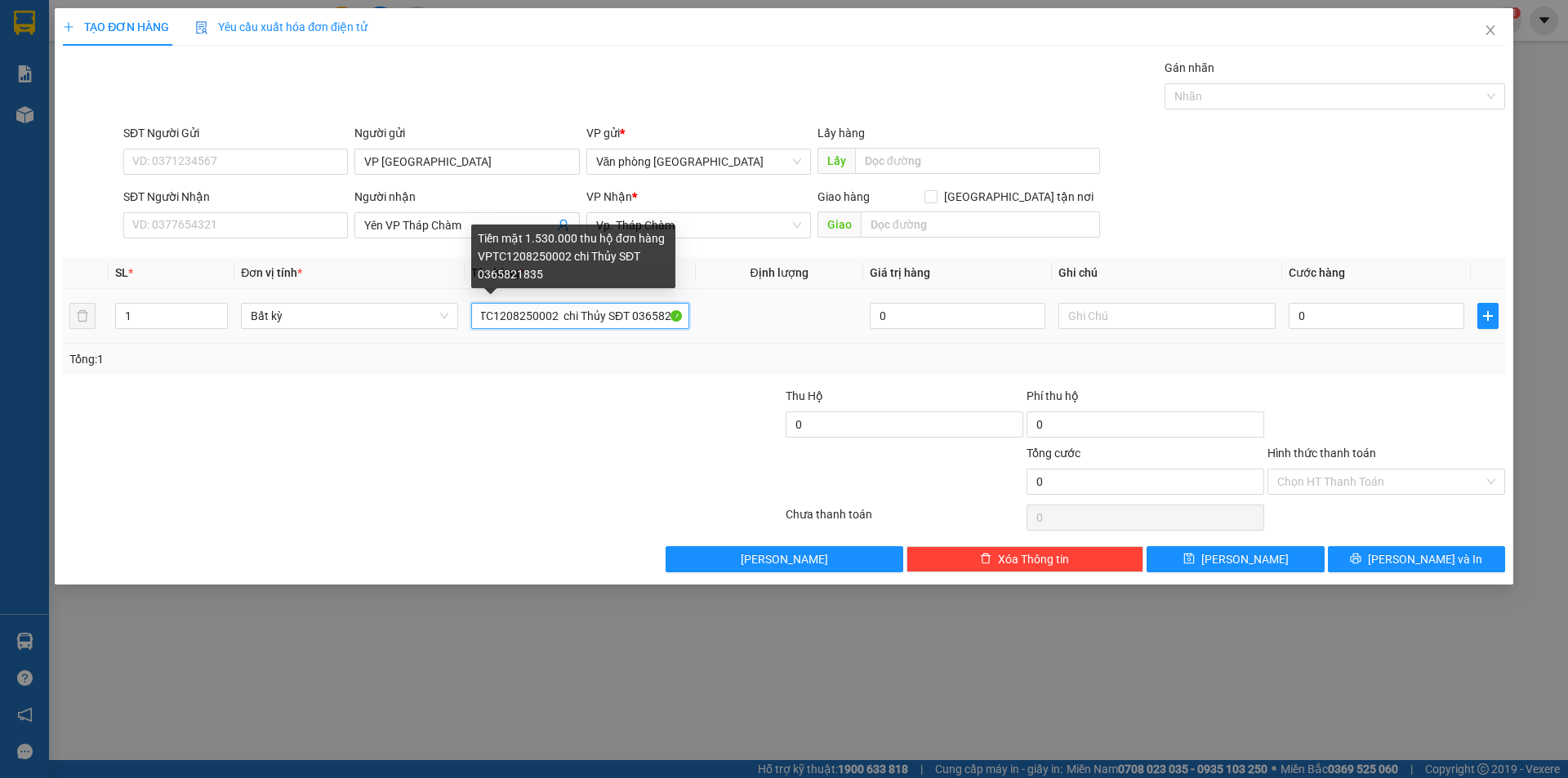
scroll to position [0, 212]
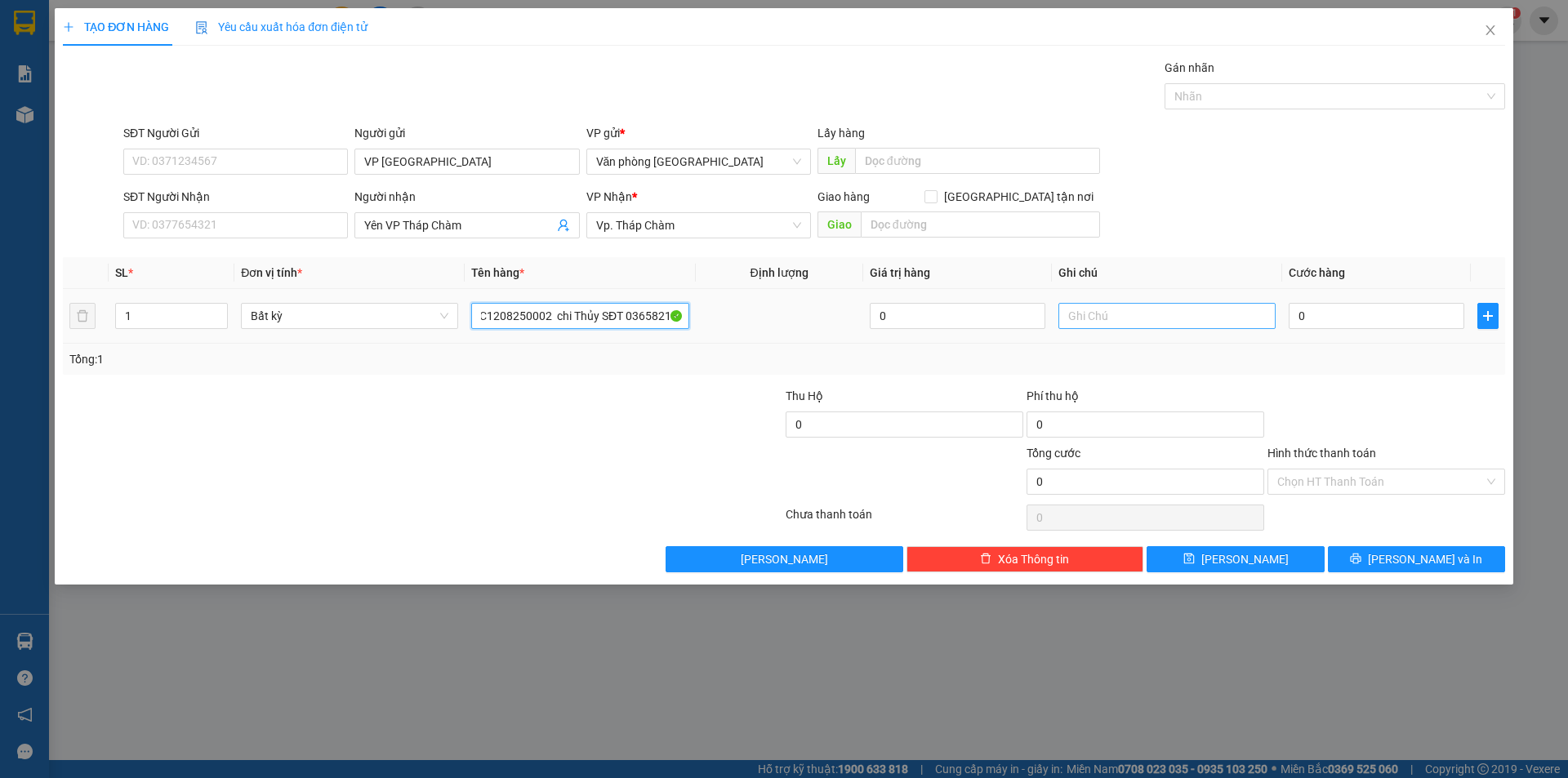
type input "Tiền mặt 1.530.000 thu hộ đơn hàng VPTC1208250002 chi Thủy SĐT 0365821835"
click at [1118, 312] on input "text" at bounding box center [1167, 316] width 217 height 26
type input "Tuấn Anh CK cho Yên"
click at [1348, 328] on input "0" at bounding box center [1376, 316] width 175 height 26
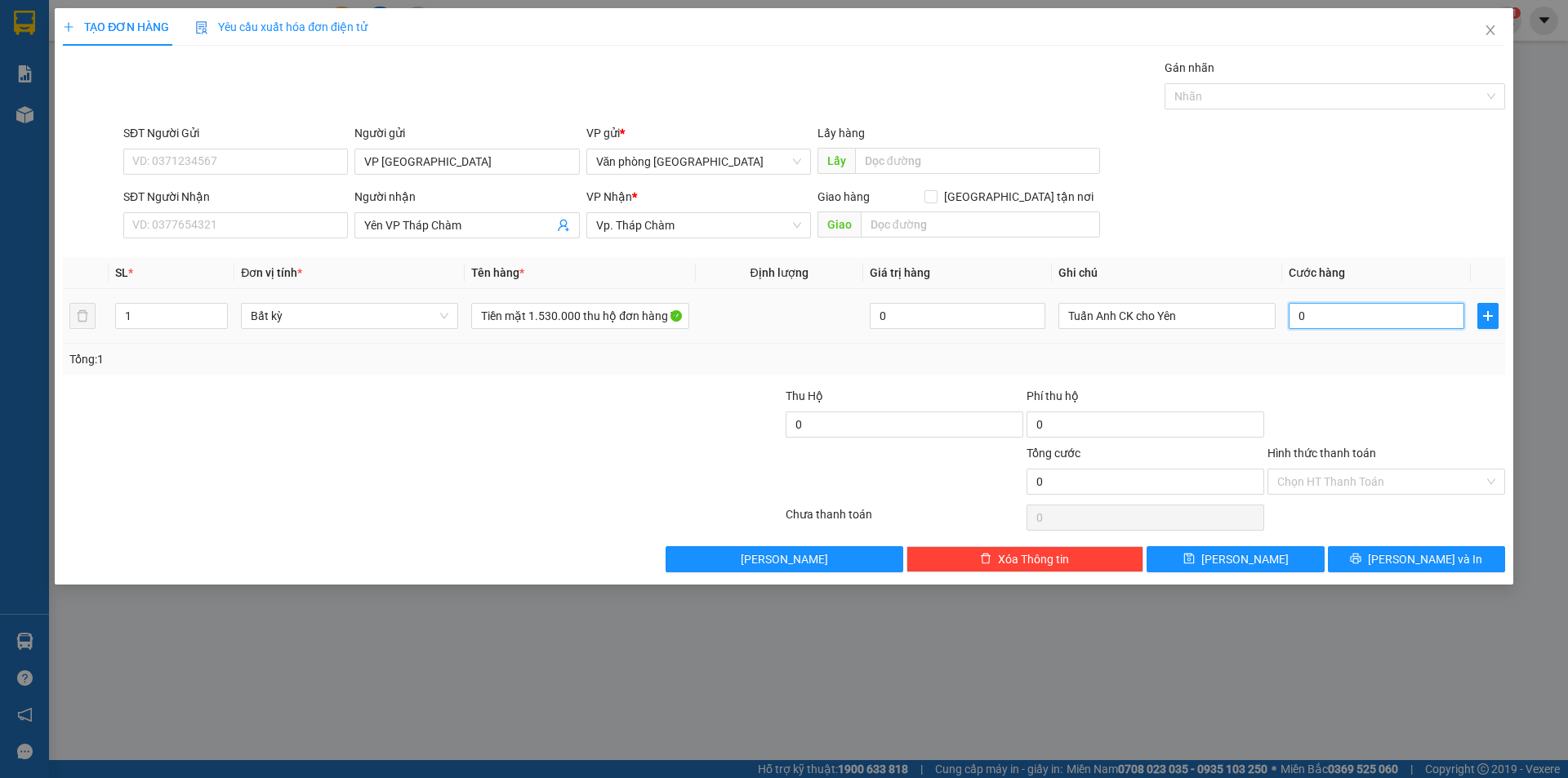
type input "1"
type input "10"
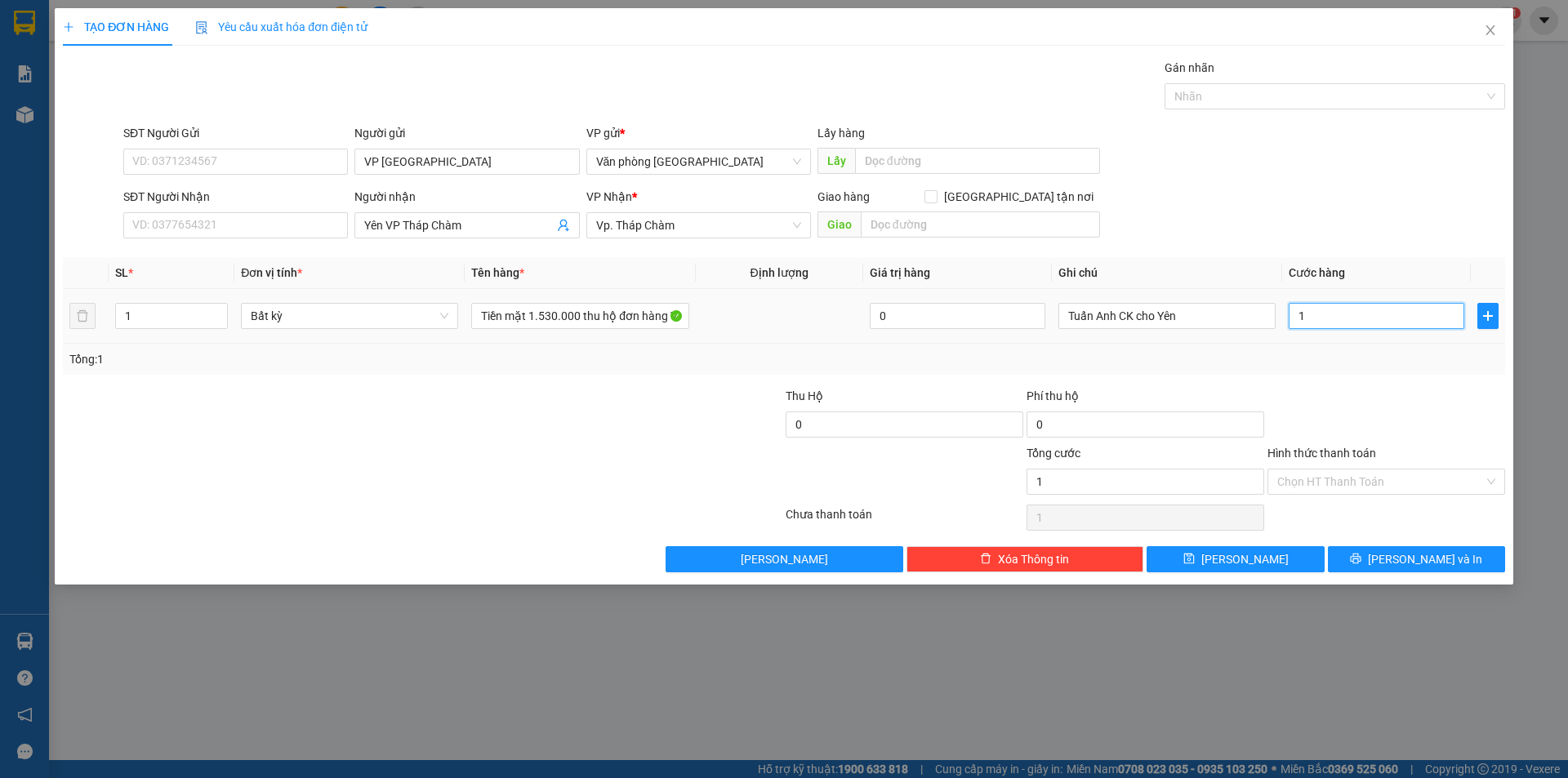
type input "10"
type input "100"
type input "1.000"
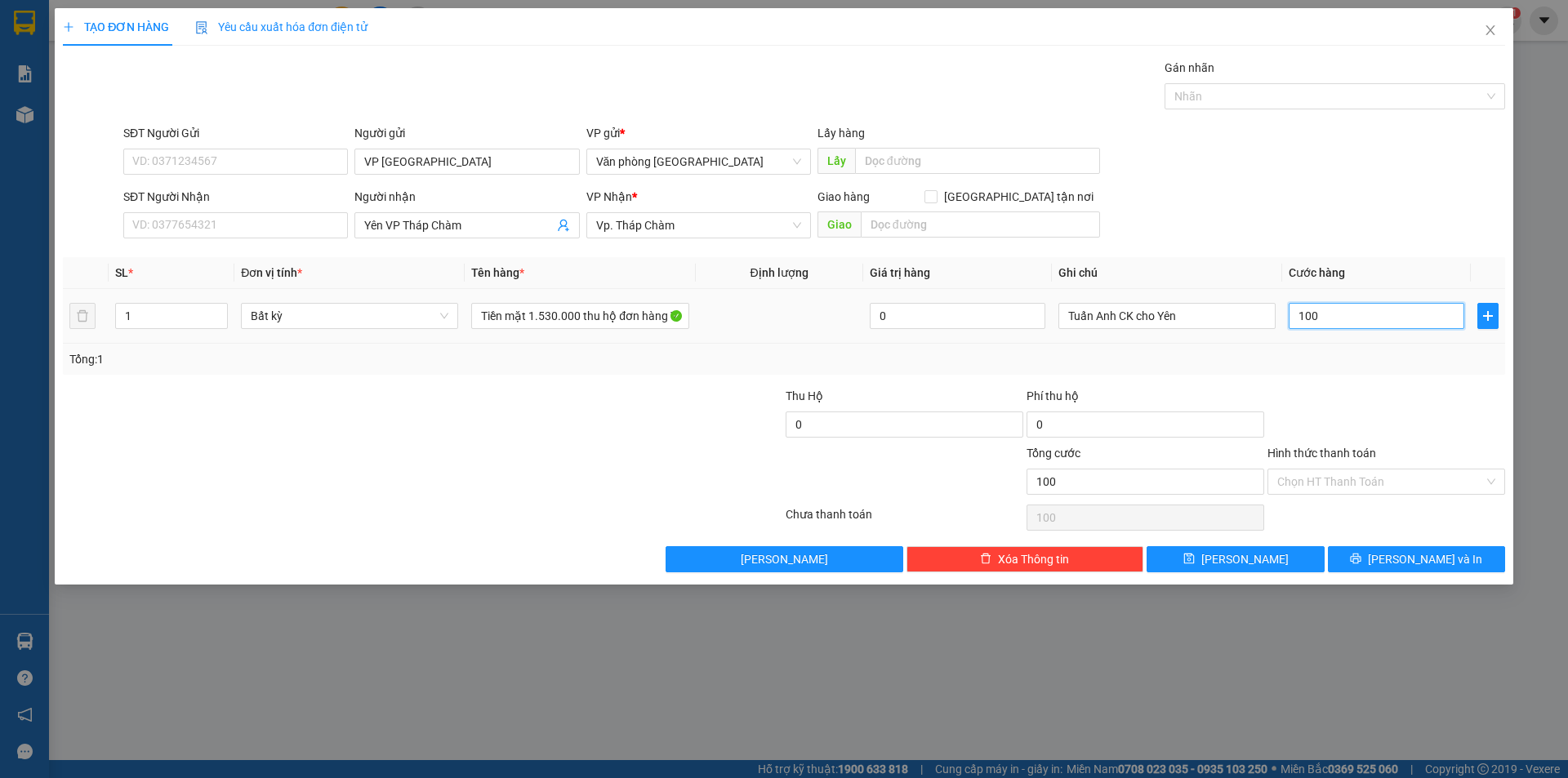
type input "1.000"
type input "10.000"
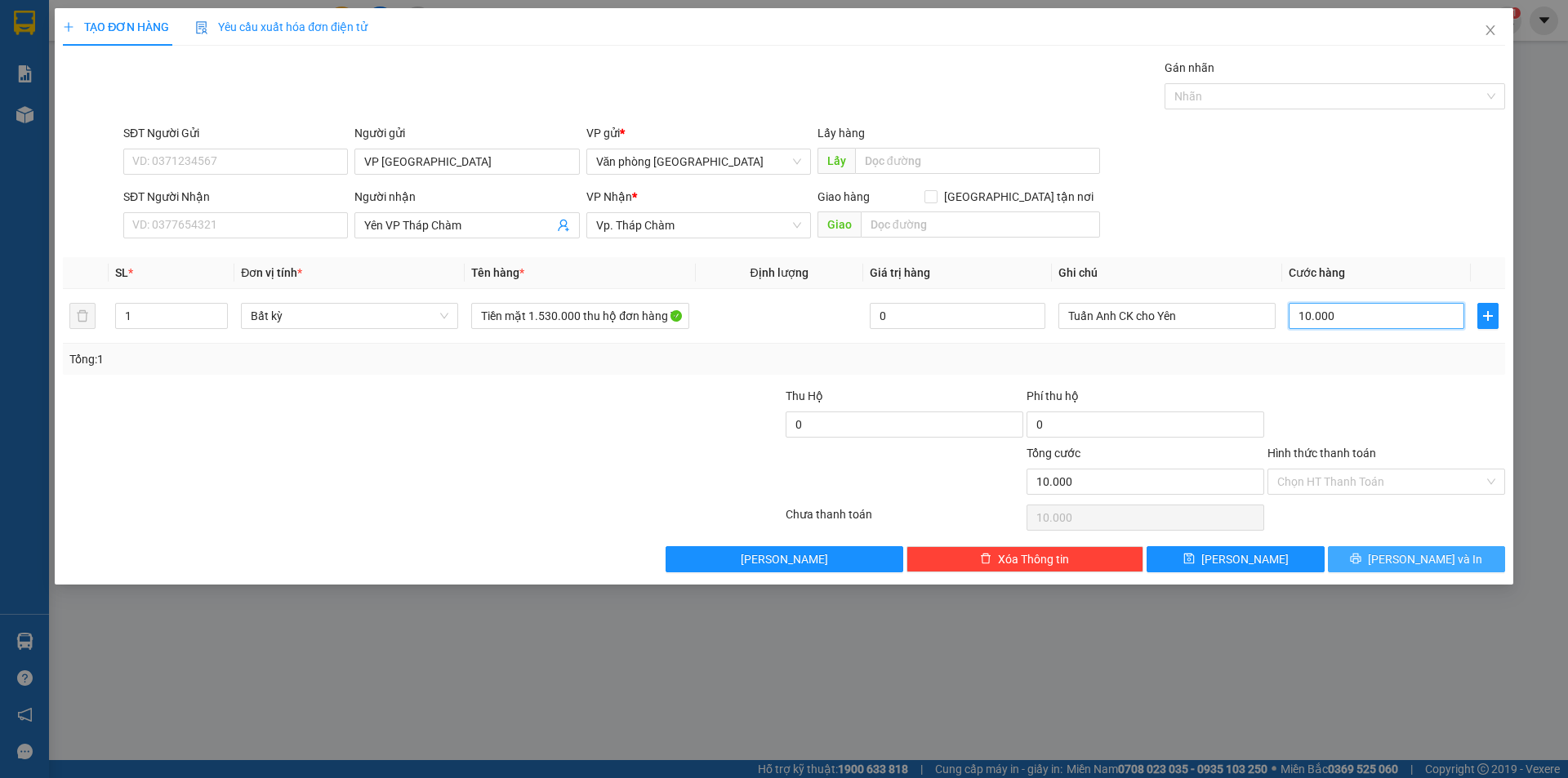
type input "10.000"
click at [1362, 561] on icon "printer" at bounding box center [1355, 558] width 12 height 12
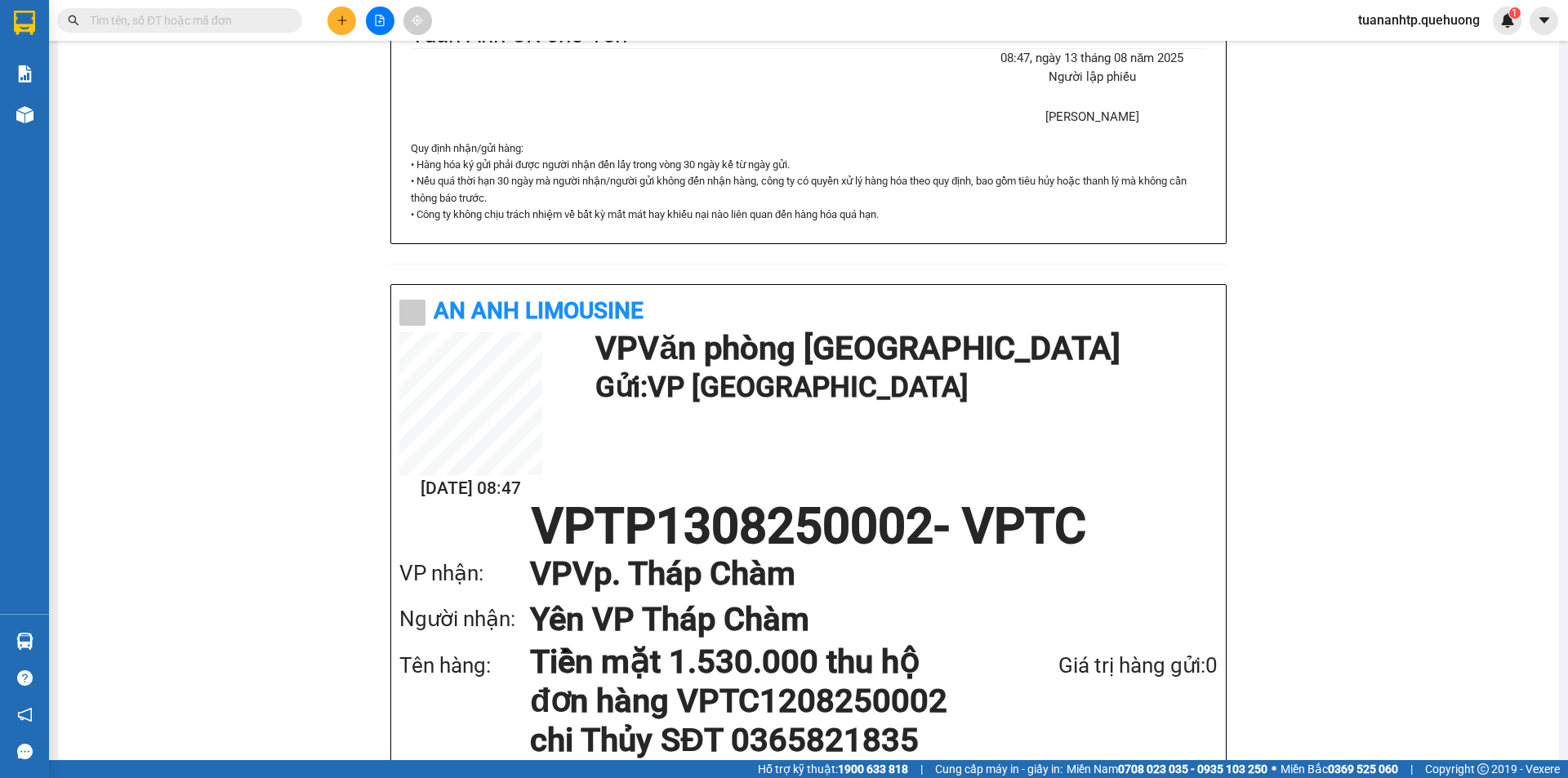
scroll to position [620, 0]
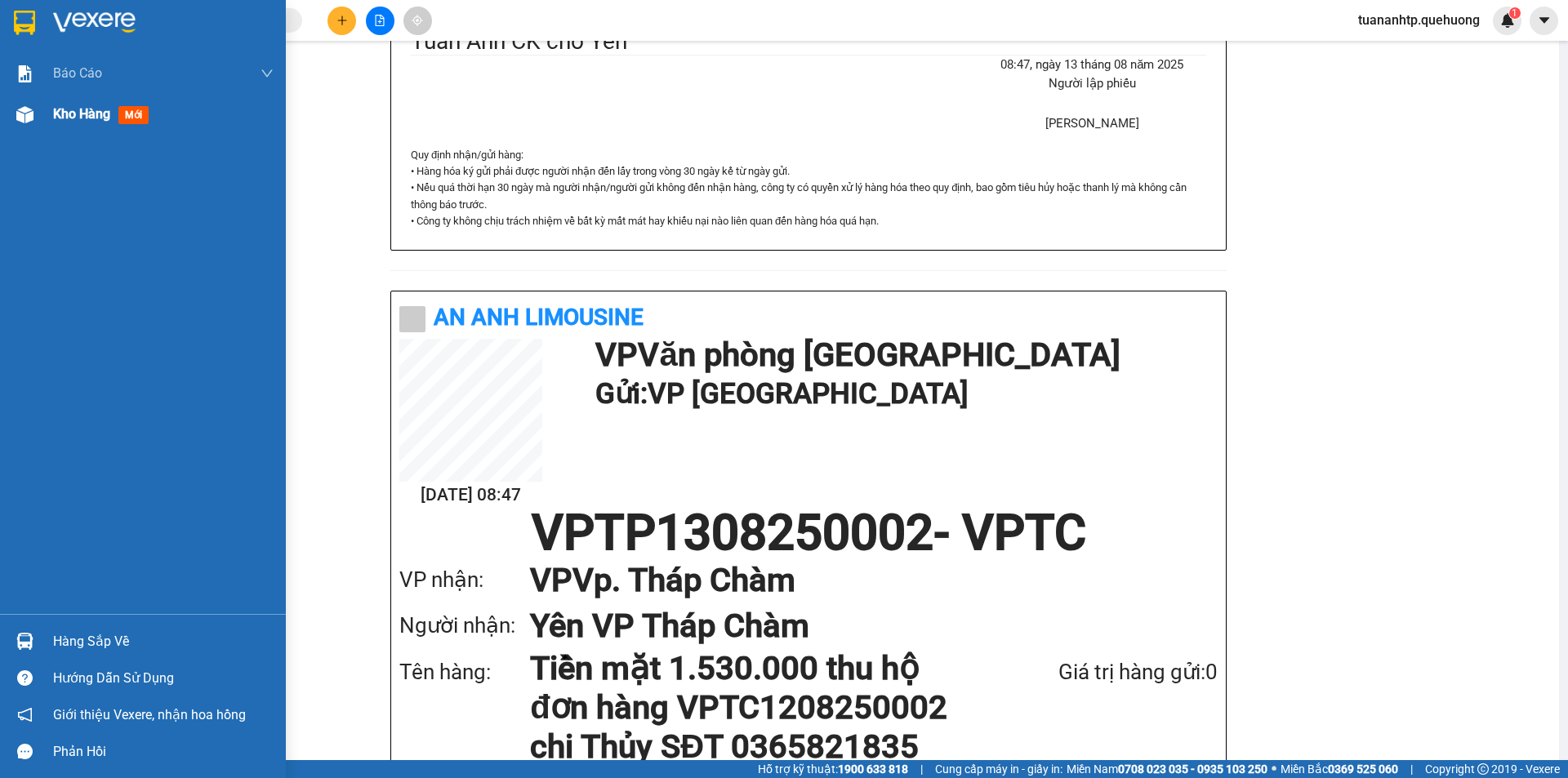
click at [87, 116] on span "Kho hàng" at bounding box center [81, 113] width 58 height 16
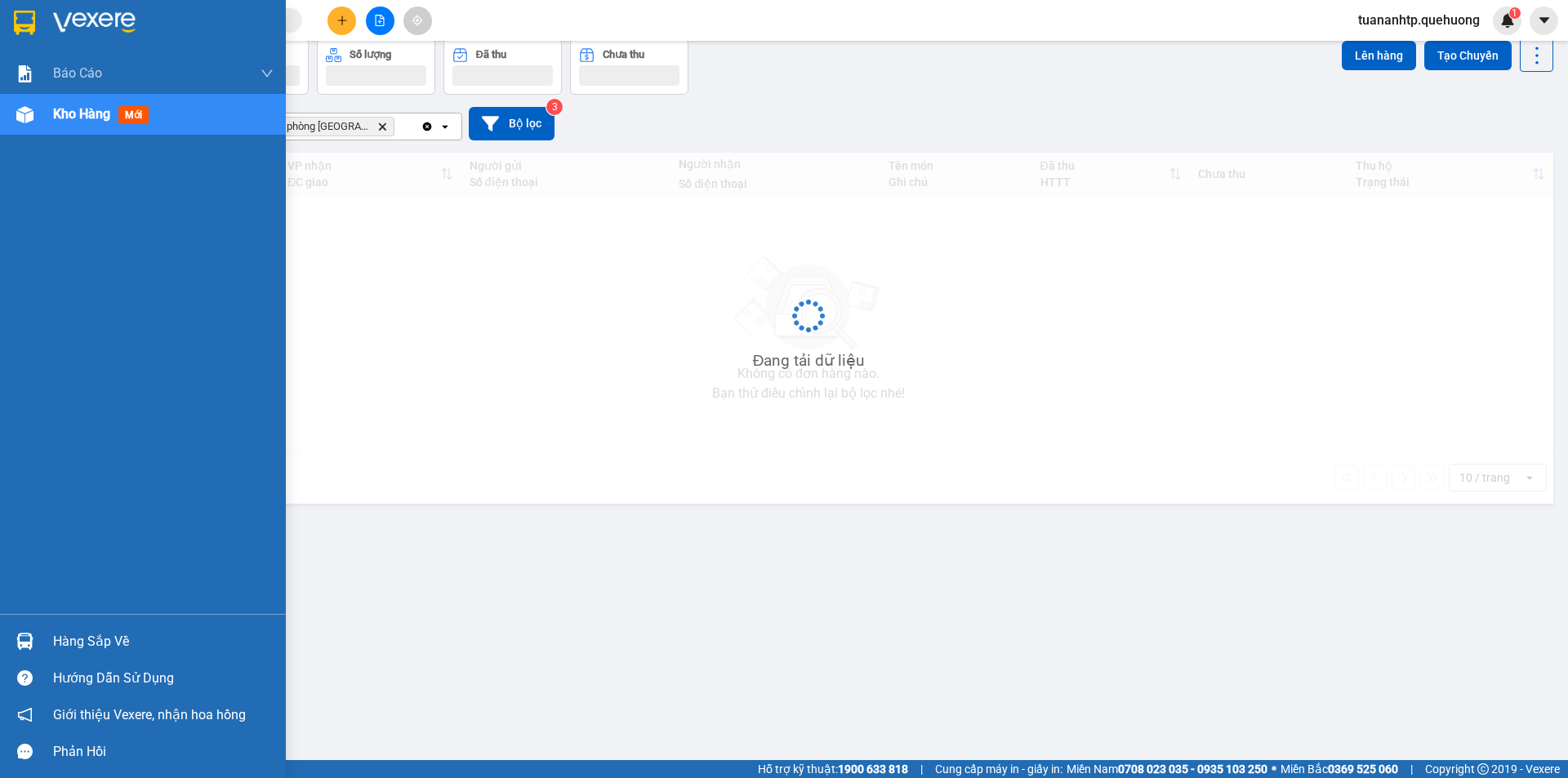
scroll to position [75, 0]
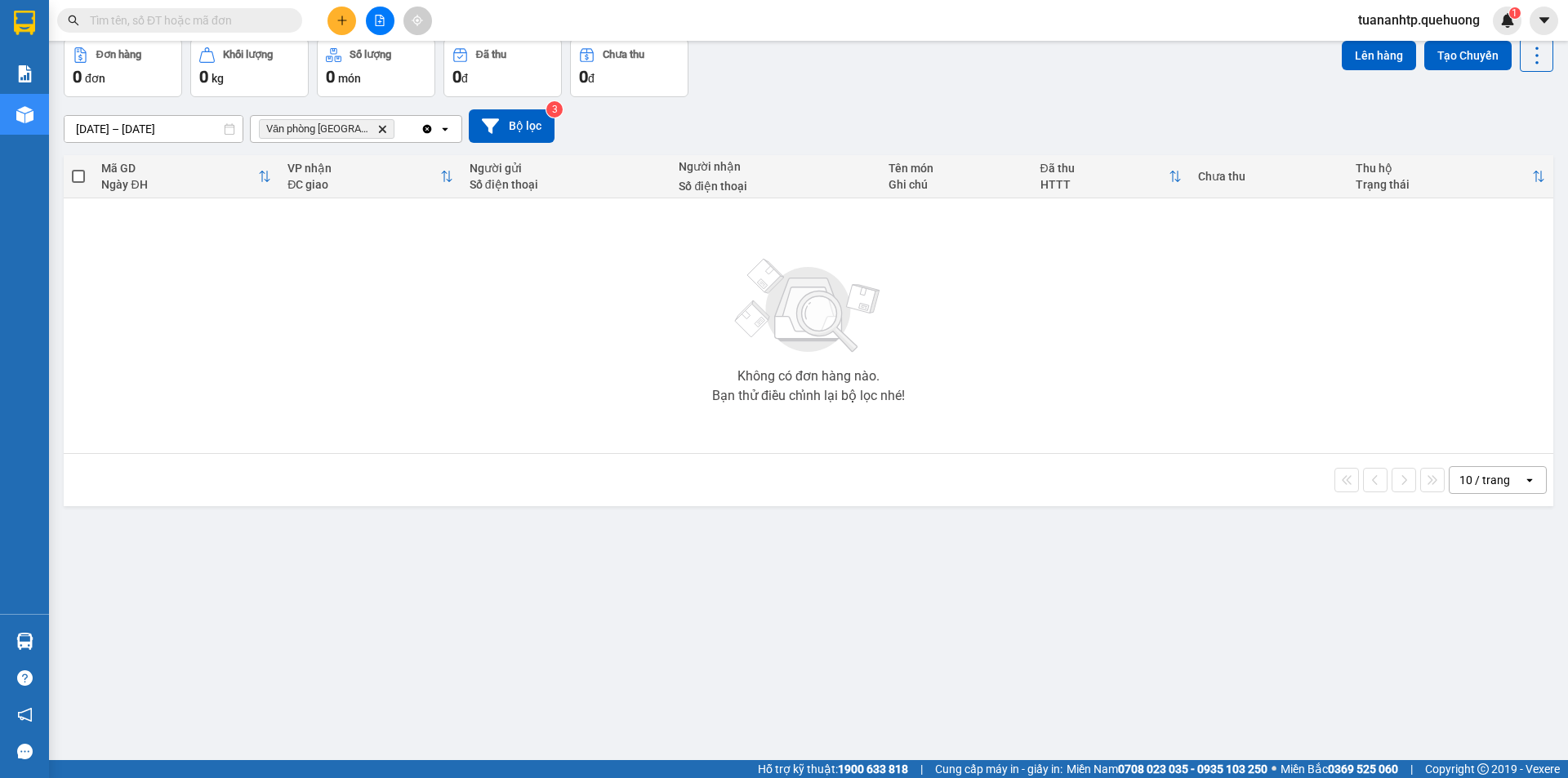
click at [79, 117] on input "[DATE] – [DATE]" at bounding box center [153, 129] width 178 height 26
click at [687, 337] on div "Không có đơn hàng nào. Bạn thử điều chỉnh lại bộ lọc nhé!" at bounding box center [808, 326] width 1473 height 245
click at [155, 178] on div "Ngày ĐH" at bounding box center [180, 184] width 157 height 13
click at [88, 173] on th at bounding box center [79, 176] width 29 height 43
click at [291, 181] on div "ĐC giao" at bounding box center [363, 184] width 153 height 13
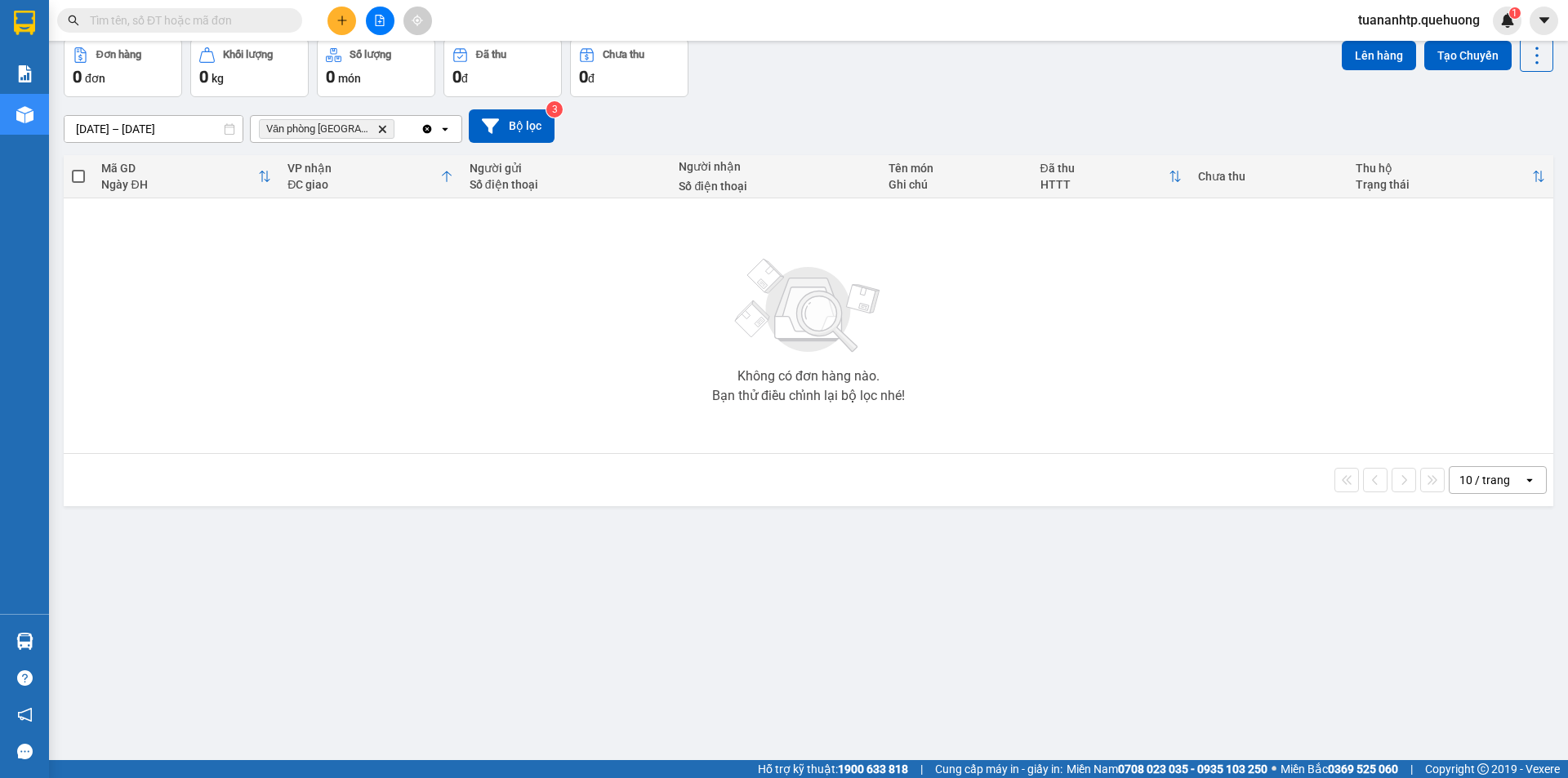
click at [125, 191] on div "Ngày ĐH" at bounding box center [180, 184] width 157 height 13
click at [383, 26] on button at bounding box center [380, 20] width 28 height 28
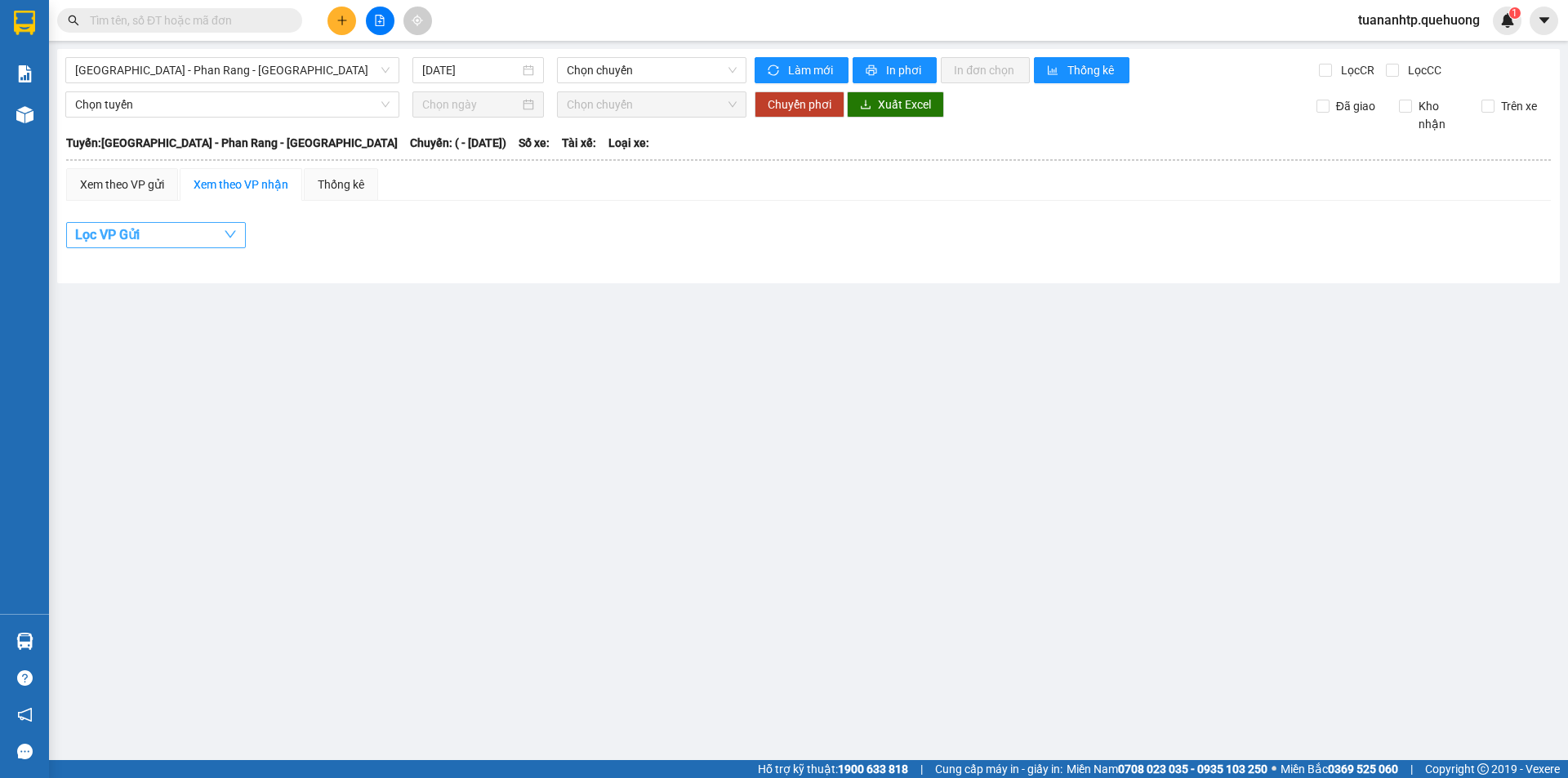
click at [237, 236] on button "Lọc VP Gửi" at bounding box center [155, 235] width 180 height 26
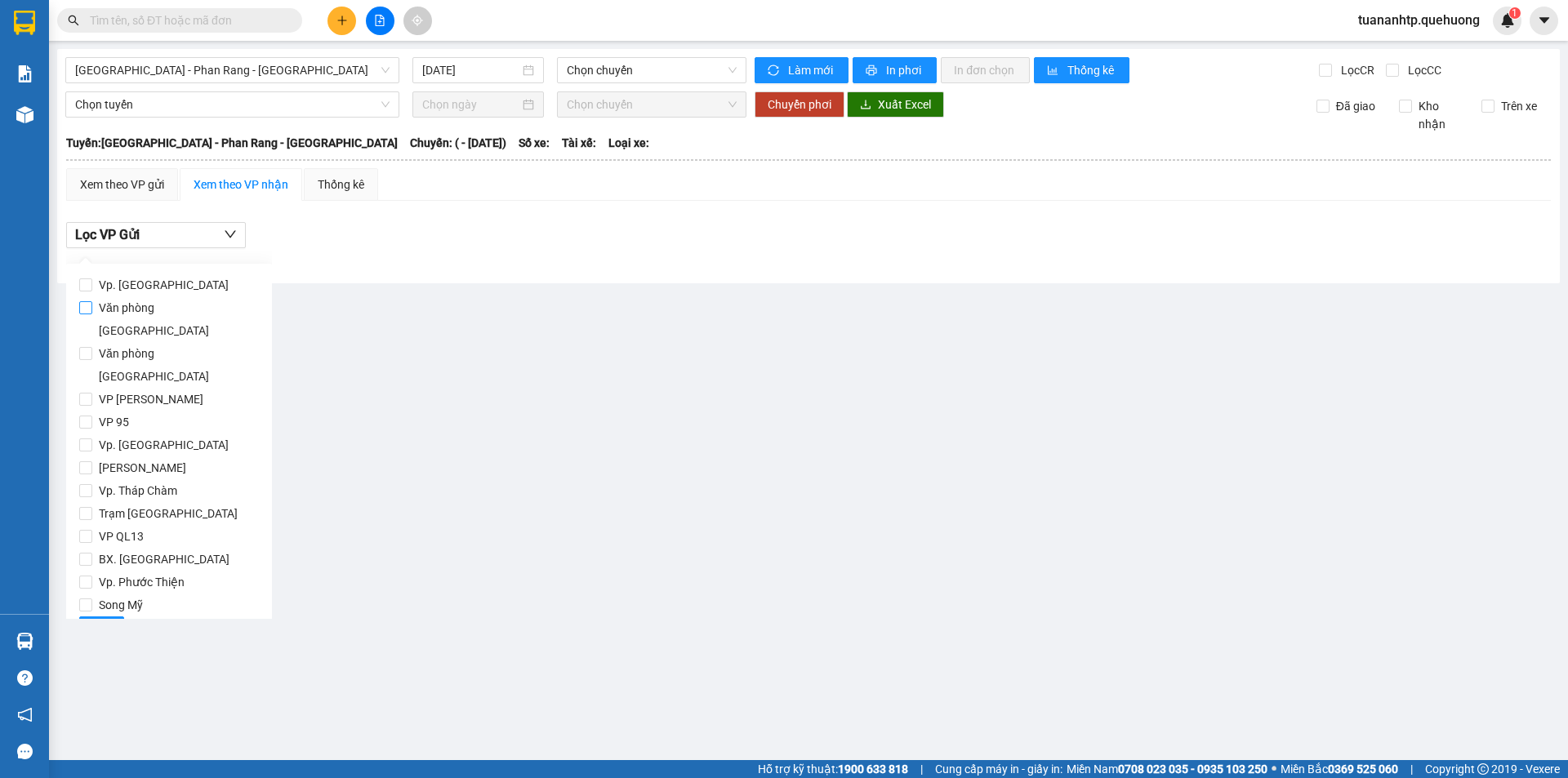
click at [196, 311] on span "Văn phòng [GEOGRAPHIC_DATA]" at bounding box center [175, 320] width 166 height 46
click at [92, 311] on input "Văn phòng [GEOGRAPHIC_DATA]" at bounding box center [86, 308] width 13 height 13
checkbox input "true"
click at [90, 616] on button "Lọc" at bounding box center [101, 629] width 45 height 26
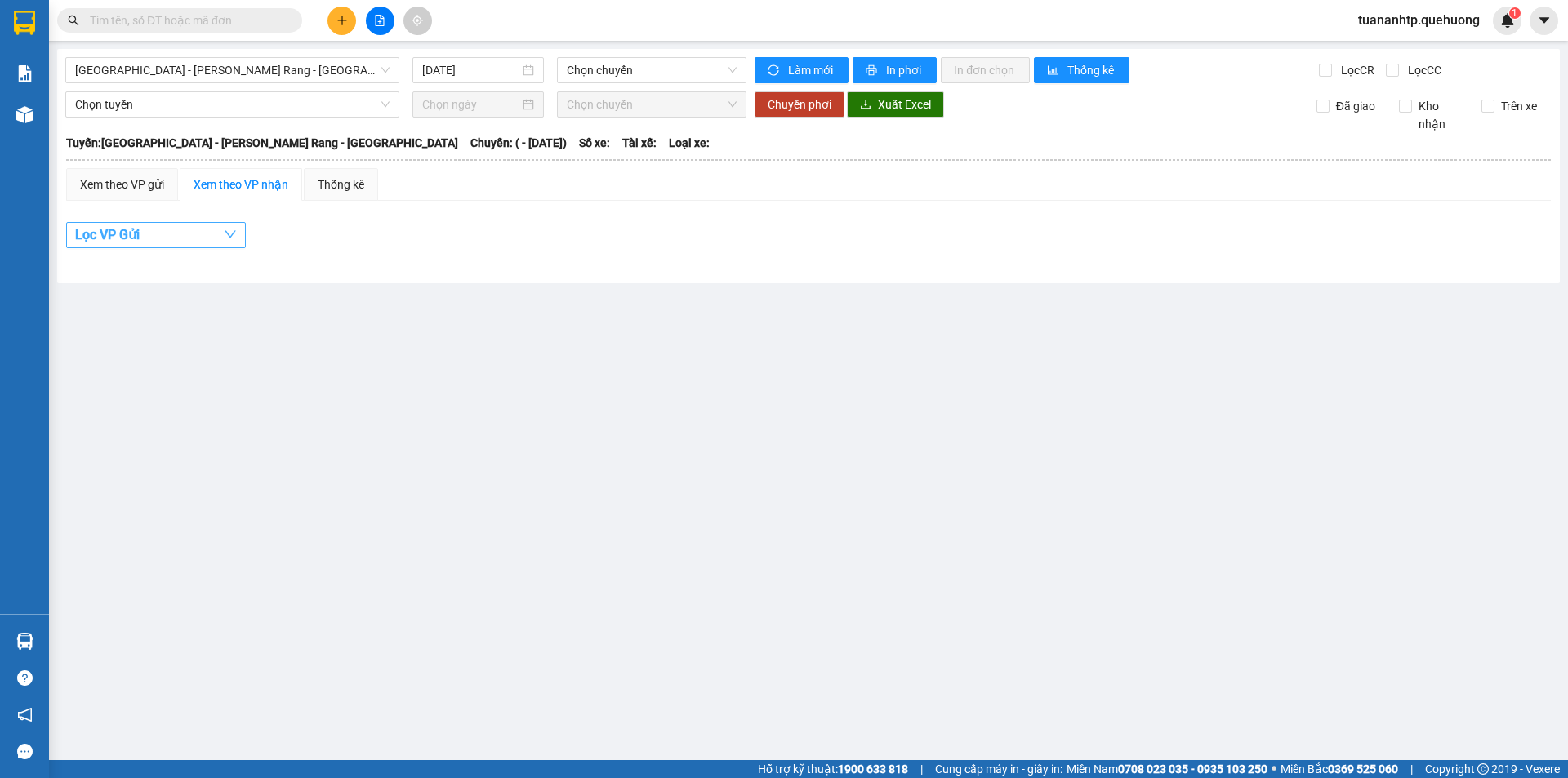
click at [236, 245] on span "button" at bounding box center [230, 235] width 13 height 20
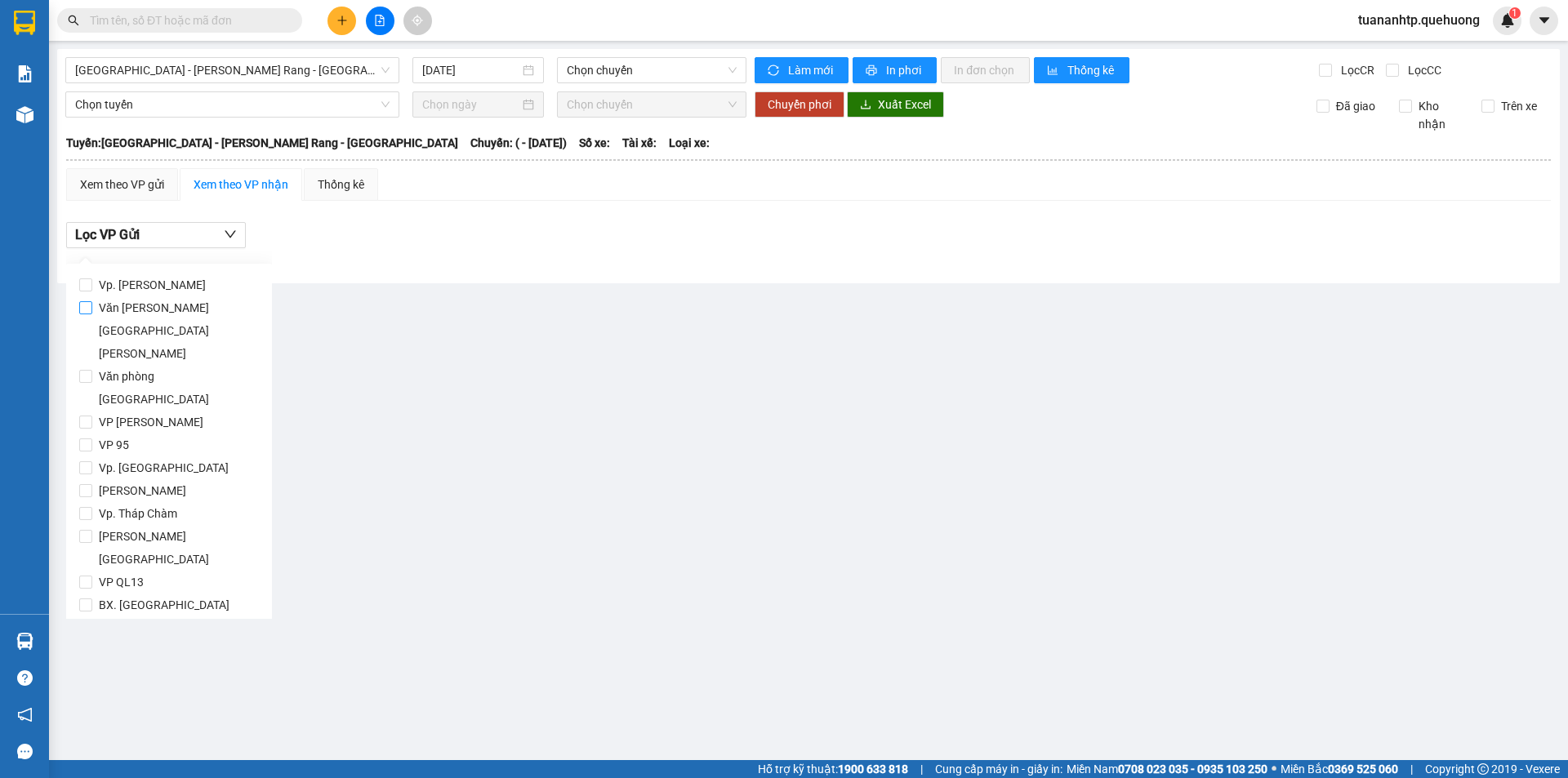
click at [184, 306] on span "Văn phòng [GEOGRAPHIC_DATA]" at bounding box center [175, 331] width 166 height 68
click at [92, 306] on input "Văn phòng [GEOGRAPHIC_DATA]" at bounding box center [86, 308] width 13 height 13
checkbox input "true"
click at [90, 662] on button "Lọc" at bounding box center [101, 675] width 45 height 26
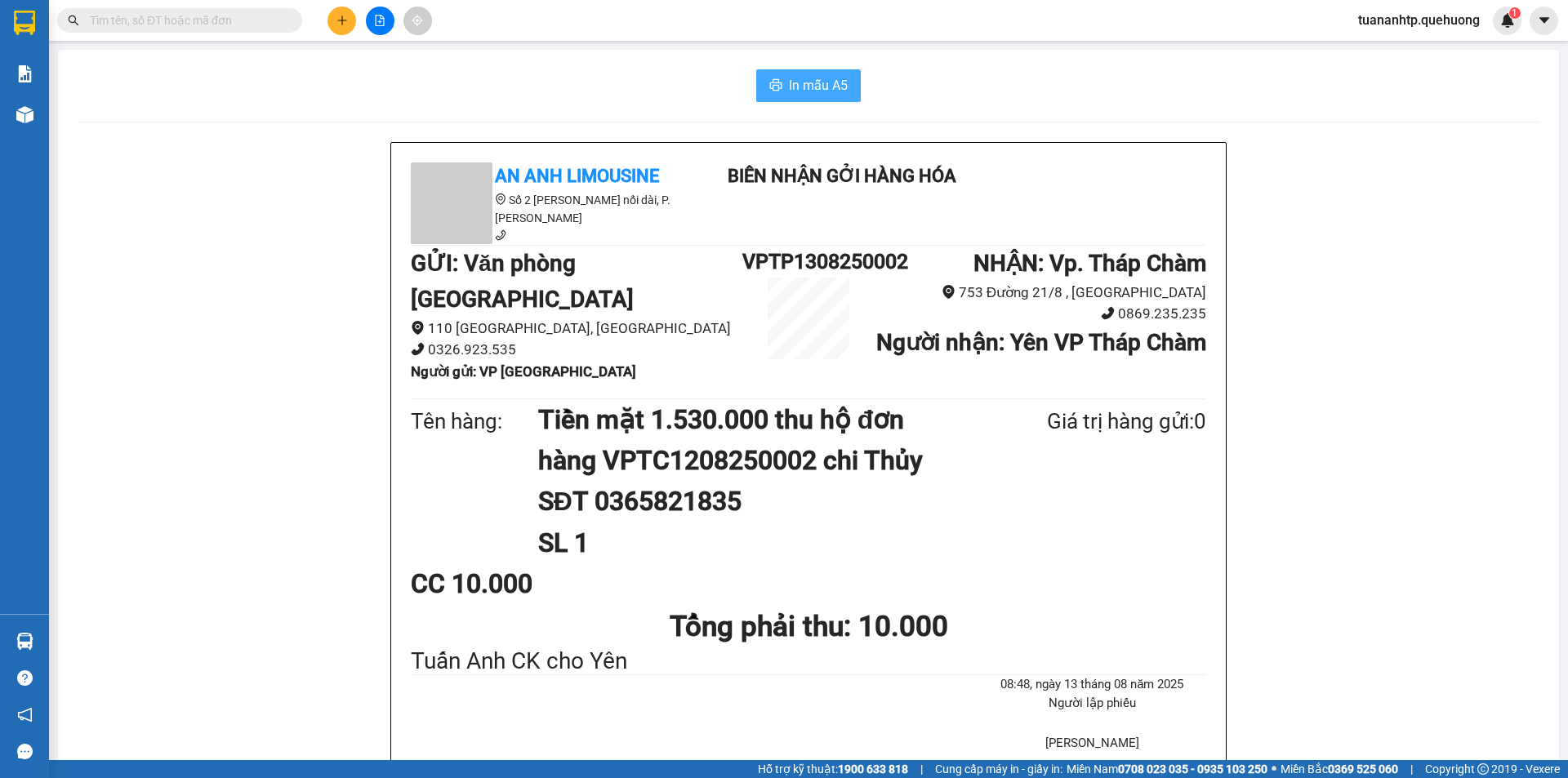
click at [809, 90] on span "In mẫu A5" at bounding box center [818, 85] width 58 height 20
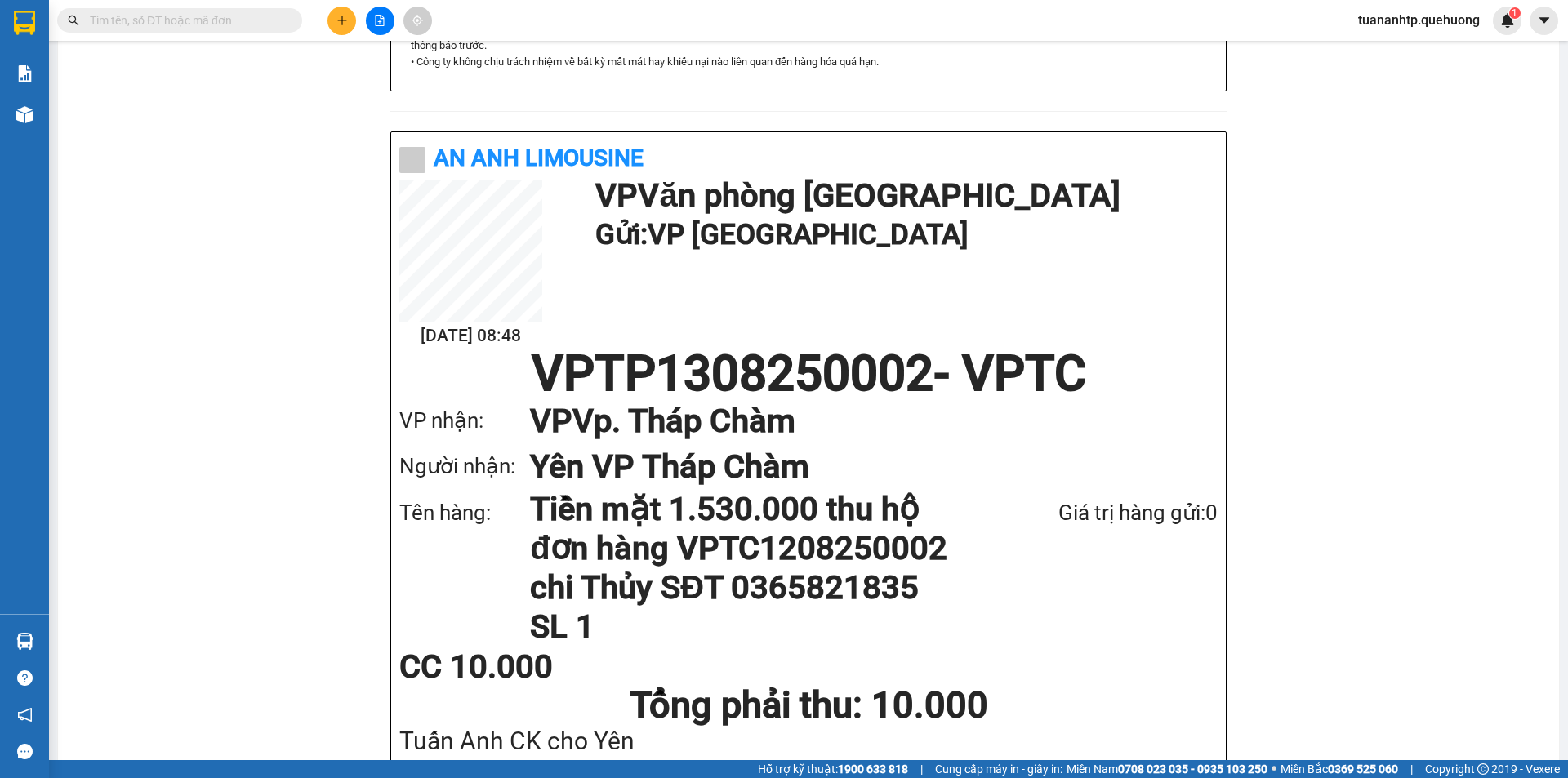
scroll to position [865, 0]
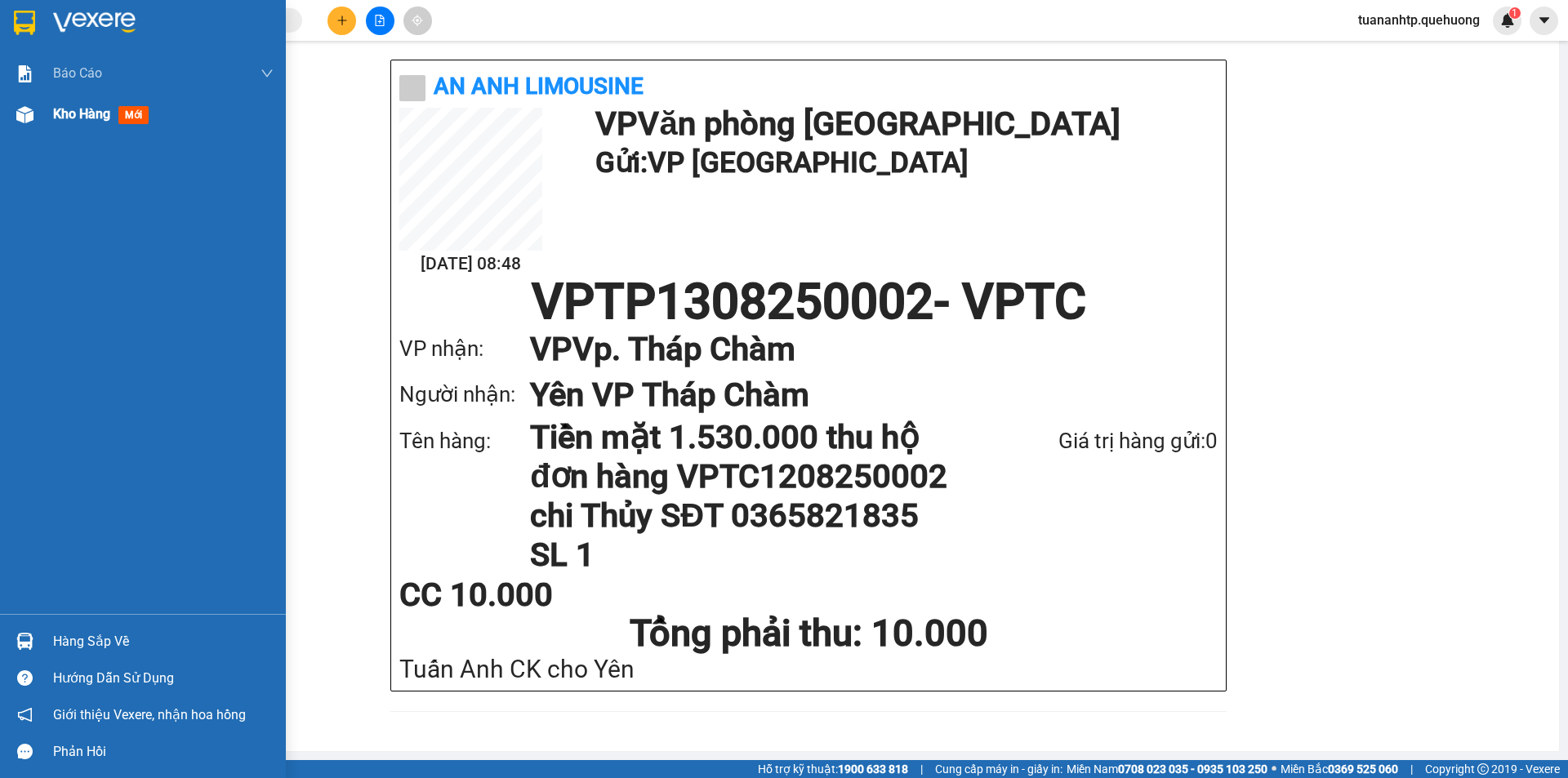
click at [122, 120] on span "mới" at bounding box center [133, 115] width 30 height 18
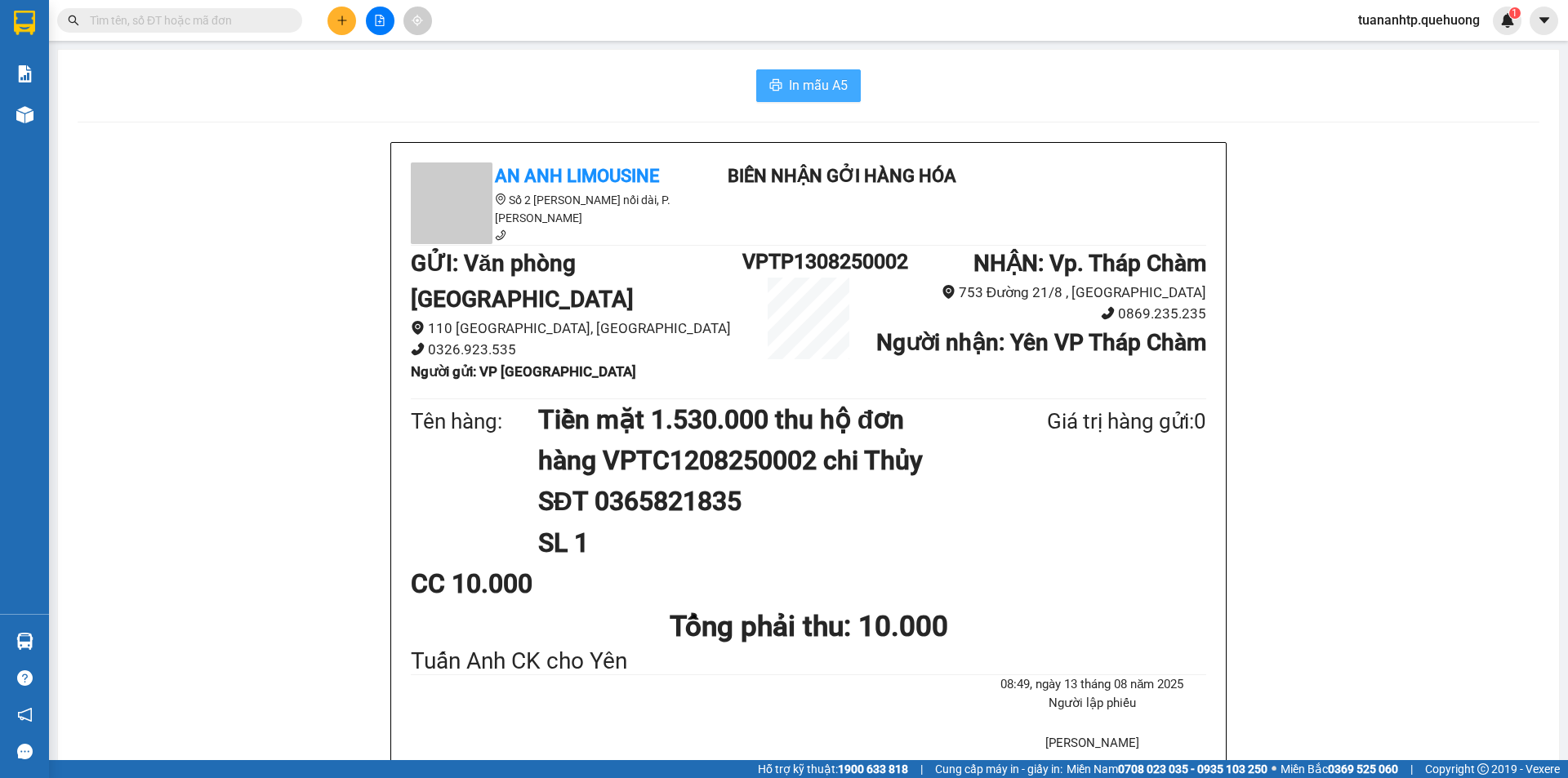
click at [798, 82] on span "In mẫu A5" at bounding box center [818, 85] width 58 height 20
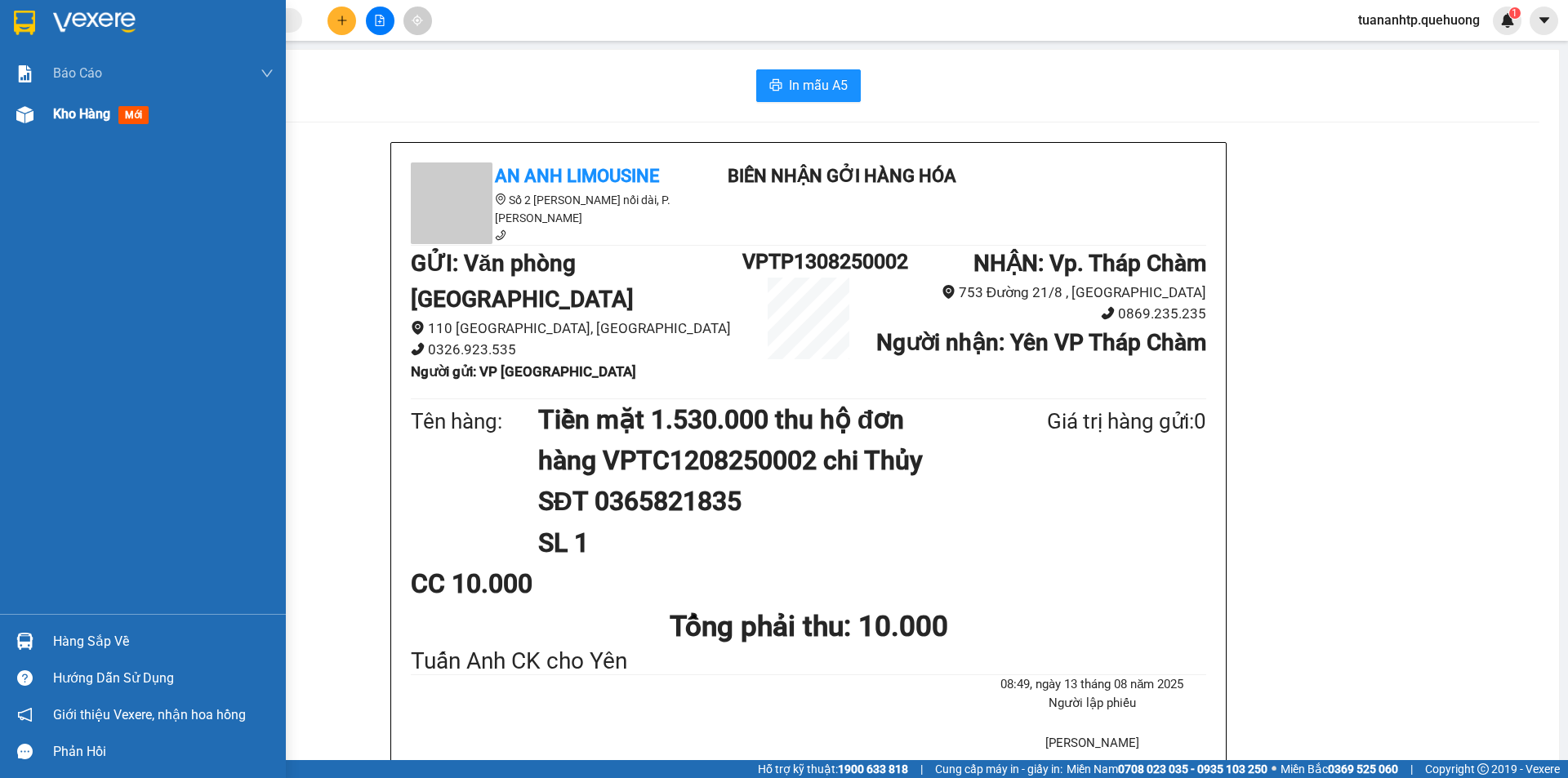
click at [89, 114] on span "Kho hàng" at bounding box center [81, 113] width 58 height 16
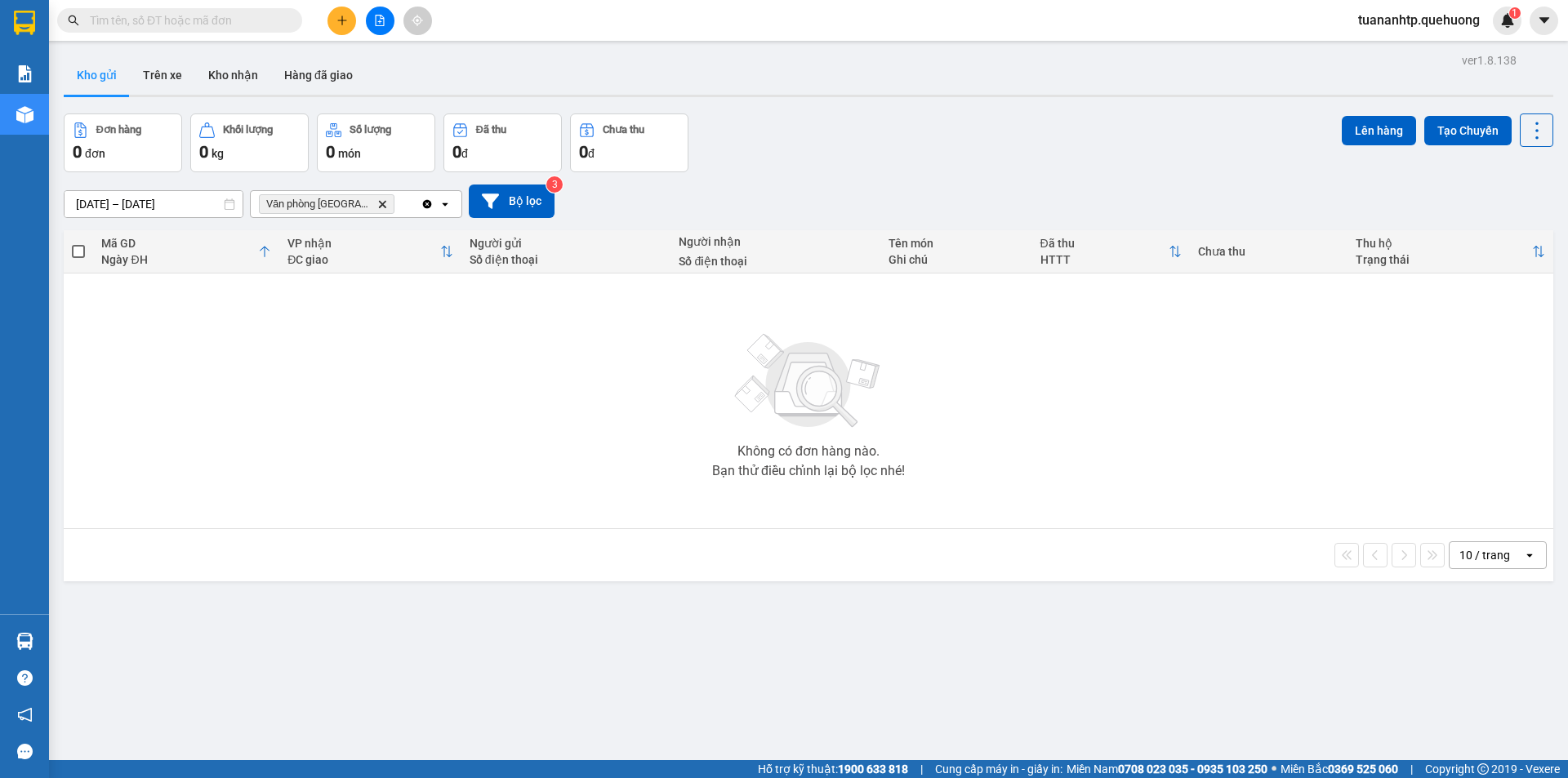
click at [326, 258] on div "ĐC giao" at bounding box center [363, 259] width 153 height 13
click at [377, 208] on icon "Delete" at bounding box center [382, 204] width 10 height 10
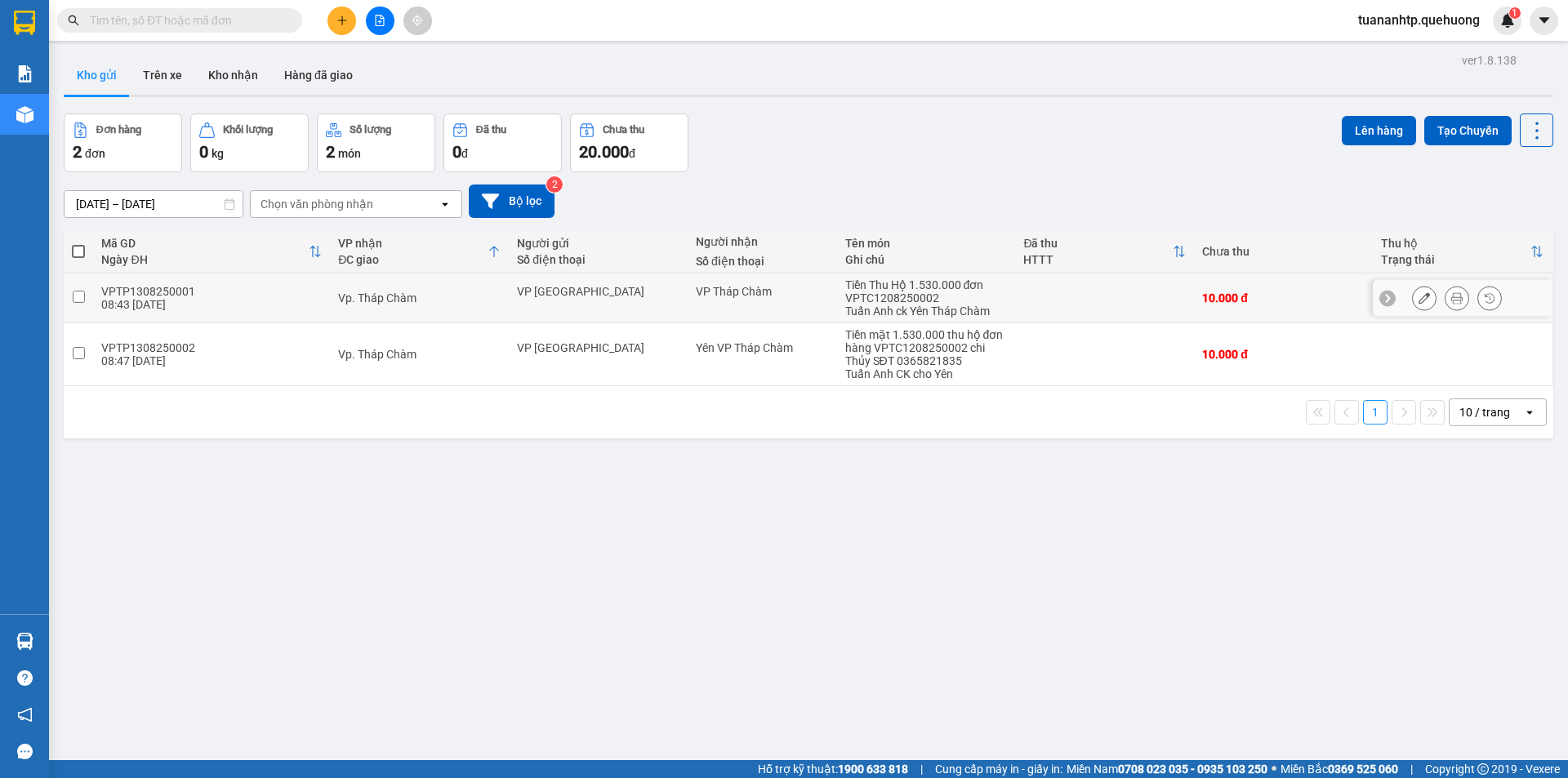
click at [84, 297] on input "checkbox" at bounding box center [79, 296] width 12 height 12
checkbox input "true"
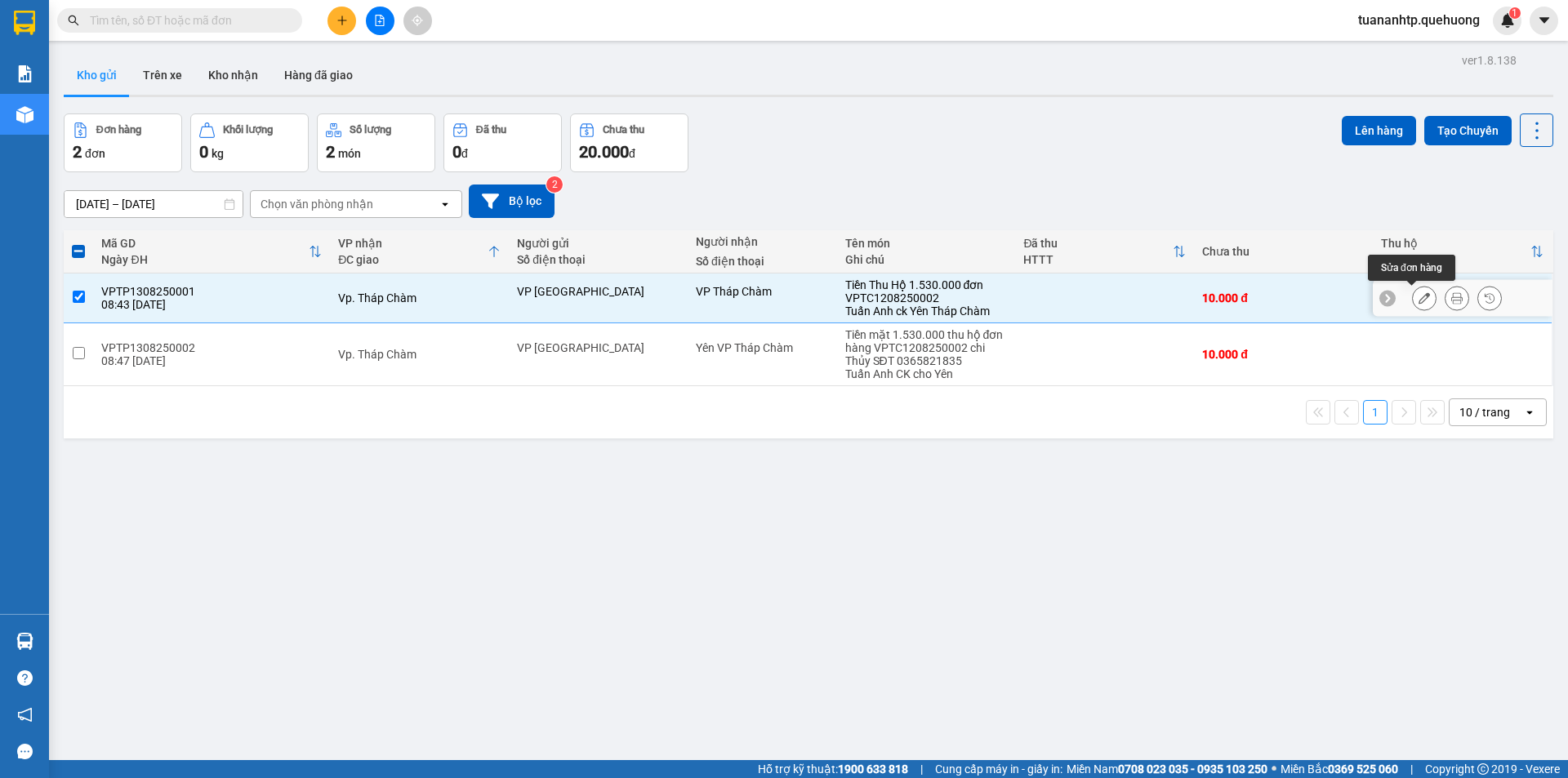
click at [1418, 295] on icon at bounding box center [1424, 298] width 12 height 12
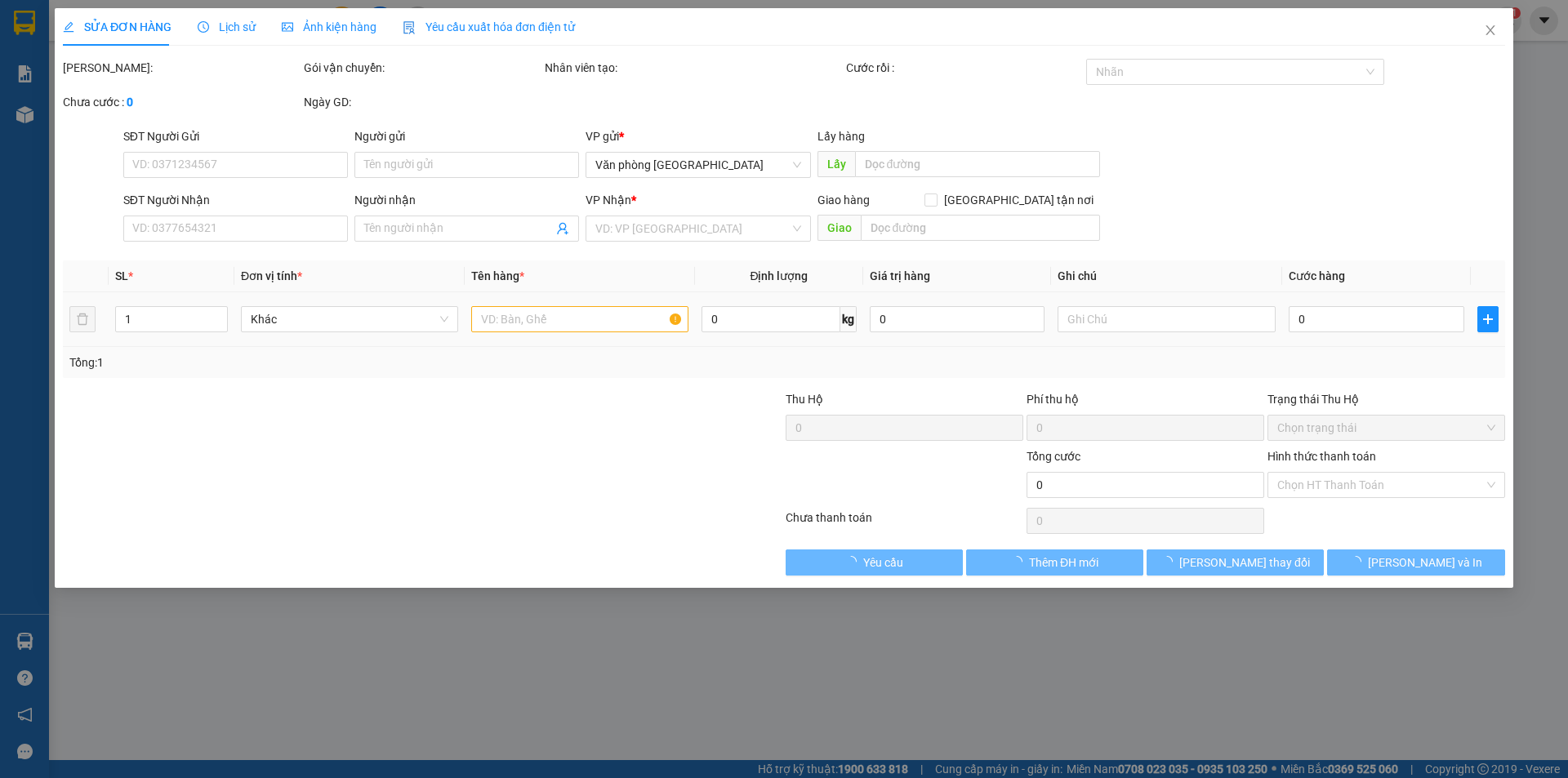
type input "VP [GEOGRAPHIC_DATA]"
type input "VP Tháp Chàm"
type input "10.000"
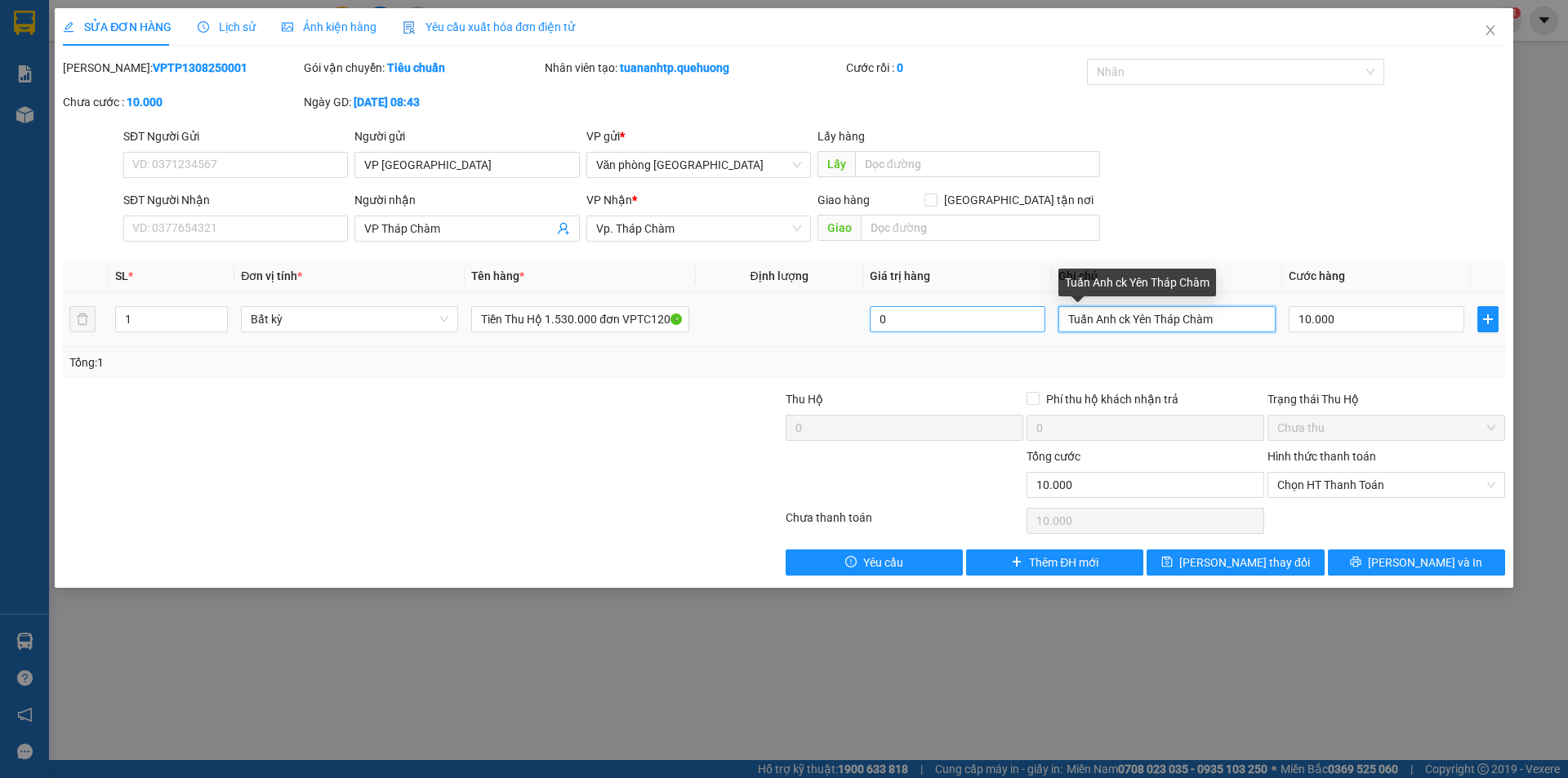
drag, startPoint x: 1226, startPoint y: 323, endPoint x: 1018, endPoint y: 322, distance: 208.0
click at [1018, 322] on tr "1 Bất kỳ Tiền Thu Hộ 1.530.000 đơn VPTC1208250002 0 Tuấn Anh ck Yên Tháp Chàm 1…" at bounding box center [784, 320] width 1442 height 55
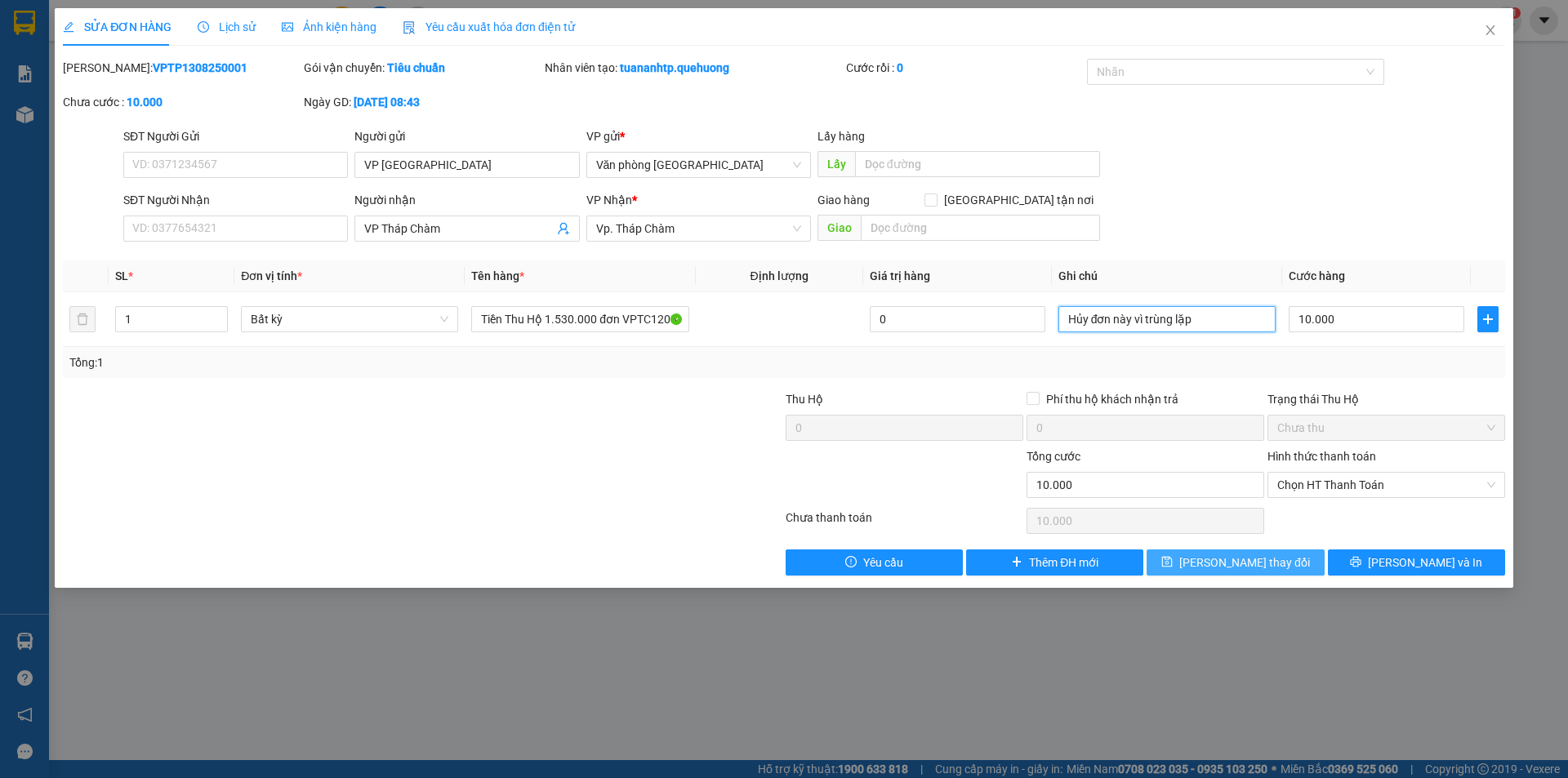
type input "Hủy đơn này vì trùng lặp"
click at [1261, 566] on span "[PERSON_NAME] thay đổi" at bounding box center [1244, 562] width 131 height 18
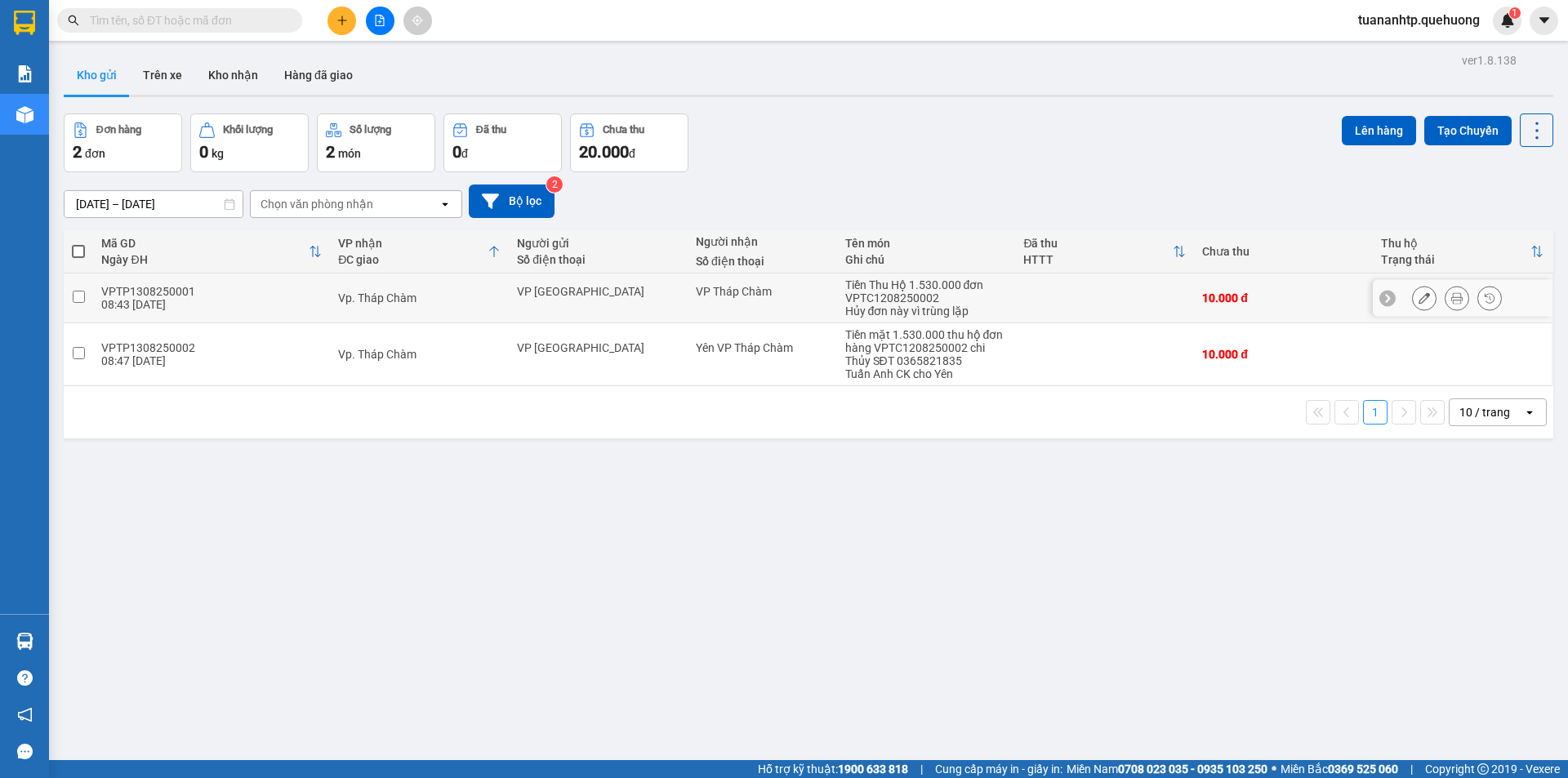
click at [876, 297] on div "Tiền Thu Hộ 1.530.000 đơn VPTC1208250002" at bounding box center [926, 291] width 163 height 26
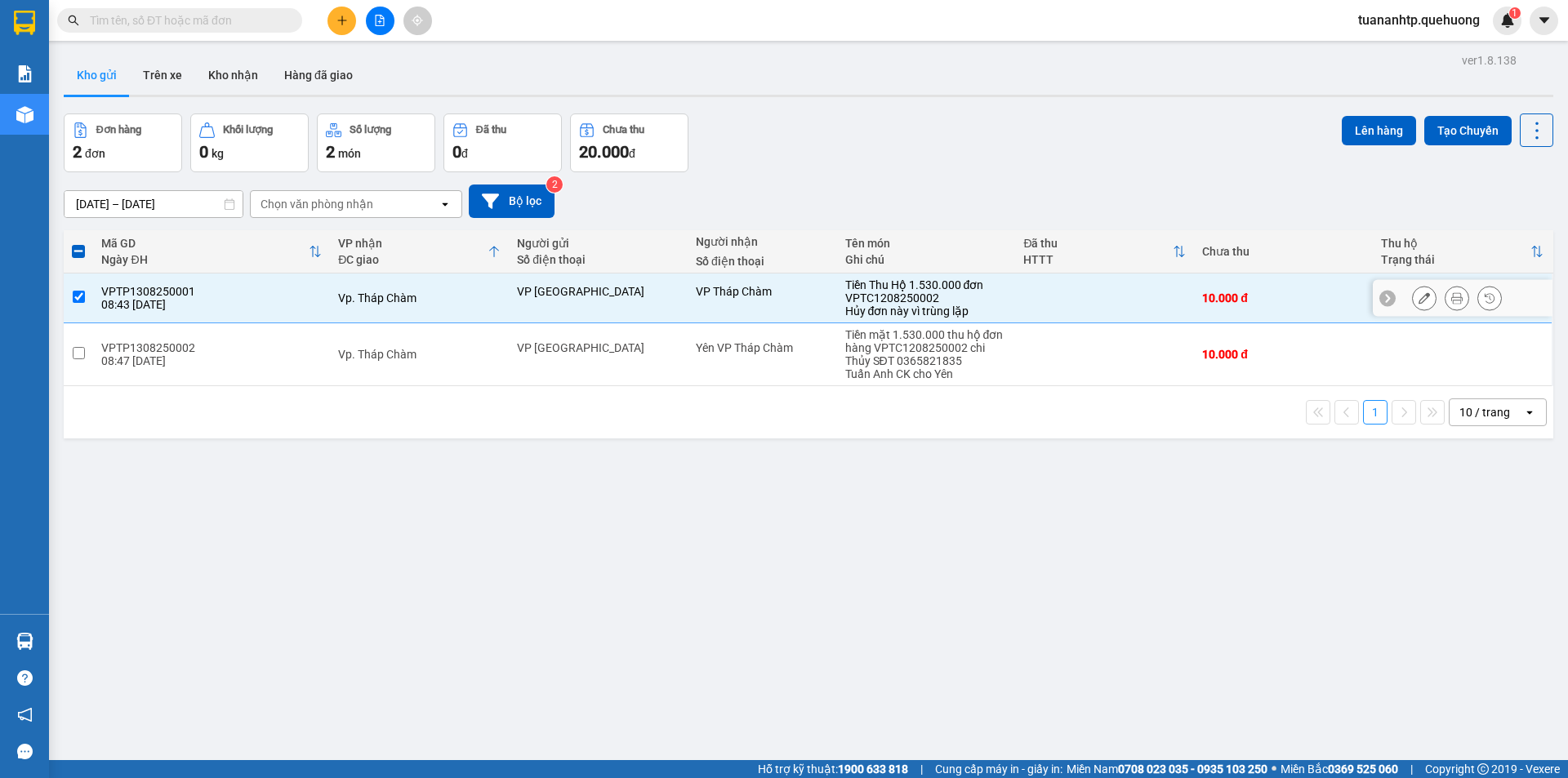
click at [75, 300] on input "checkbox" at bounding box center [79, 296] width 12 height 12
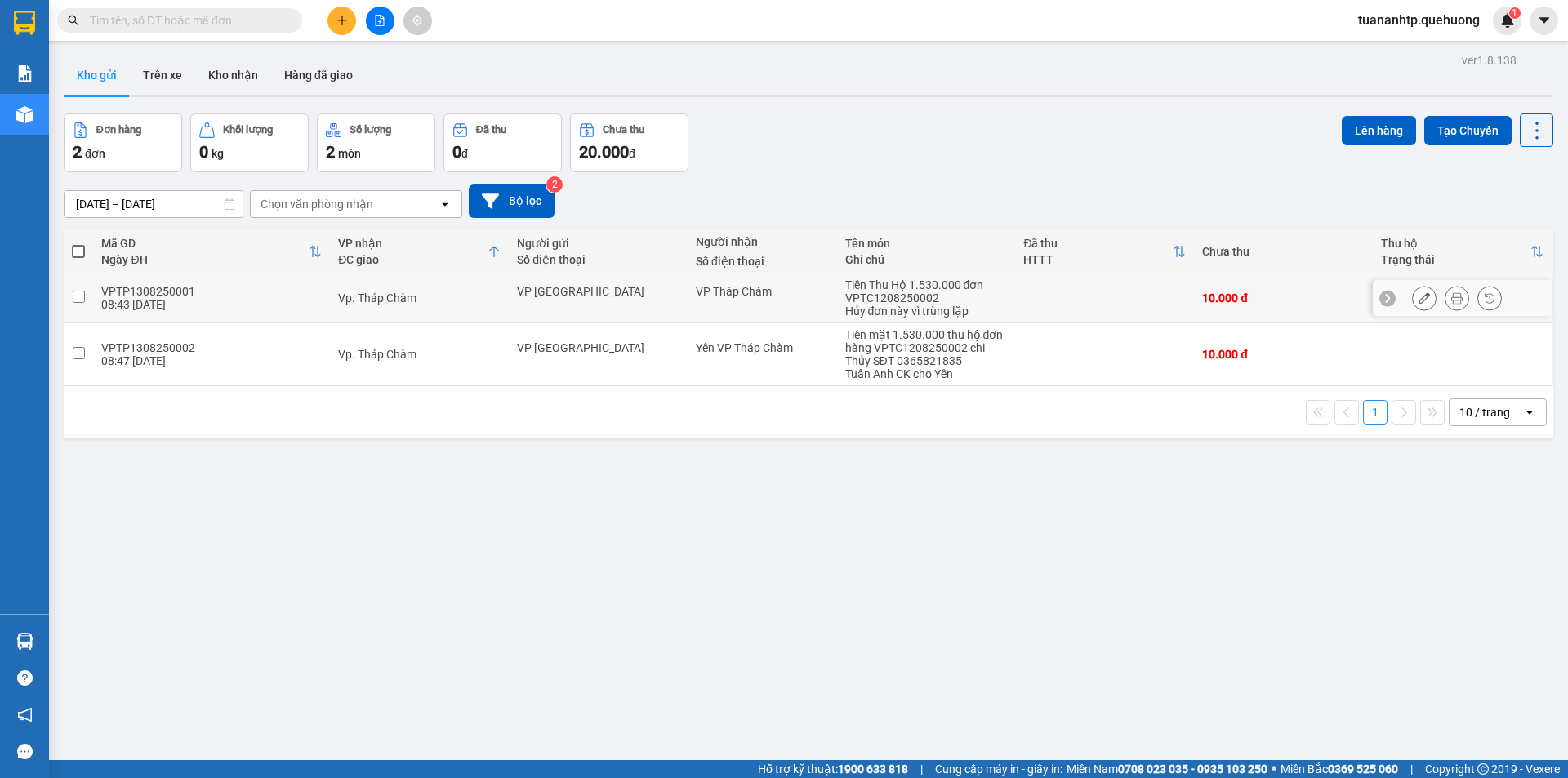
click at [78, 301] on input "checkbox" at bounding box center [79, 296] width 12 height 12
checkbox input "true"
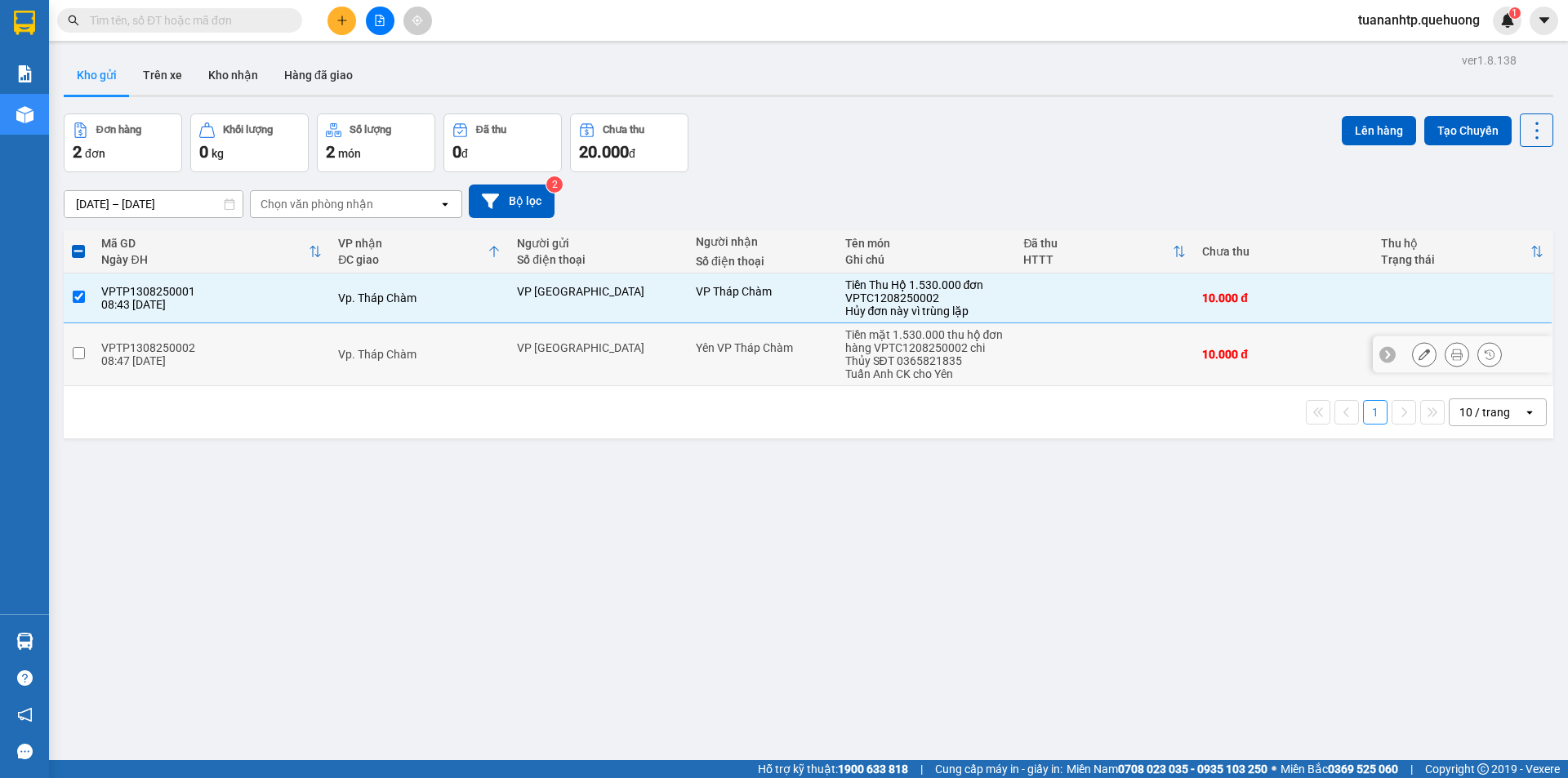
click at [906, 367] on div "Tuấn Anh CK cho Yên" at bounding box center [926, 373] width 163 height 13
checkbox input "true"
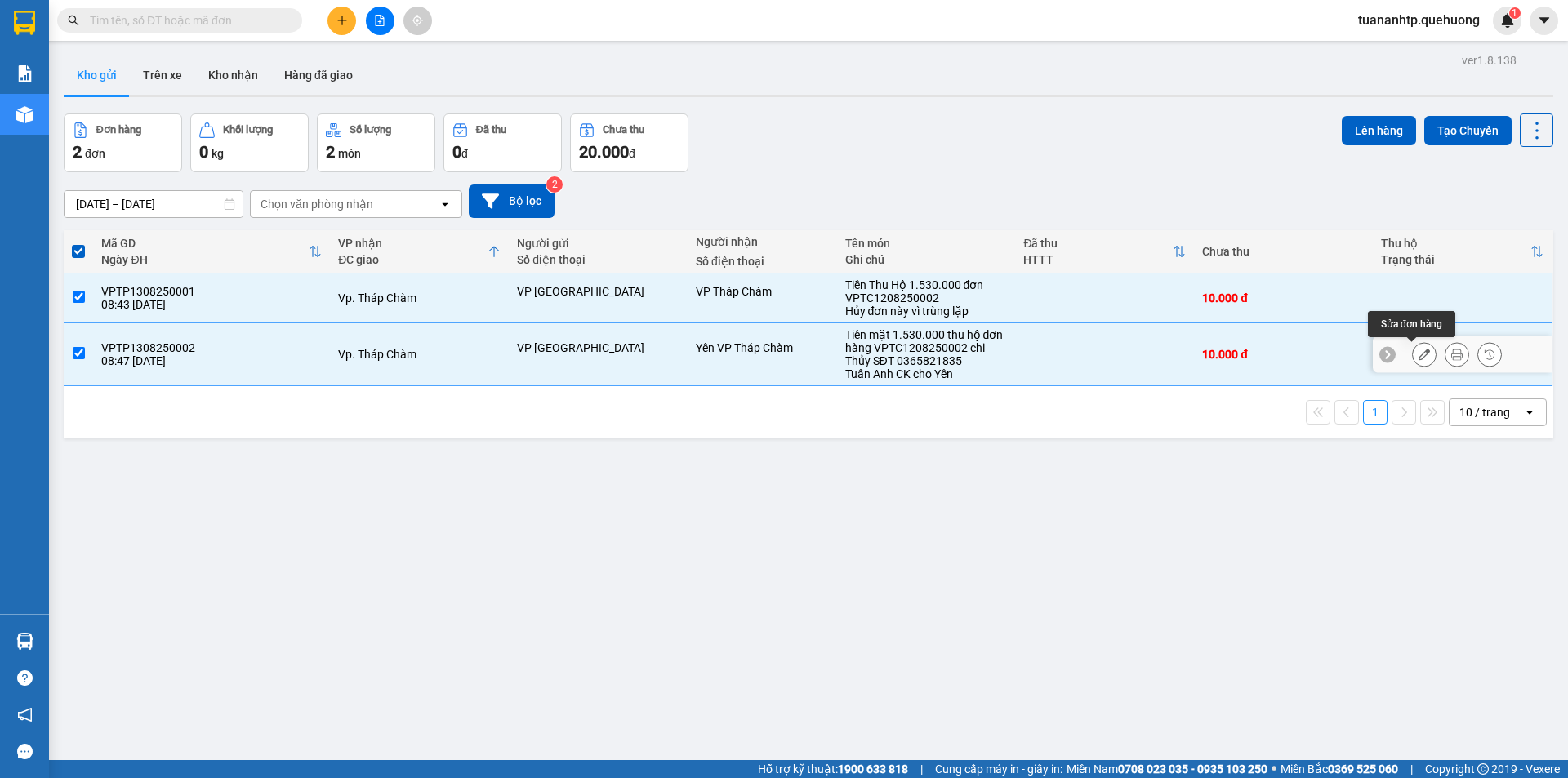
click at [1418, 358] on icon at bounding box center [1424, 354] width 12 height 12
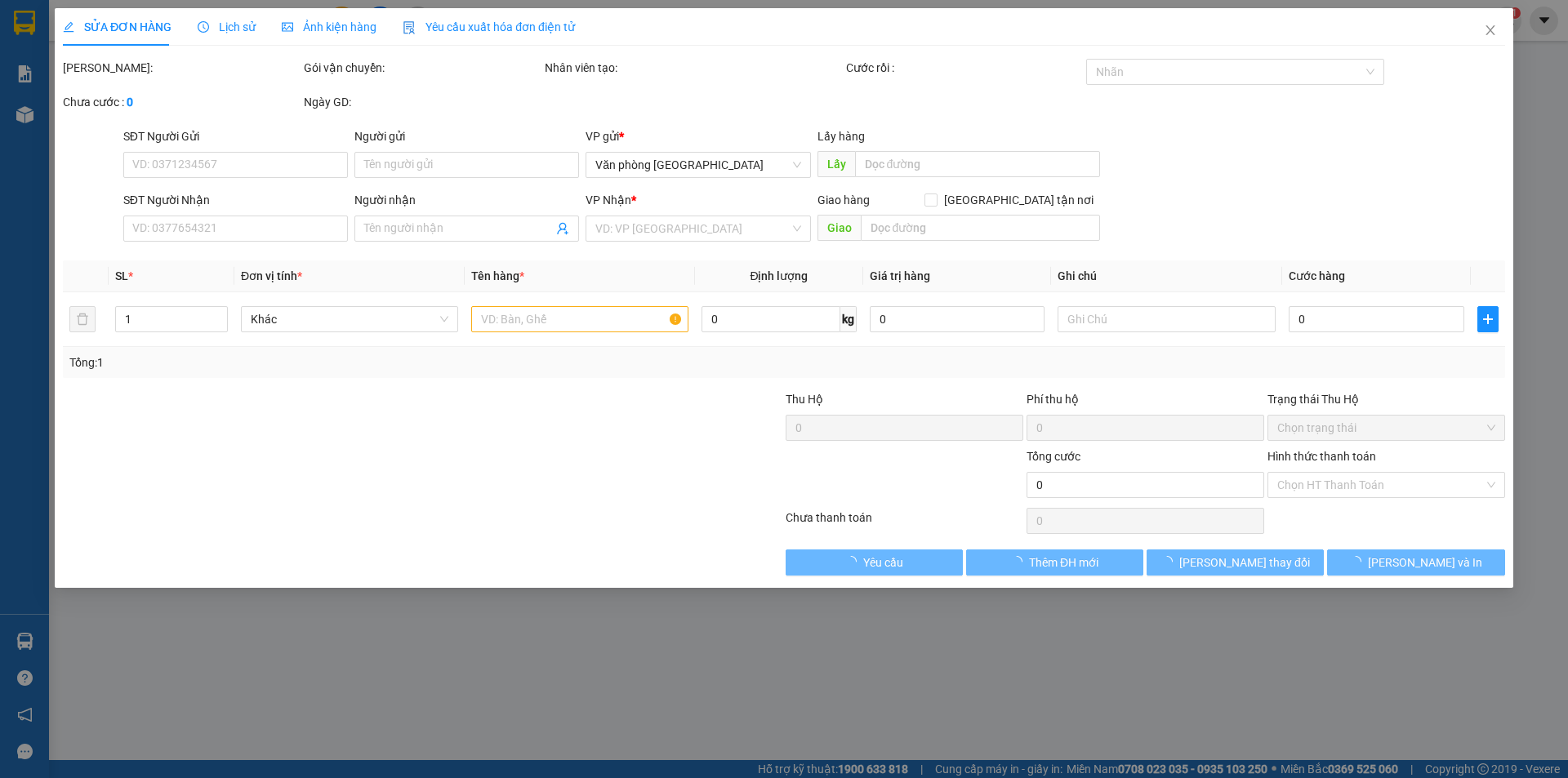
type input "VP [GEOGRAPHIC_DATA]"
type input "Yên VP Tháp Chàm"
type input "10.000"
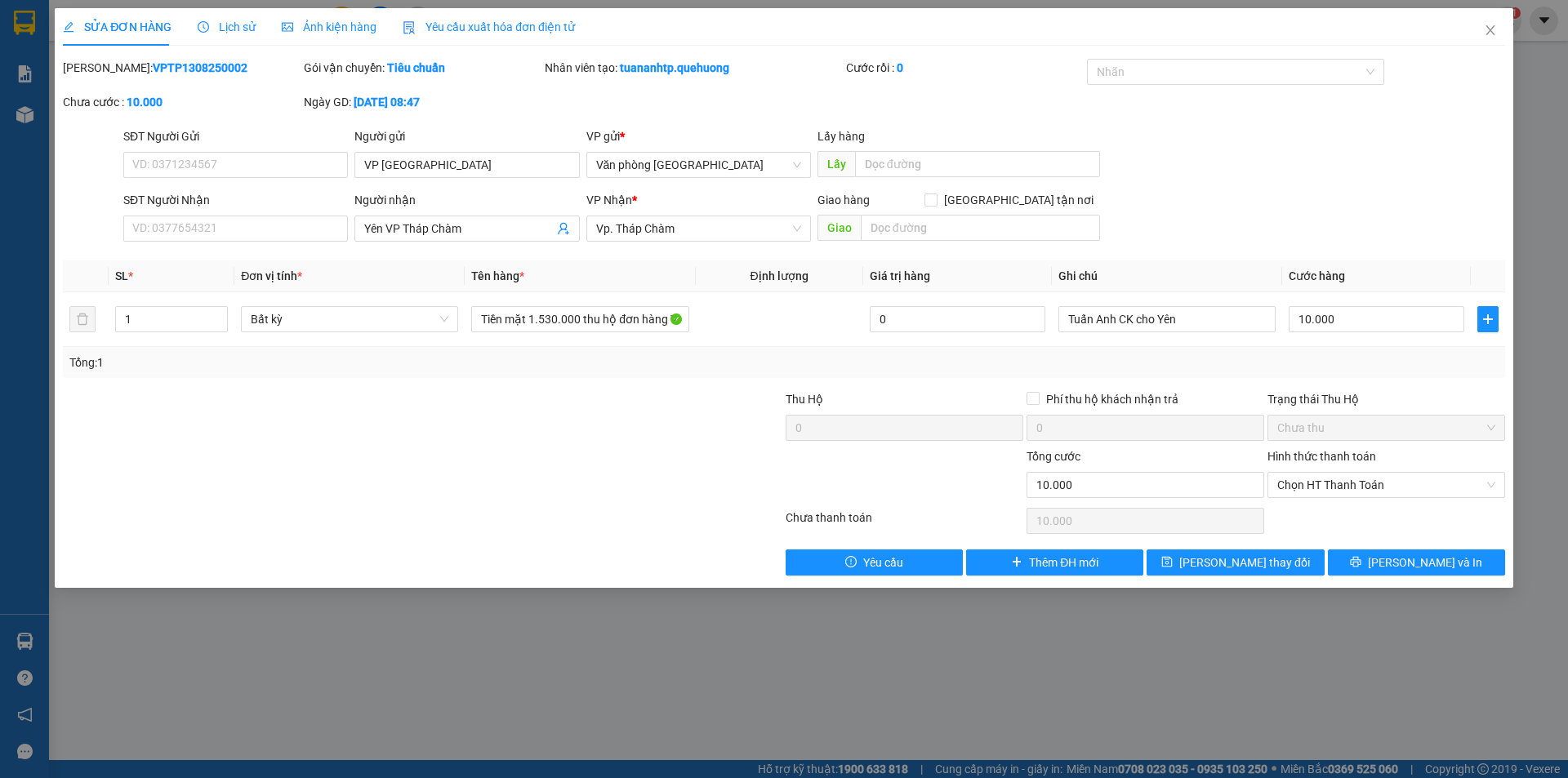
click at [23, 113] on div "SỬA ĐƠN HÀNG Lịch sử Ảnh kiện hàng Yêu cầu xuất hóa đơn điện tử Total Paid Fee …" at bounding box center [784, 389] width 1568 height 778
click at [26, 121] on div "SỬA ĐƠN HÀNG Lịch sử Ảnh kiện hàng Yêu cầu xuất hóa đơn điện tử Total Paid Fee …" at bounding box center [784, 389] width 1568 height 778
click at [1495, 34] on icon "close" at bounding box center [1490, 30] width 13 height 13
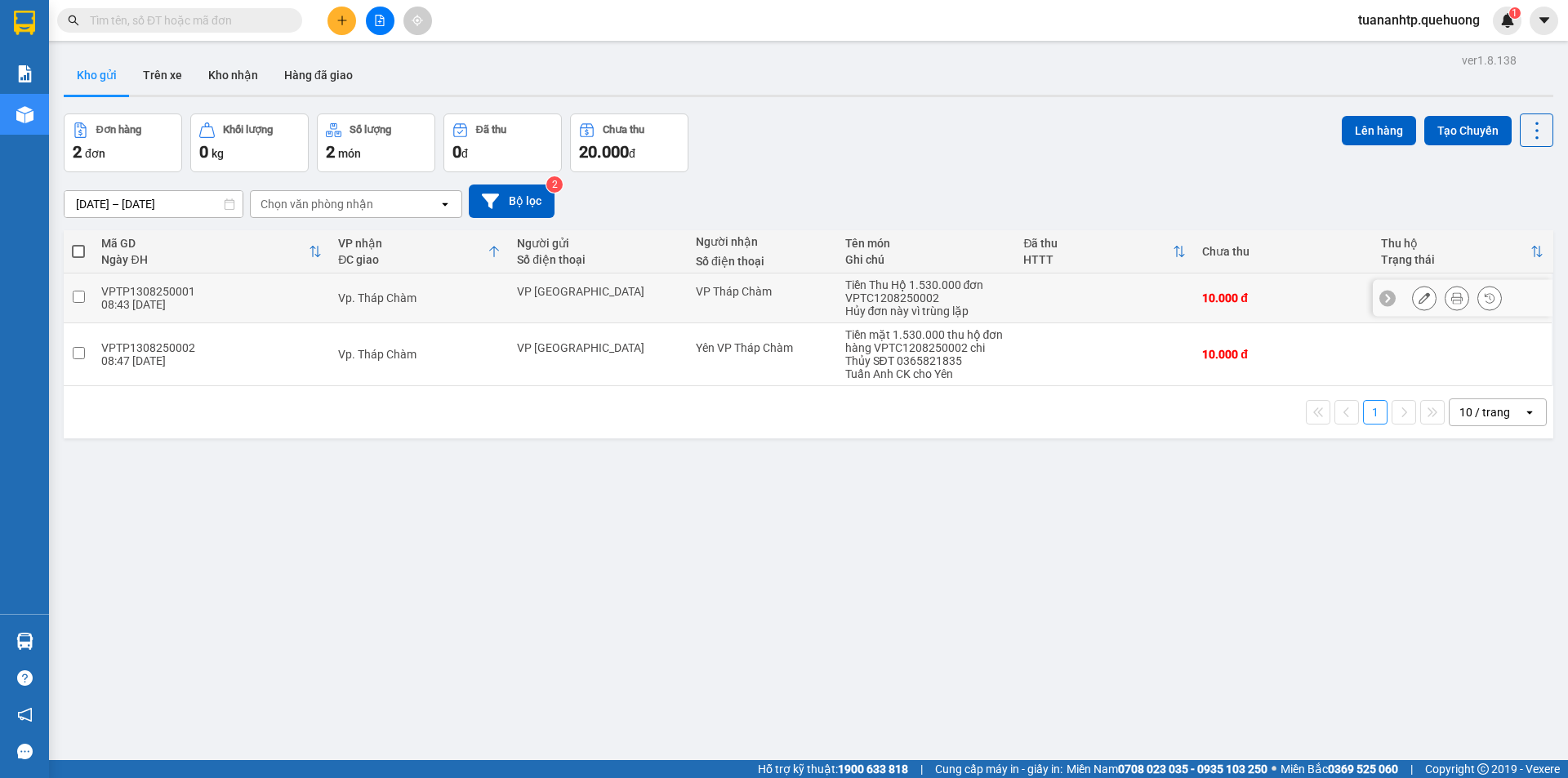
click at [878, 296] on div "Tiền Thu Hộ 1.530.000 đơn VPTC1208250002" at bounding box center [926, 291] width 163 height 26
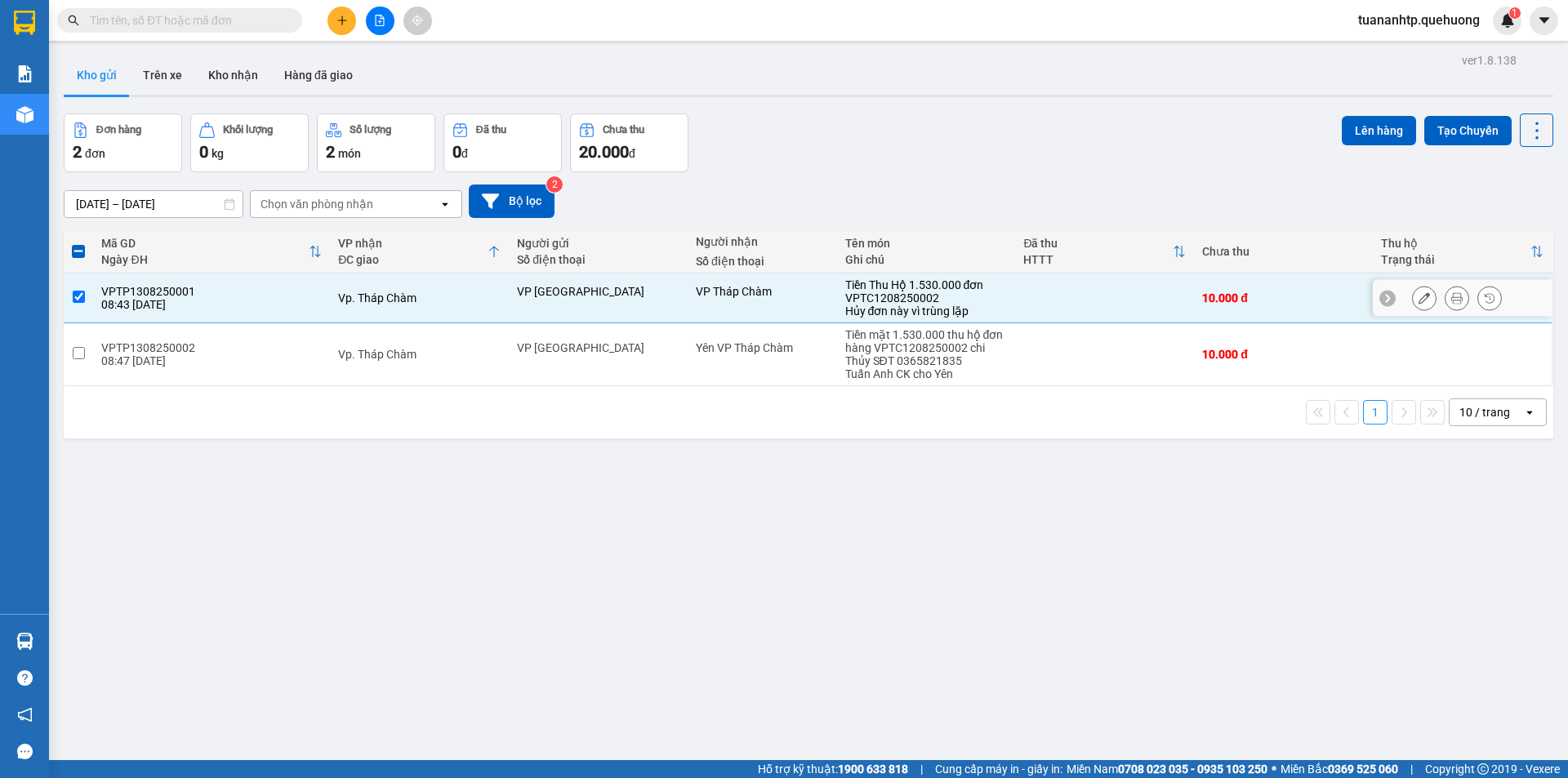
click at [879, 314] on div "Hủy đơn này vì trùng lặp" at bounding box center [926, 311] width 163 height 13
checkbox input "false"
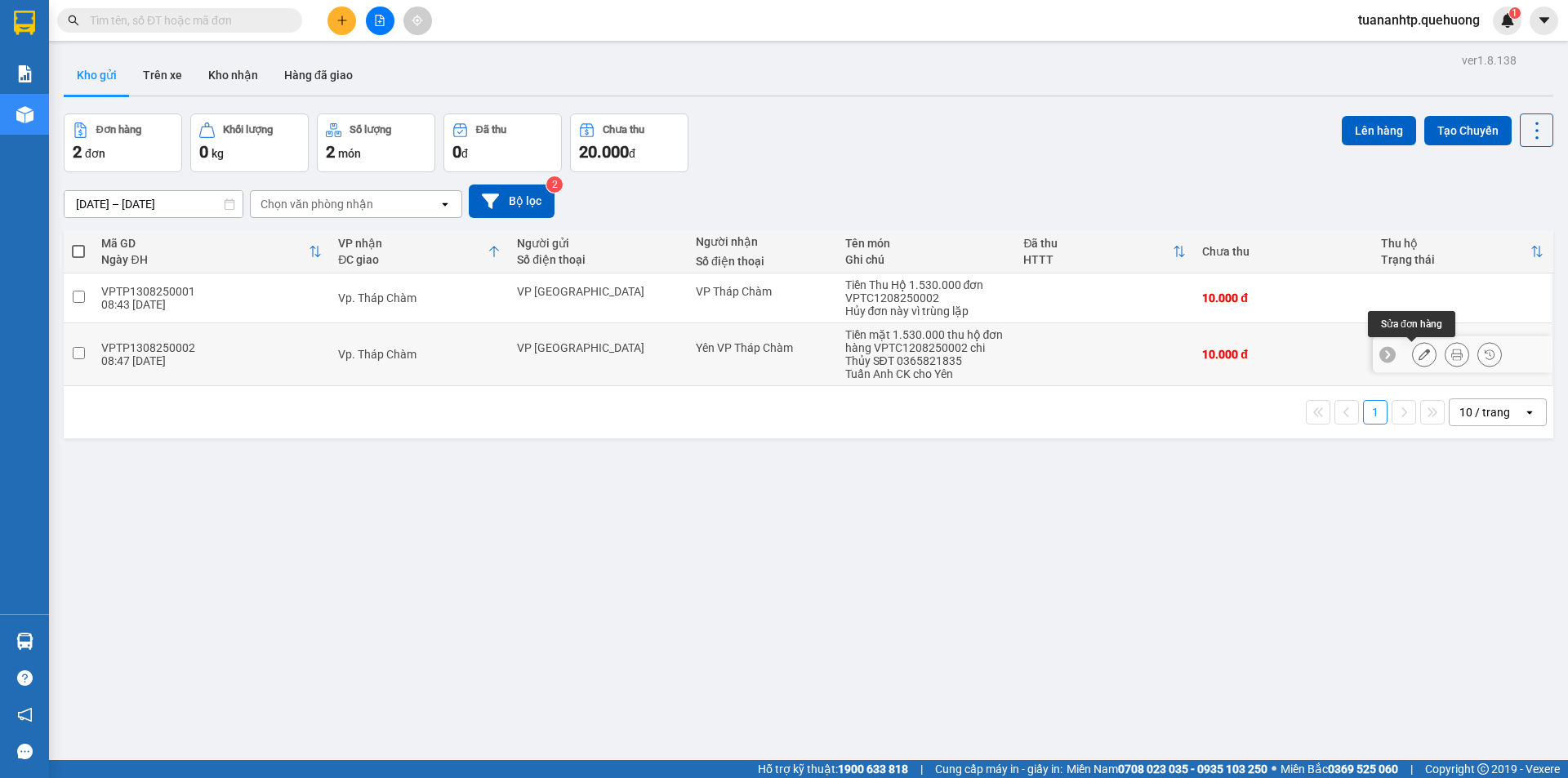
click at [1418, 359] on icon at bounding box center [1424, 354] width 12 height 12
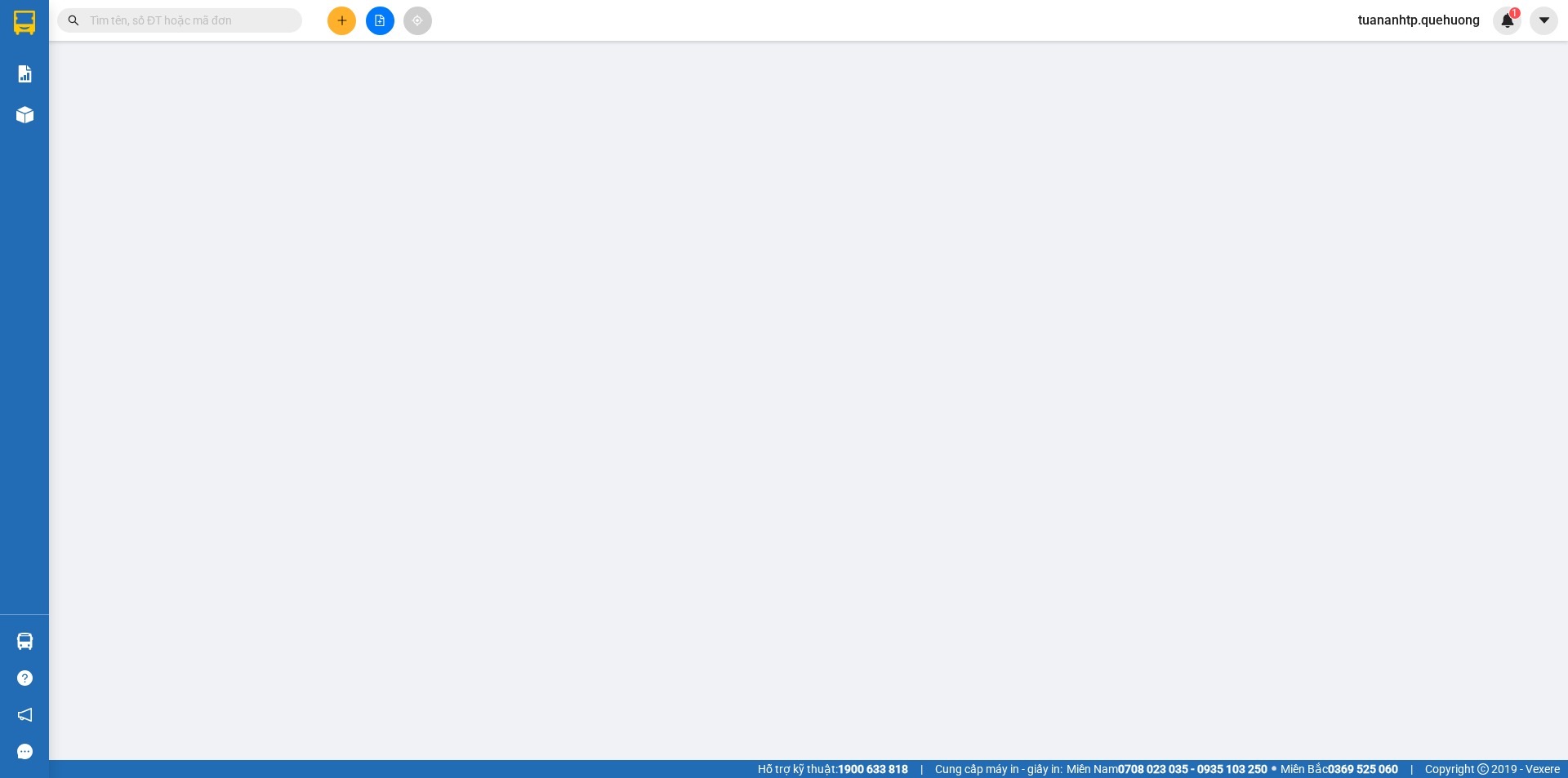
type input "VP [GEOGRAPHIC_DATA]"
type input "Yên VP Tháp Chàm"
type input "10.000"
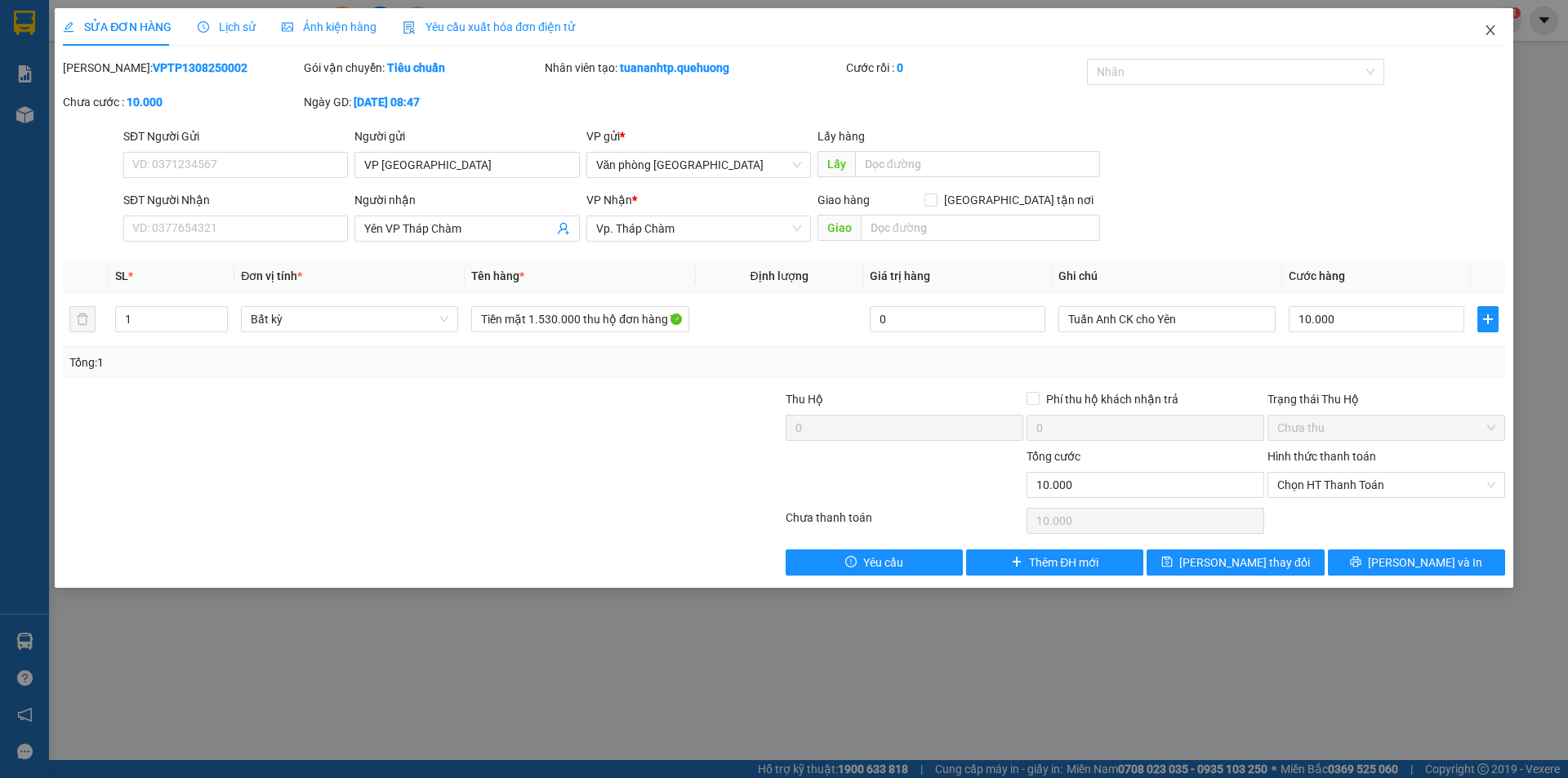
drag, startPoint x: 1489, startPoint y: 26, endPoint x: 1474, endPoint y: 27, distance: 15.0
click at [1488, 27] on icon "close" at bounding box center [1490, 30] width 13 height 13
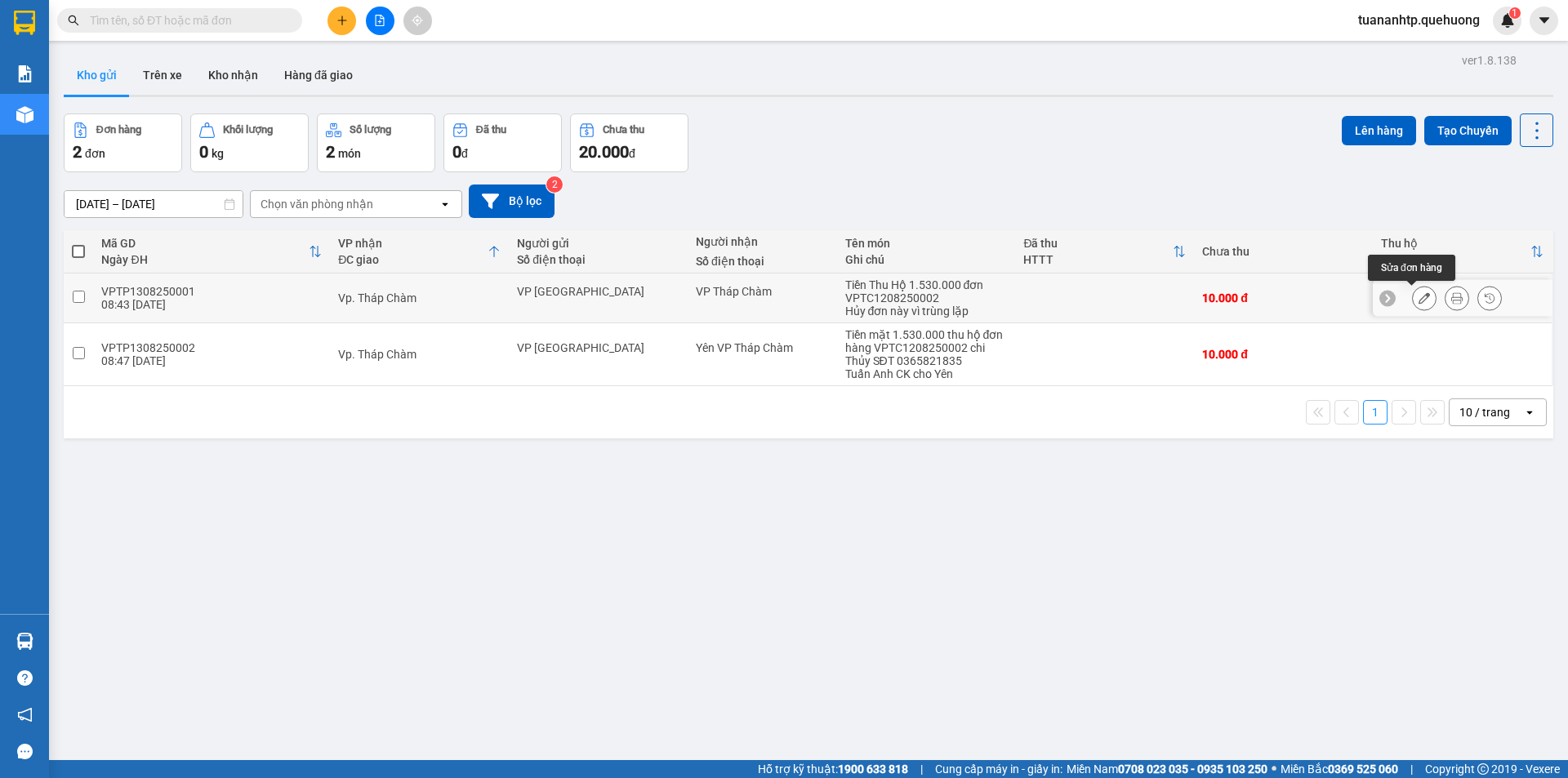
click at [1418, 295] on icon at bounding box center [1424, 298] width 12 height 12
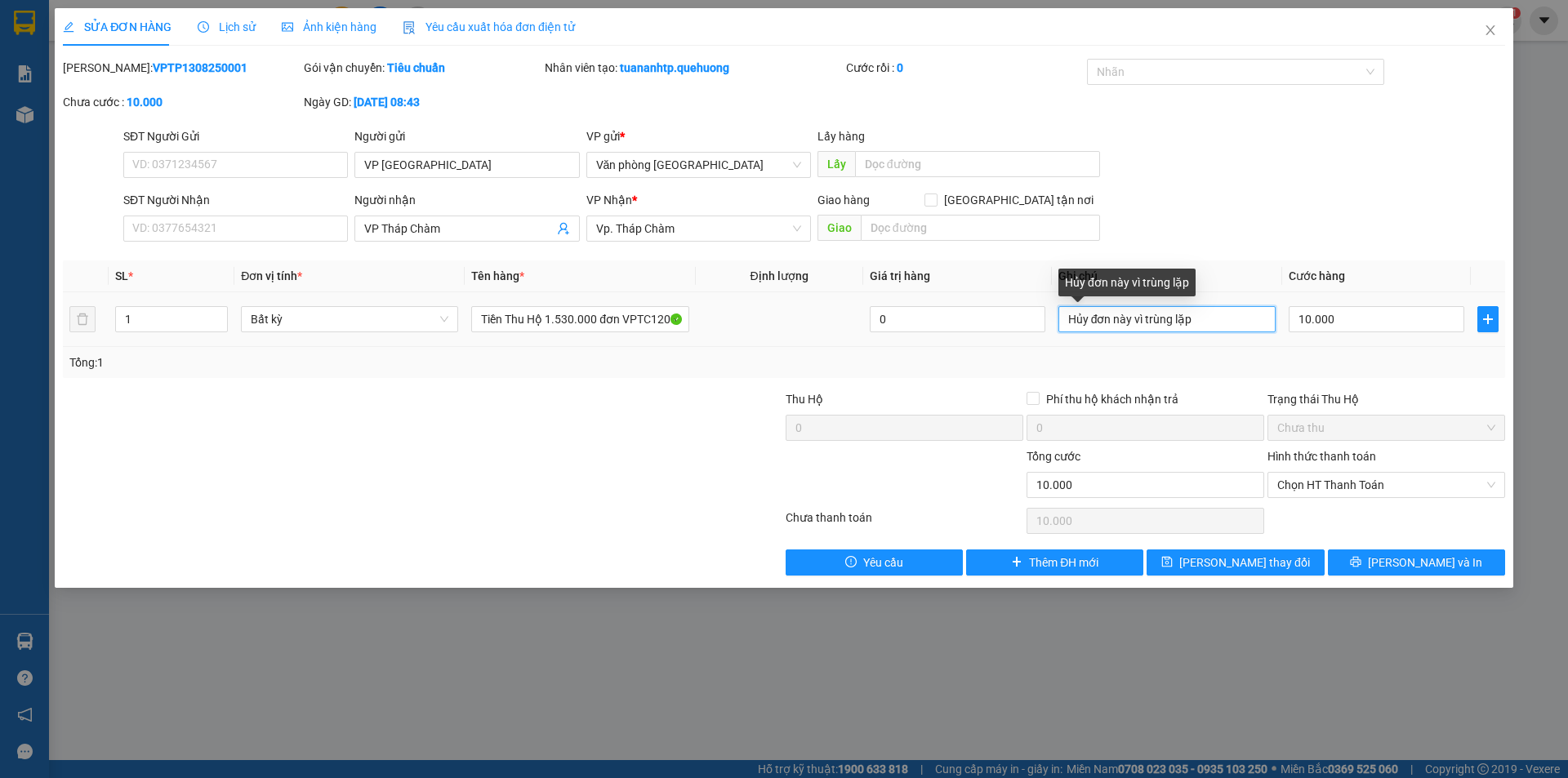
drag, startPoint x: 1208, startPoint y: 322, endPoint x: 1018, endPoint y: 333, distance: 190.3
click at [1018, 333] on tr "1 Bất kỳ Tiền Thu Hộ 1.530.000 đơn VPTC1208250002 0 Hủy đơn này vì trùng lặp 10…" at bounding box center [784, 320] width 1442 height 55
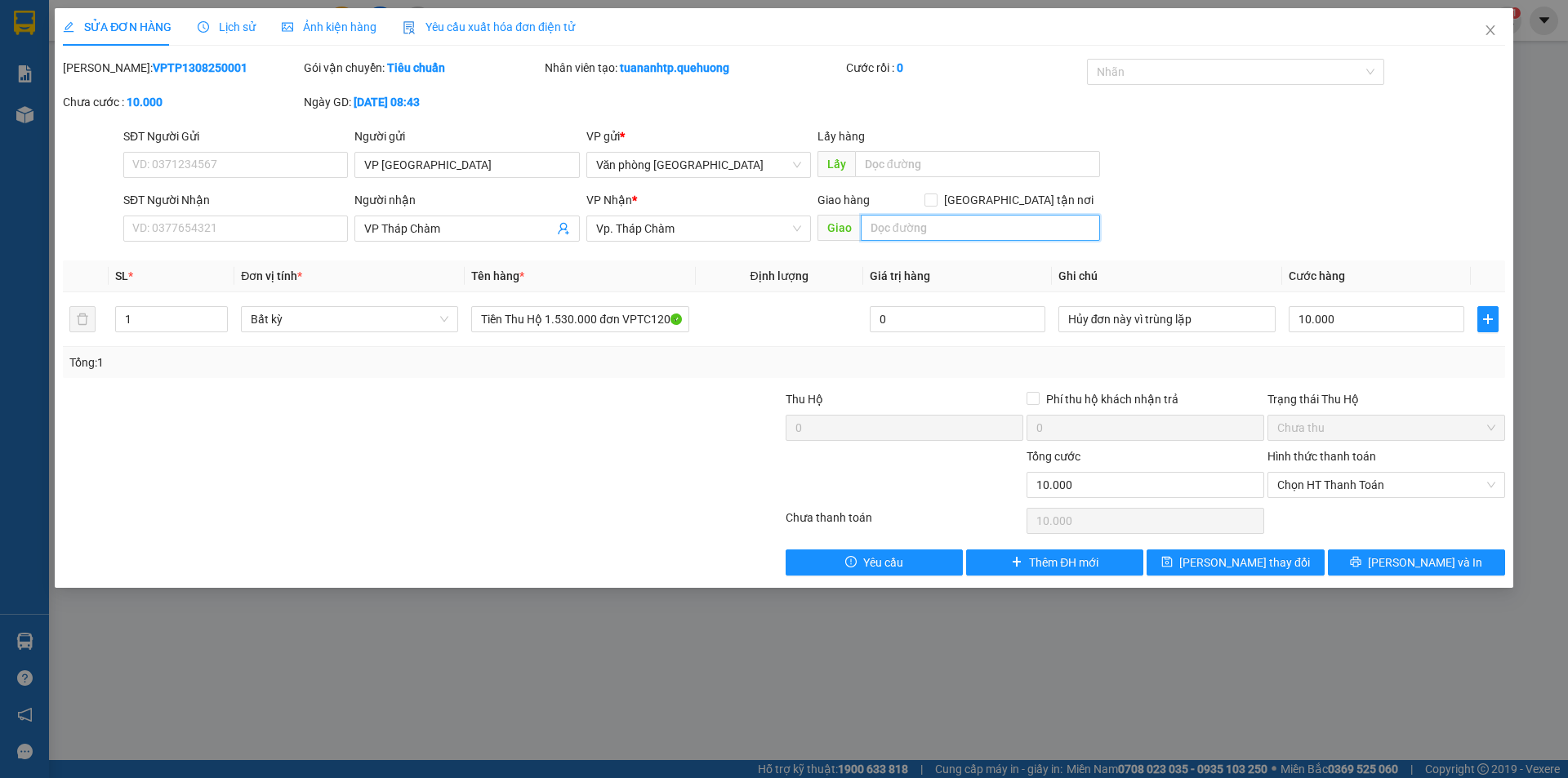
click at [879, 227] on input "text" at bounding box center [980, 227] width 239 height 26
paste input "Hủy đơn này vì trùng lặp"
type input "Hủy đơn này vì trùng lặp"
click at [1231, 564] on span "[PERSON_NAME] thay đổi" at bounding box center [1244, 562] width 131 height 18
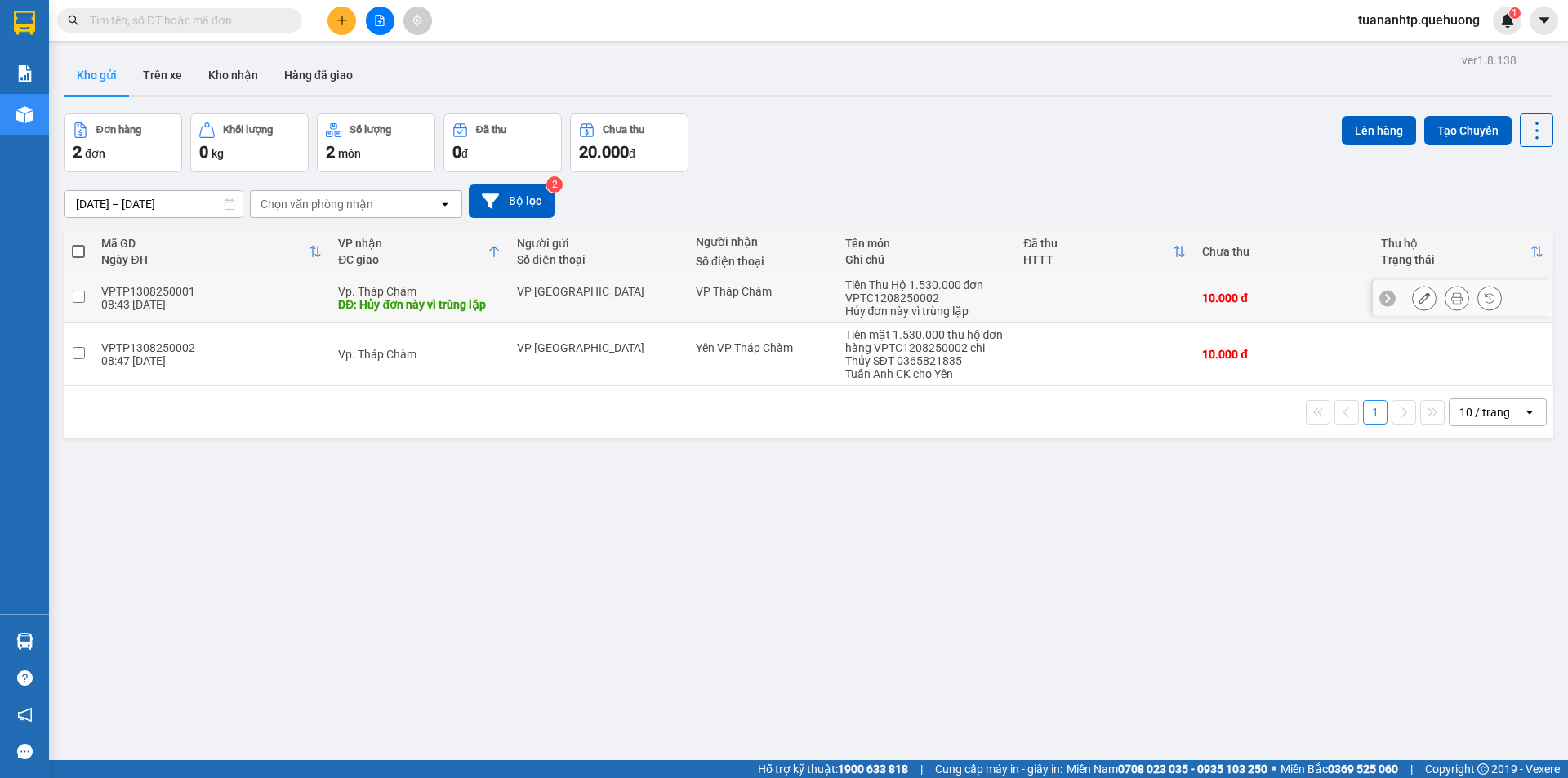
click at [923, 307] on div "Hủy đơn này vì trùng lặp" at bounding box center [926, 311] width 163 height 13
checkbox input "true"
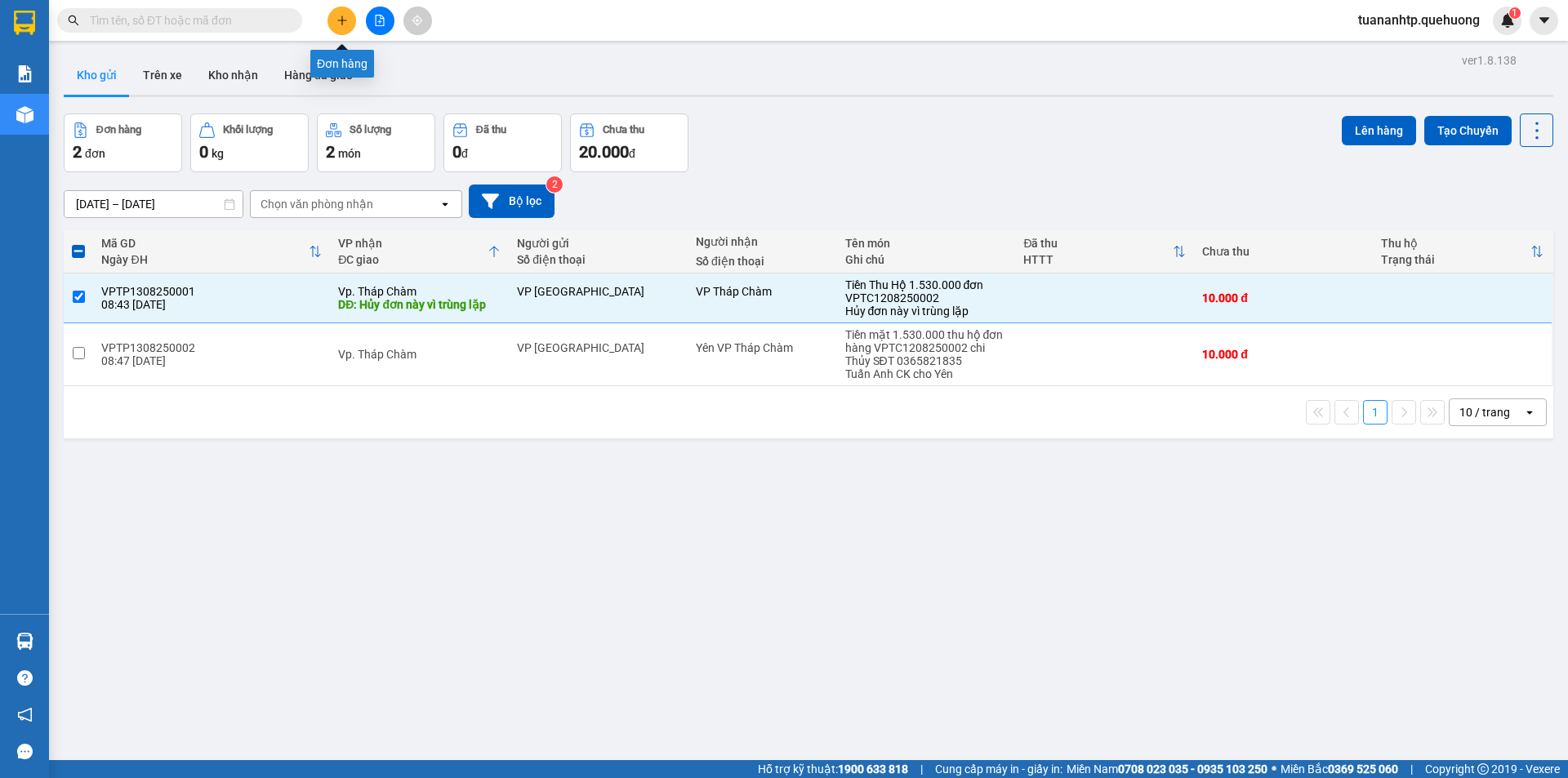
click at [342, 26] on icon "plus" at bounding box center [342, 20] width 12 height 12
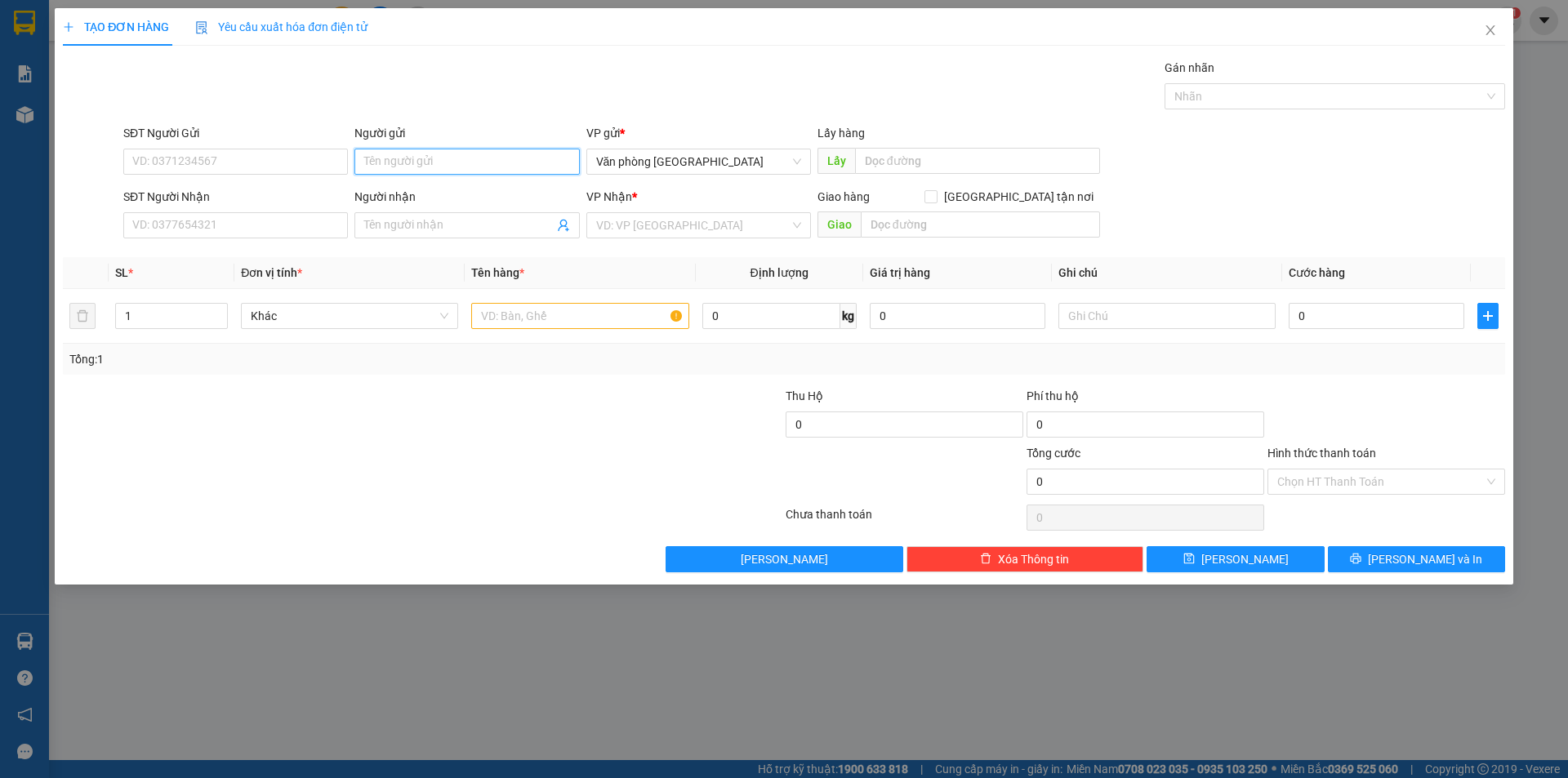
click at [535, 167] on input "Người gửi" at bounding box center [467, 162] width 225 height 26
type input "A Hà"
click at [250, 161] on input "SĐT Người Gửi" at bounding box center [236, 162] width 225 height 26
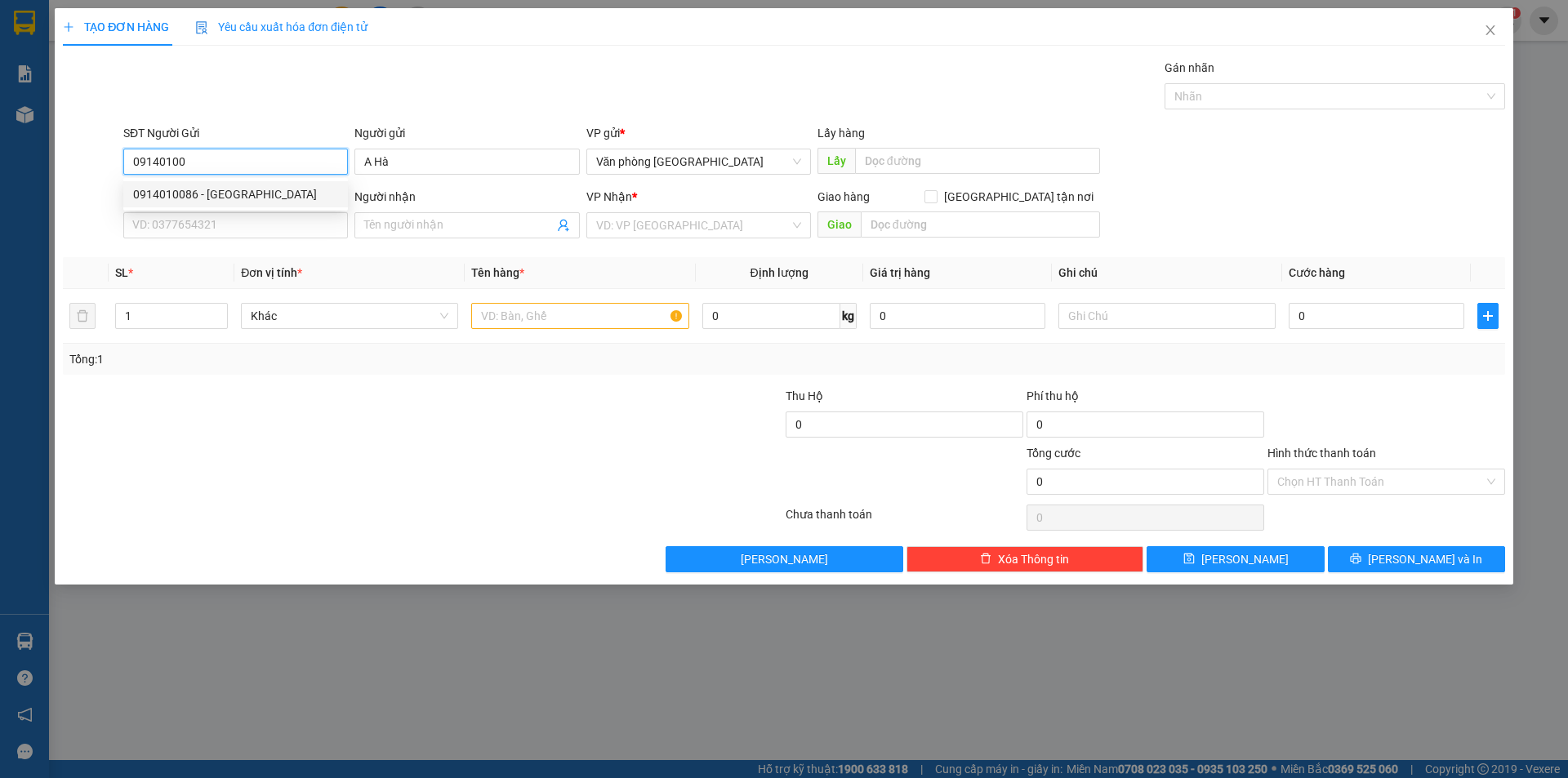
click at [242, 187] on div "0914010086 - [GEOGRAPHIC_DATA]" at bounding box center [236, 194] width 205 height 18
type input "0914010086"
type input "Hà"
type input "0982502978"
type input "Mai"
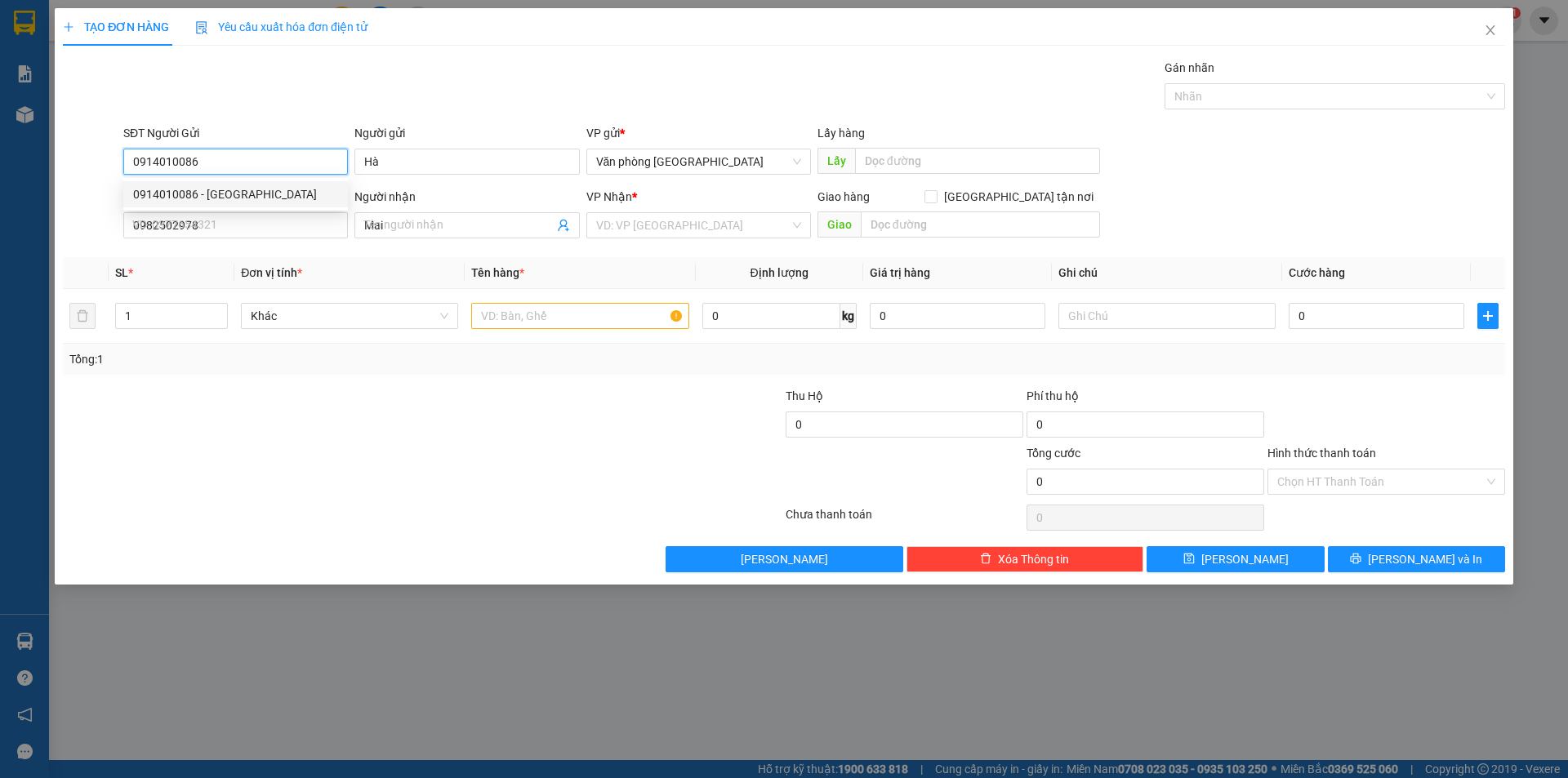
type input "100.000"
type input "0914010086"
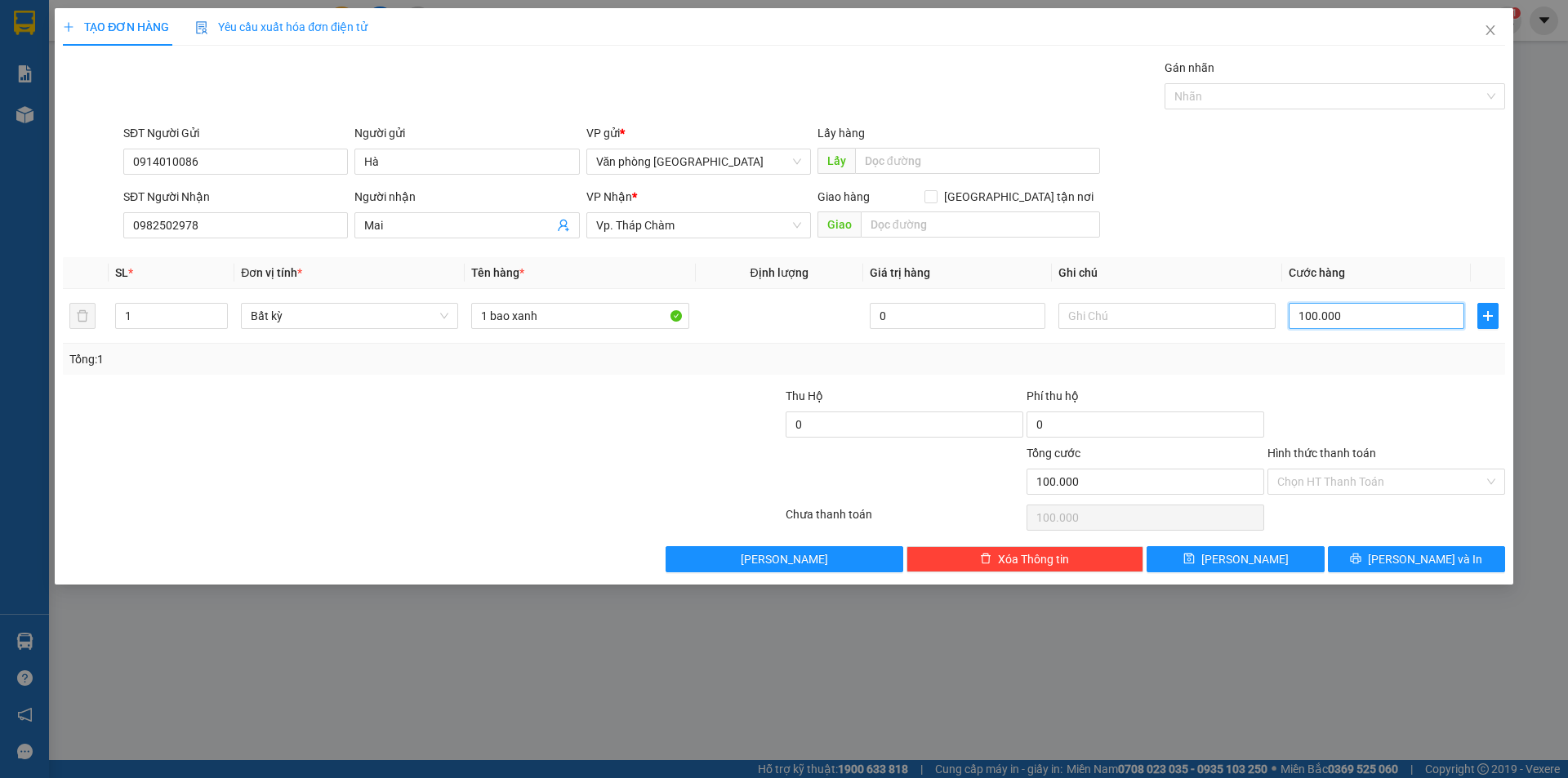
type input "8"
type input "80"
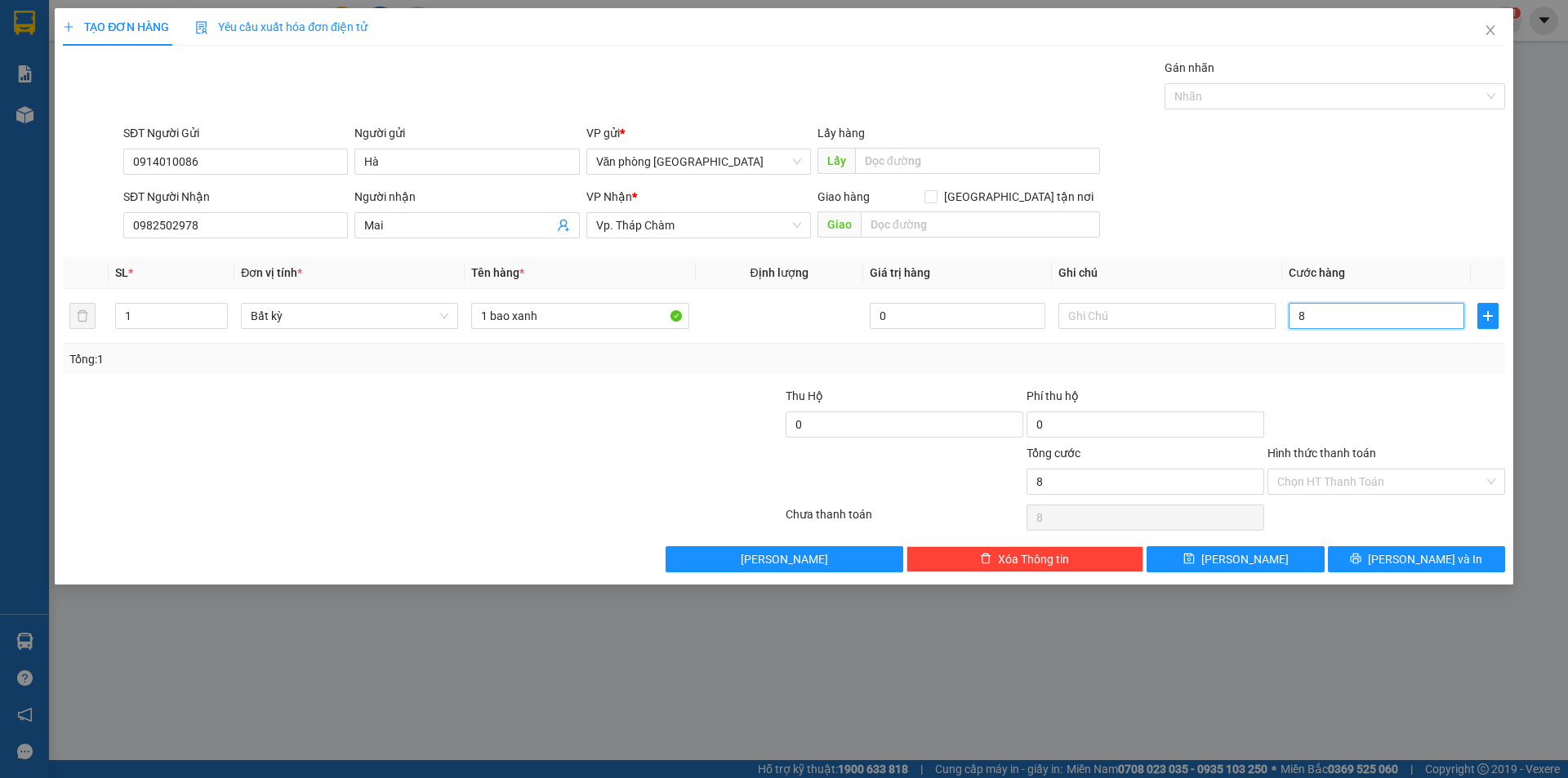
type input "80"
type input "800"
type input "8.000"
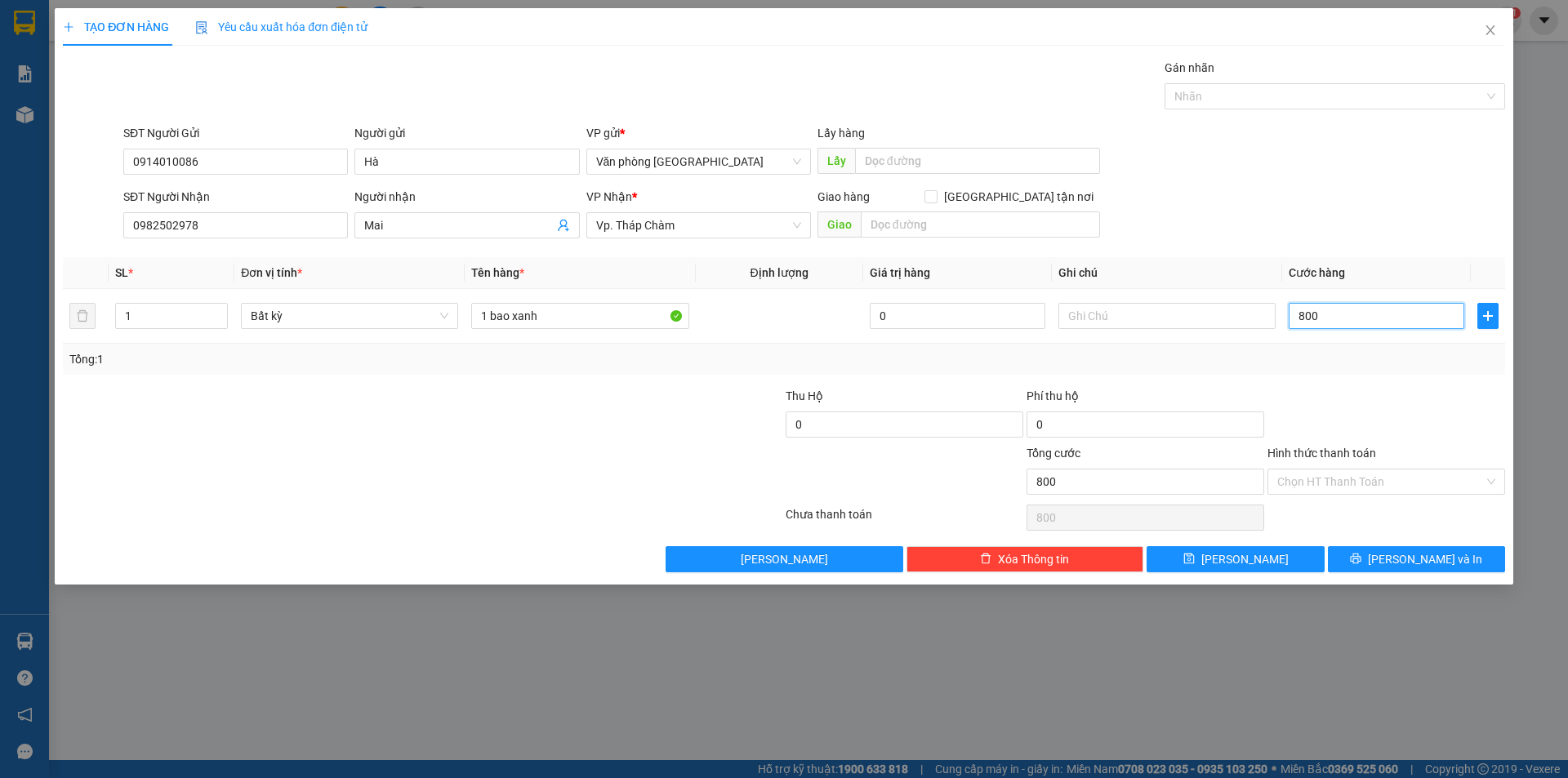
type input "8.000"
type input "80.000"
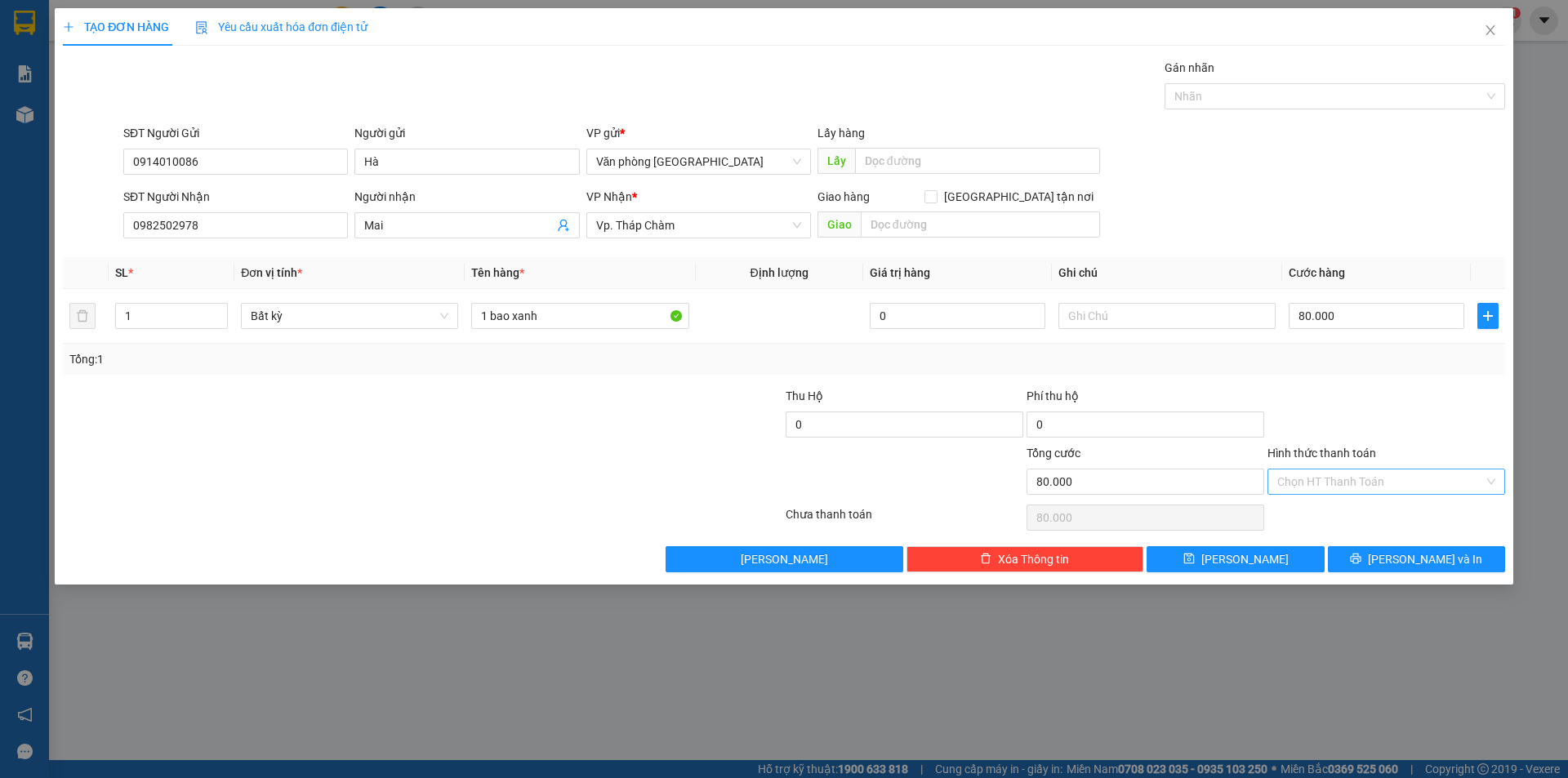
click at [1377, 485] on input "Hình thức thanh toán" at bounding box center [1380, 481] width 206 height 25
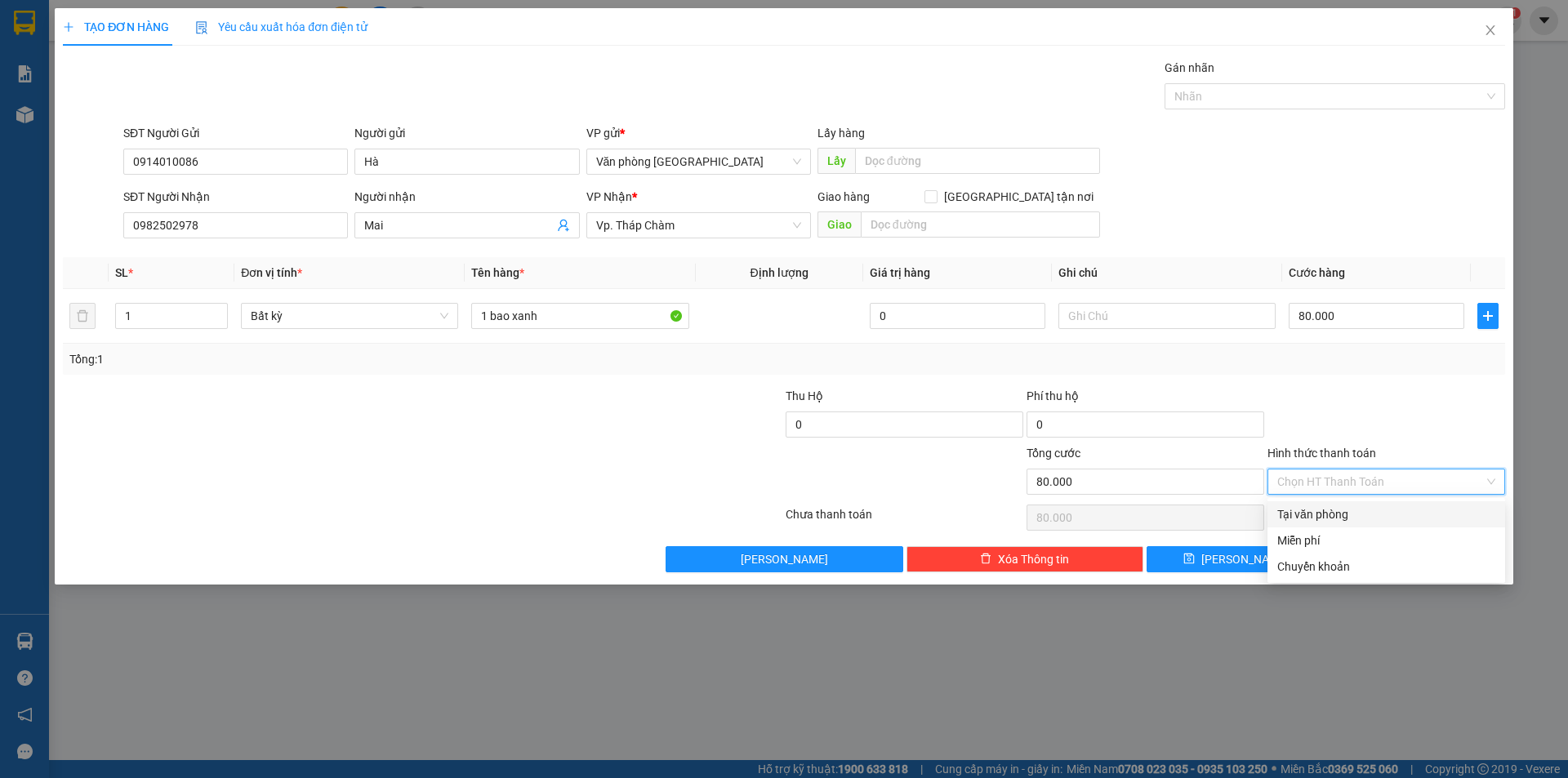
click at [1362, 516] on div "Tại văn phòng" at bounding box center [1385, 514] width 218 height 18
type input "0"
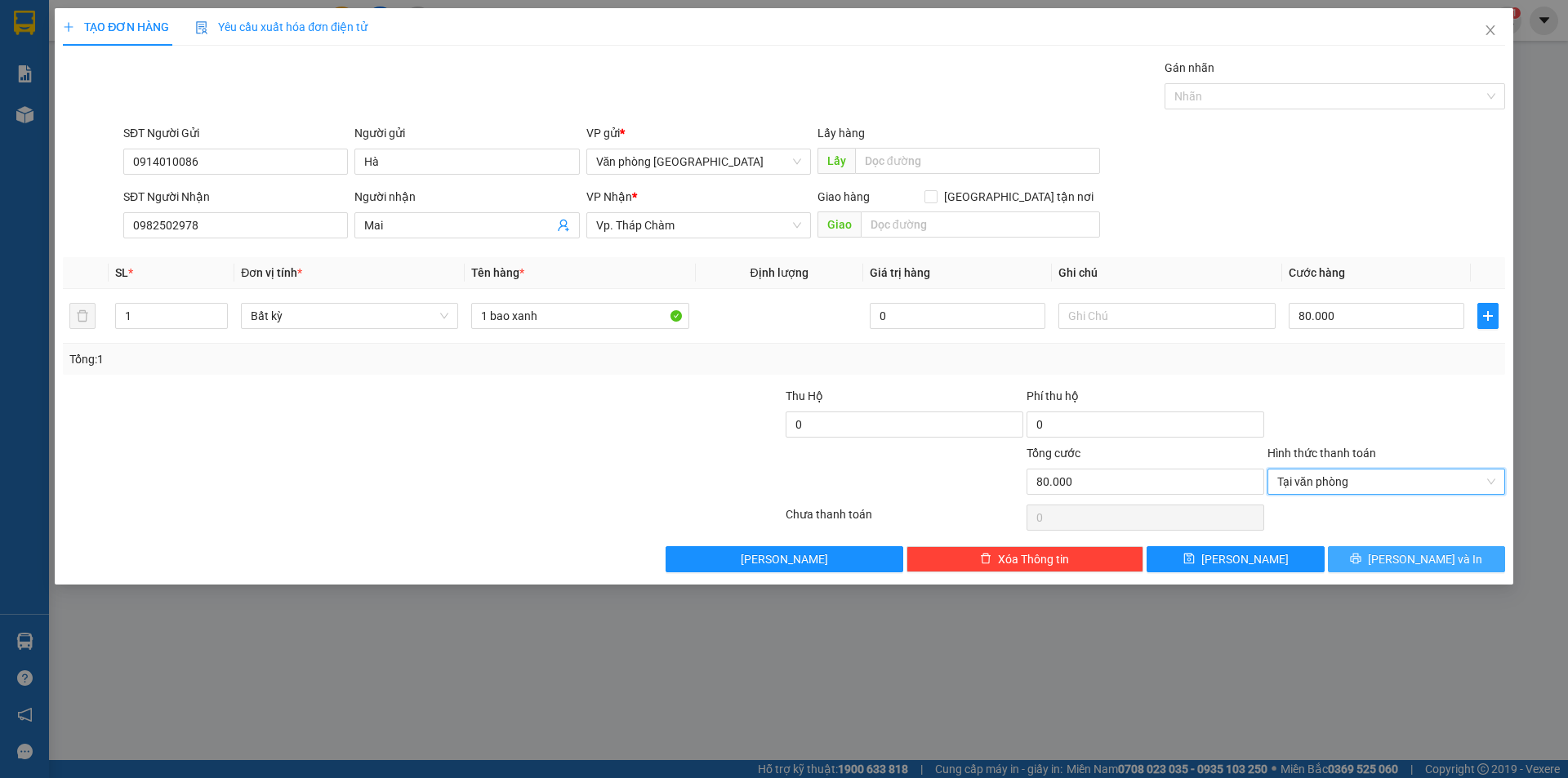
click at [1424, 561] on span "[PERSON_NAME] và In" at bounding box center [1425, 560] width 114 height 18
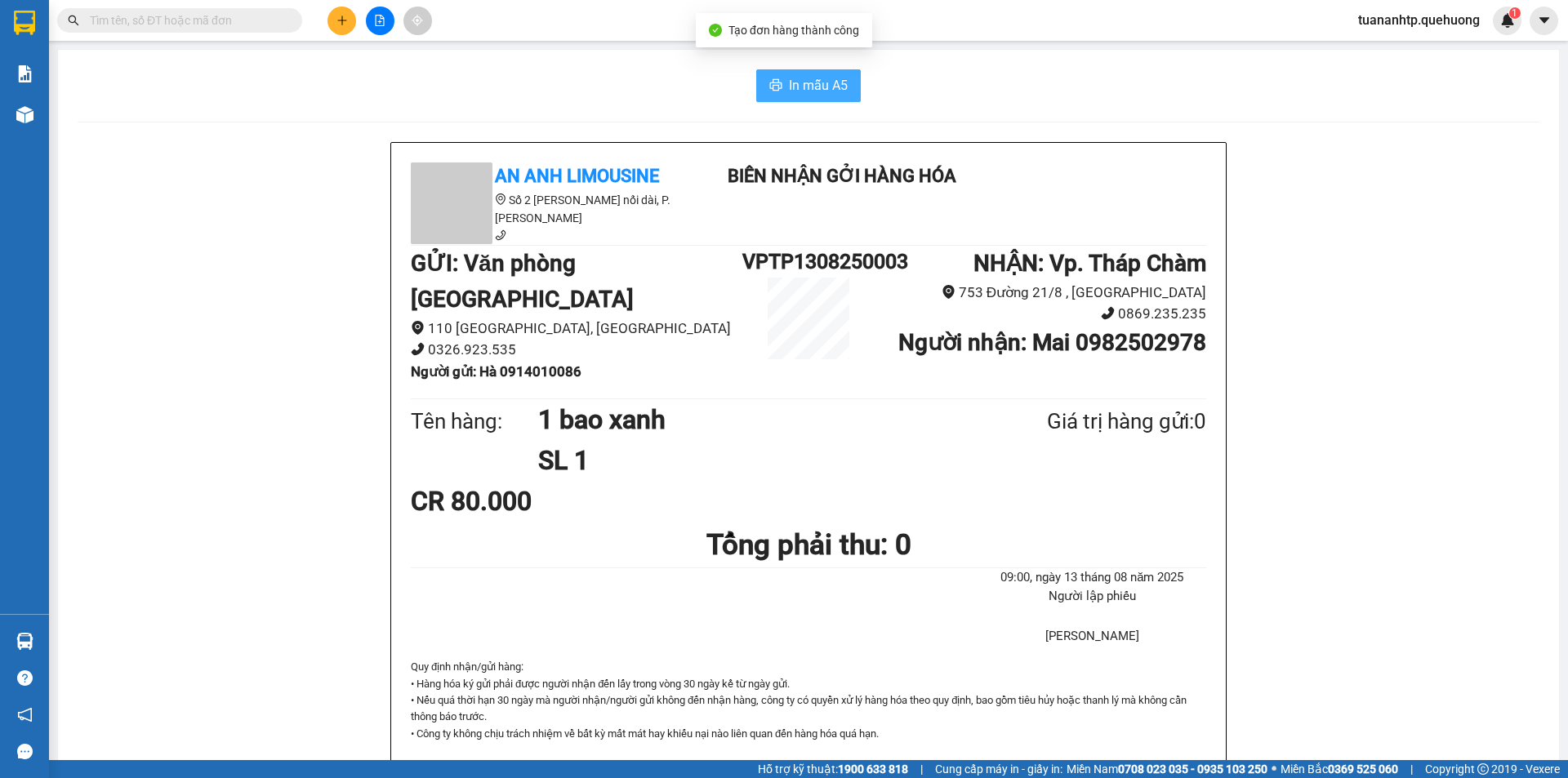
click at [791, 84] on span "In mẫu A5" at bounding box center [818, 85] width 58 height 20
